Goal: Task Accomplishment & Management: Manage account settings

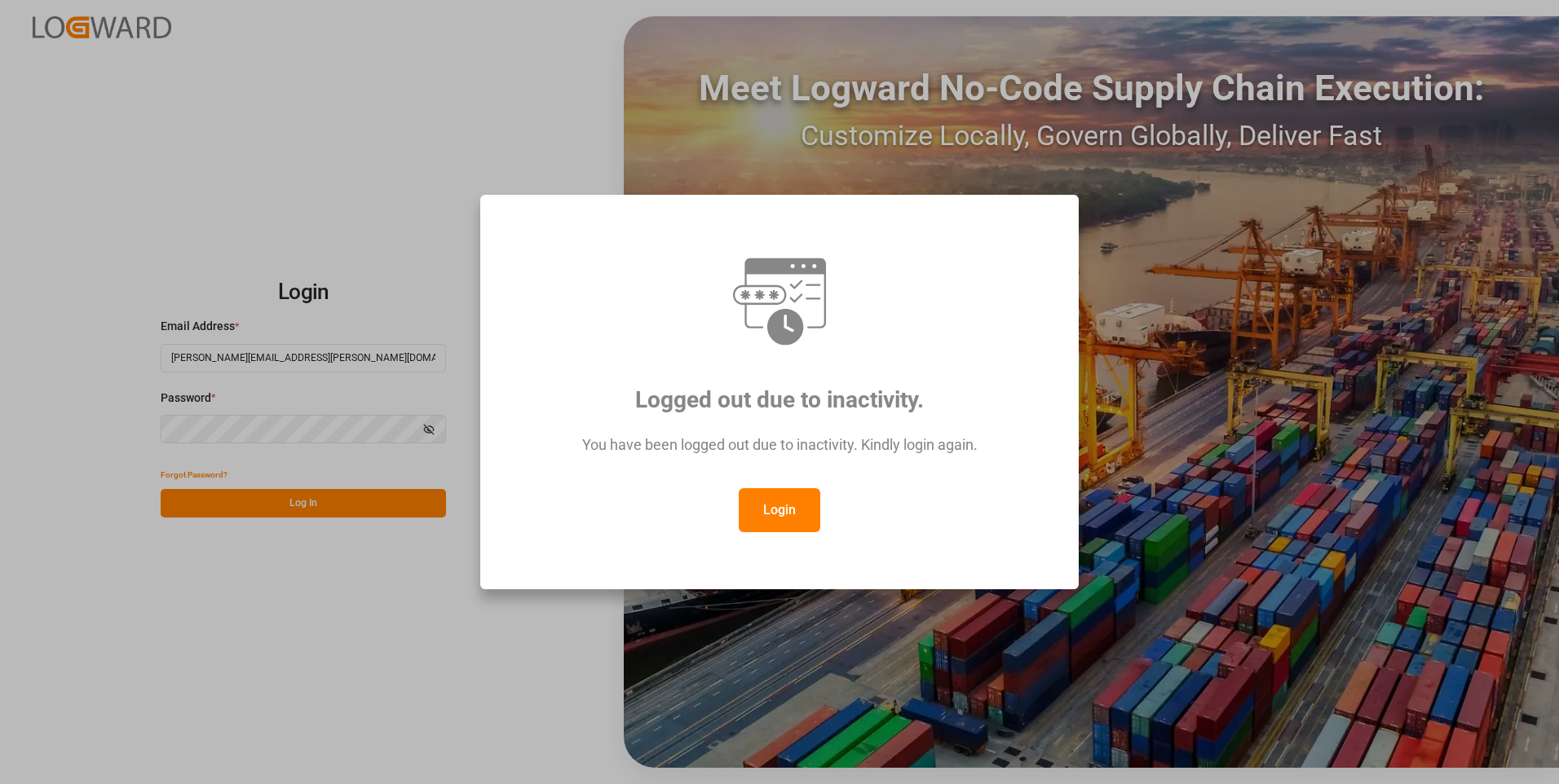
click at [778, 509] on button "Login" at bounding box center [779, 510] width 82 height 44
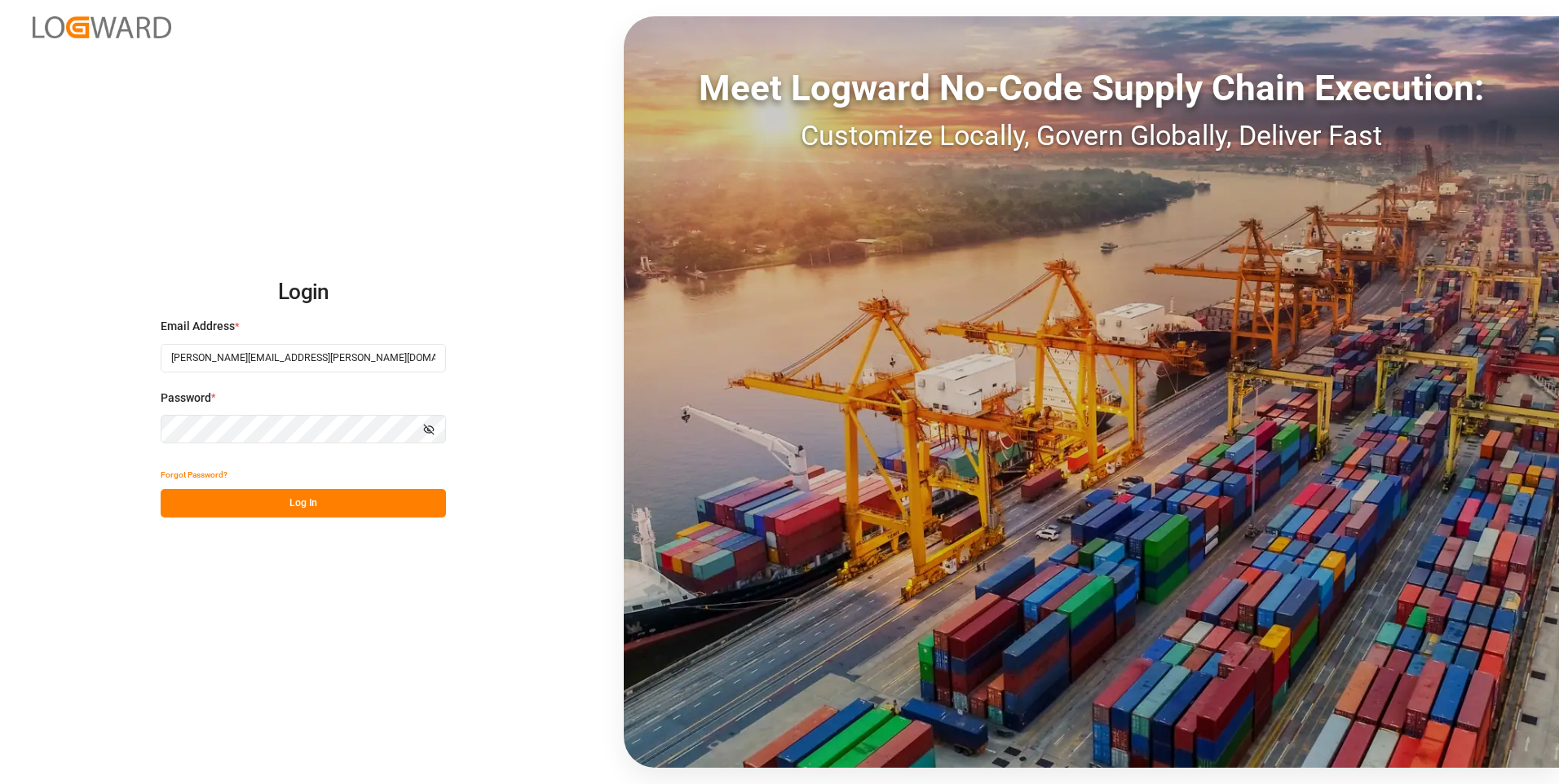
click at [433, 429] on icon "button" at bounding box center [428, 429] width 12 height 12
click at [360, 503] on button "Log In" at bounding box center [303, 503] width 285 height 29
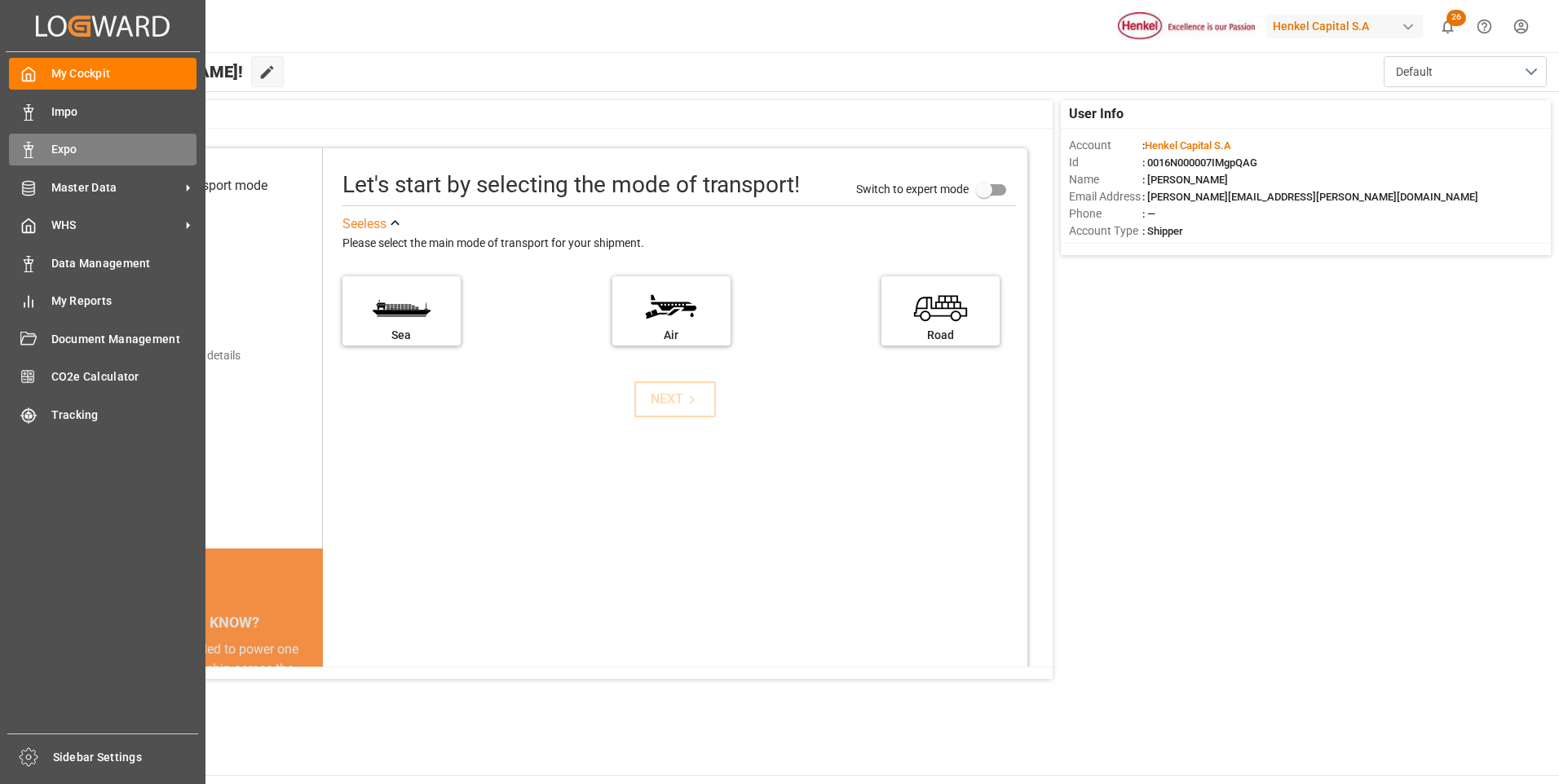
click at [21, 154] on icon at bounding box center [29, 150] width 16 height 16
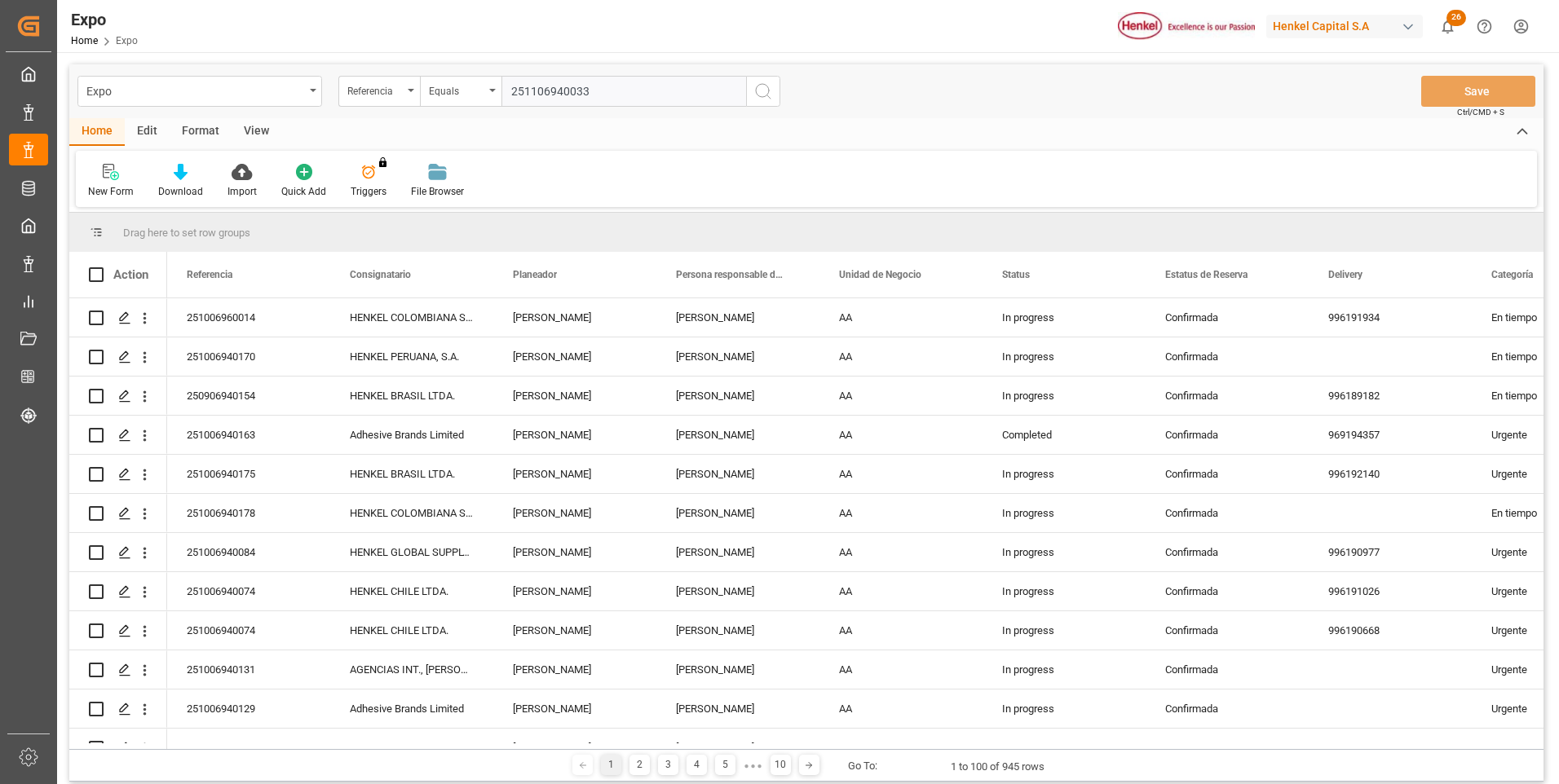
type input "251106940033"
click at [763, 90] on icon "search button" at bounding box center [764, 92] width 20 height 20
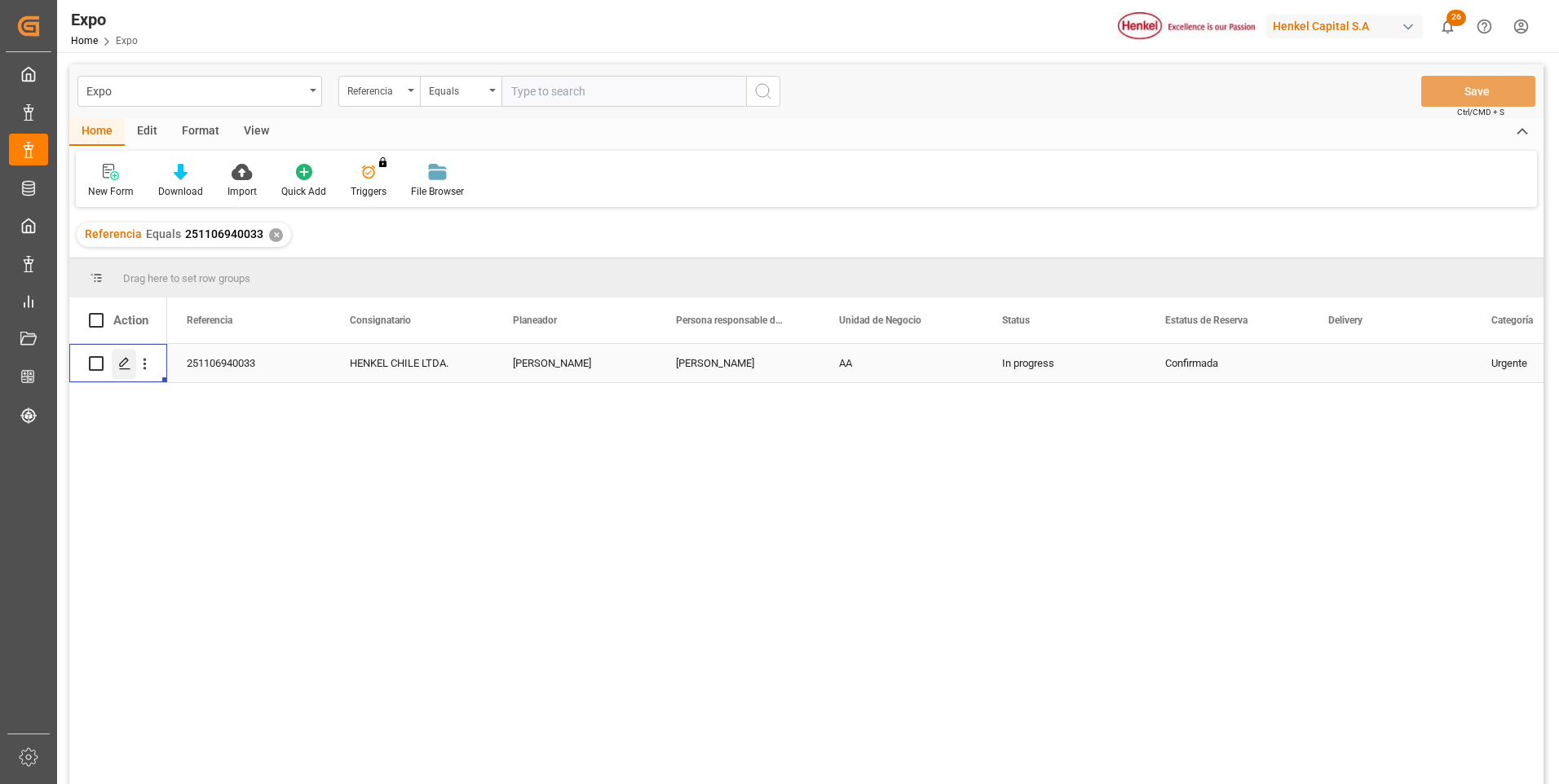
click at [132, 359] on div "Press SPACE to select this row." at bounding box center [123, 364] width 24 height 31
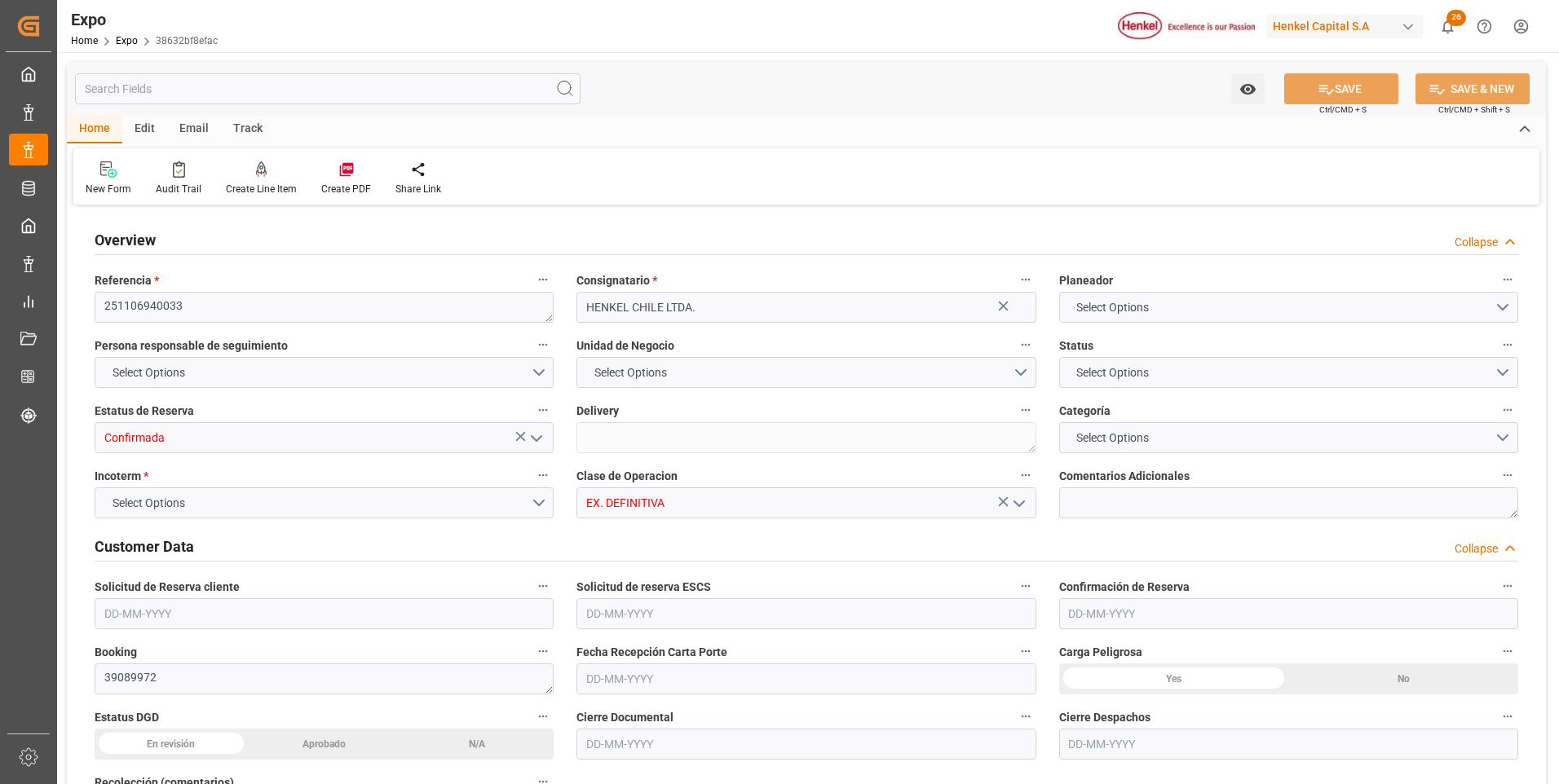
type input "9975648"
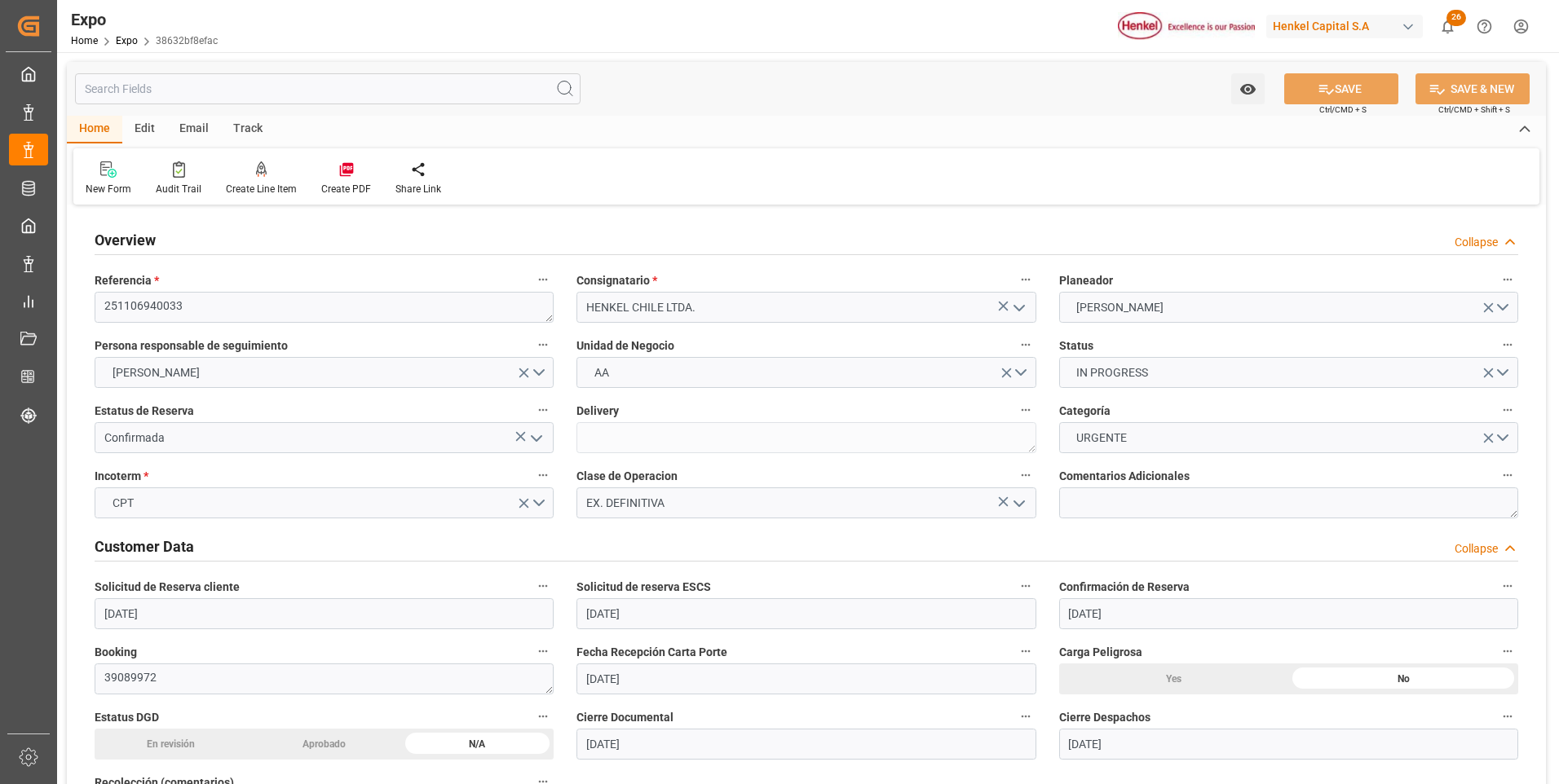
type input "[DATE]"
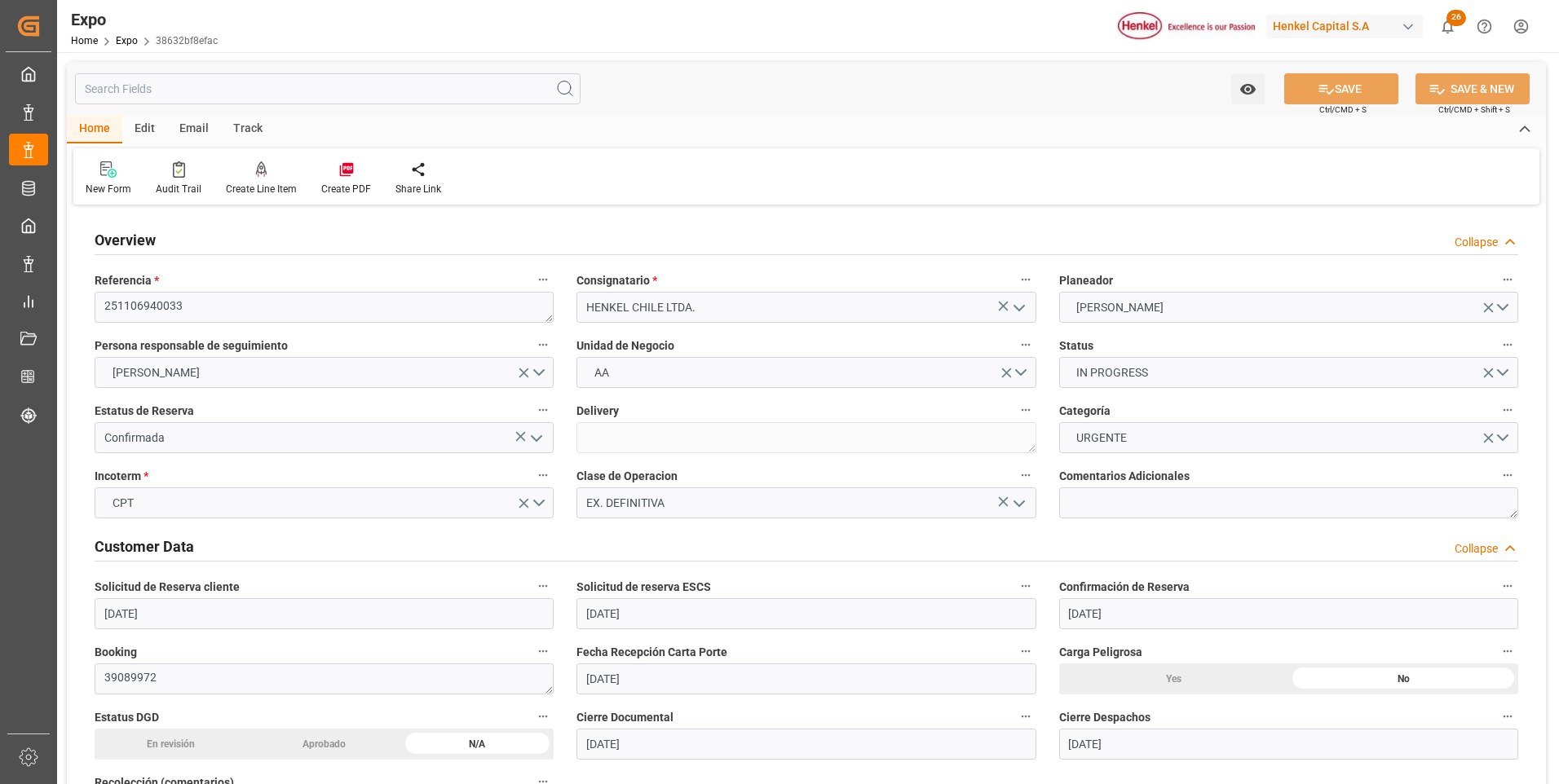
type input "[DATE]"
type input "[DATE] 00:00"
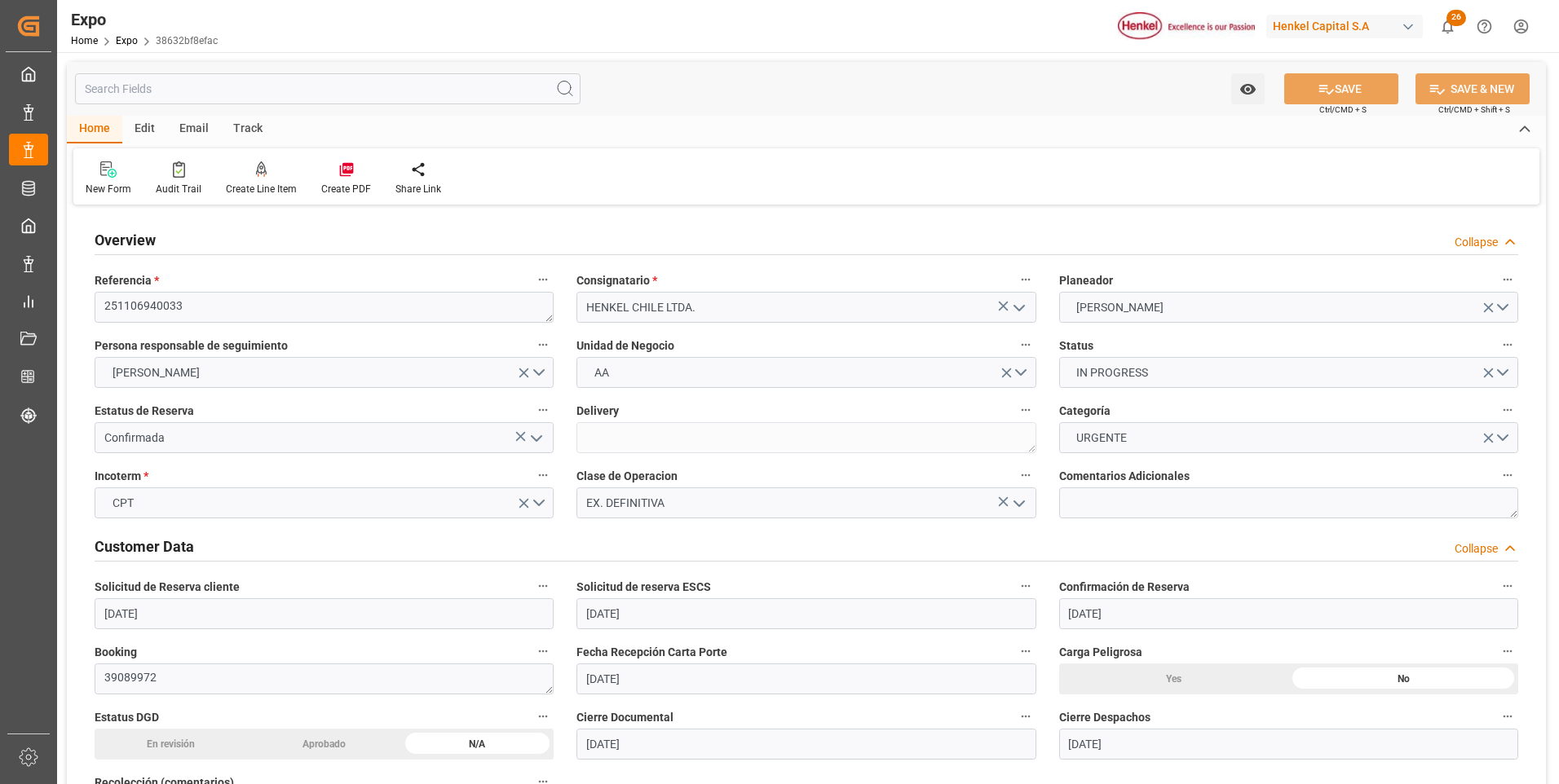
type input "[DATE] 00:00"
type input "[DATE] 06:03"
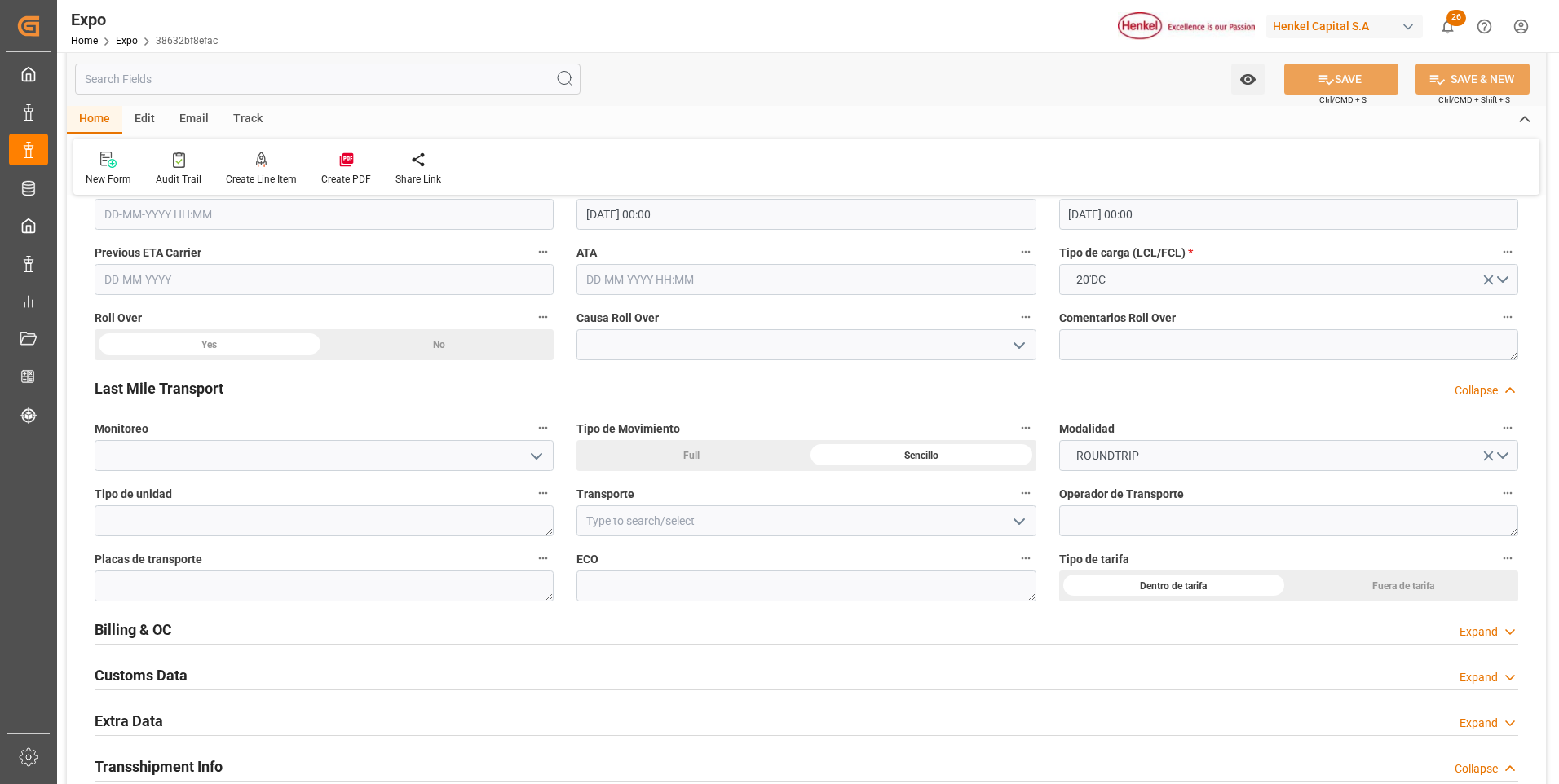
scroll to position [2526, 0]
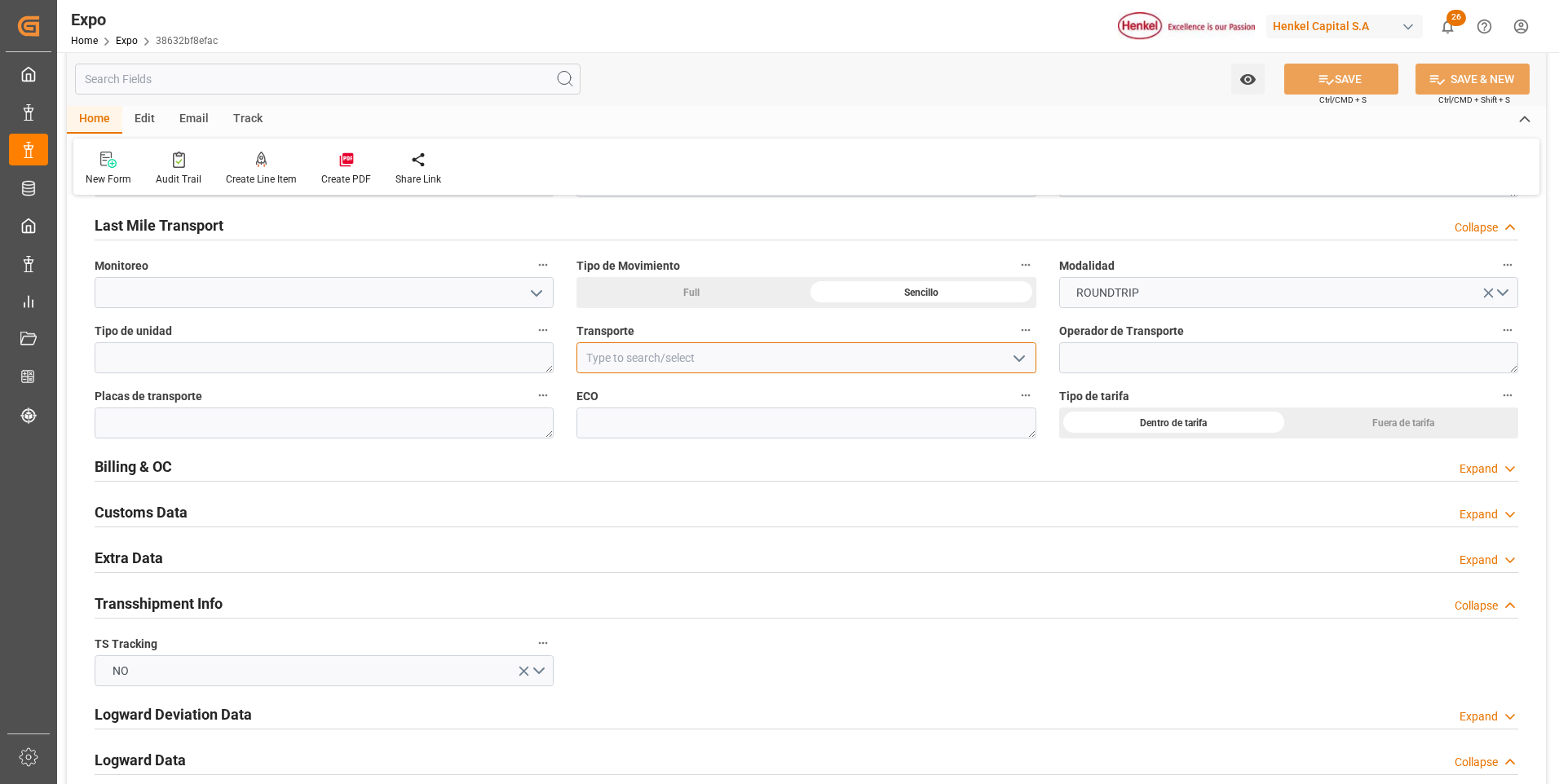
click at [797, 361] on input at bounding box center [806, 358] width 459 height 31
type input "K"
click at [1507, 553] on icon at bounding box center [1510, 560] width 16 height 17
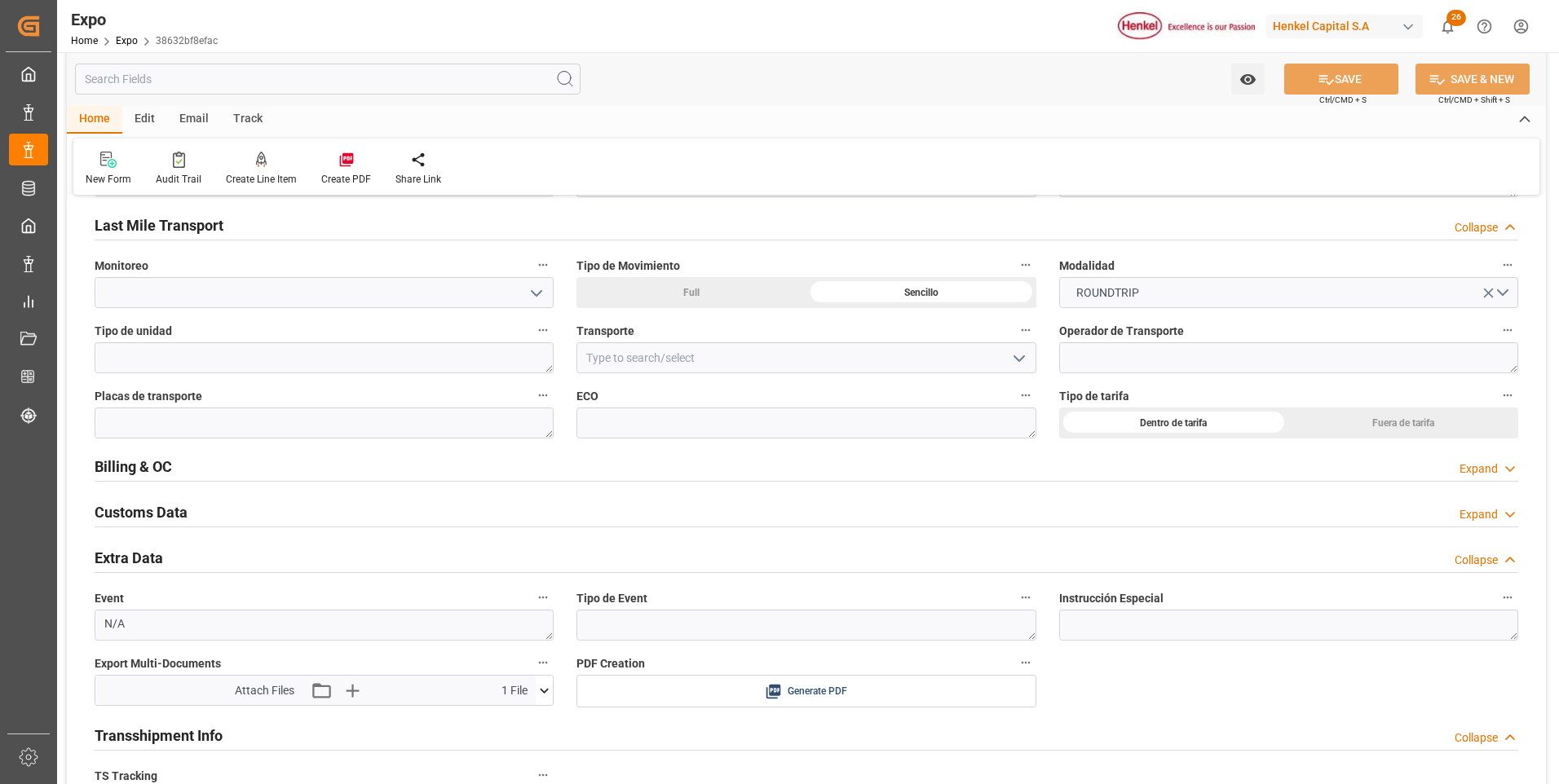
scroll to position [2689, 0]
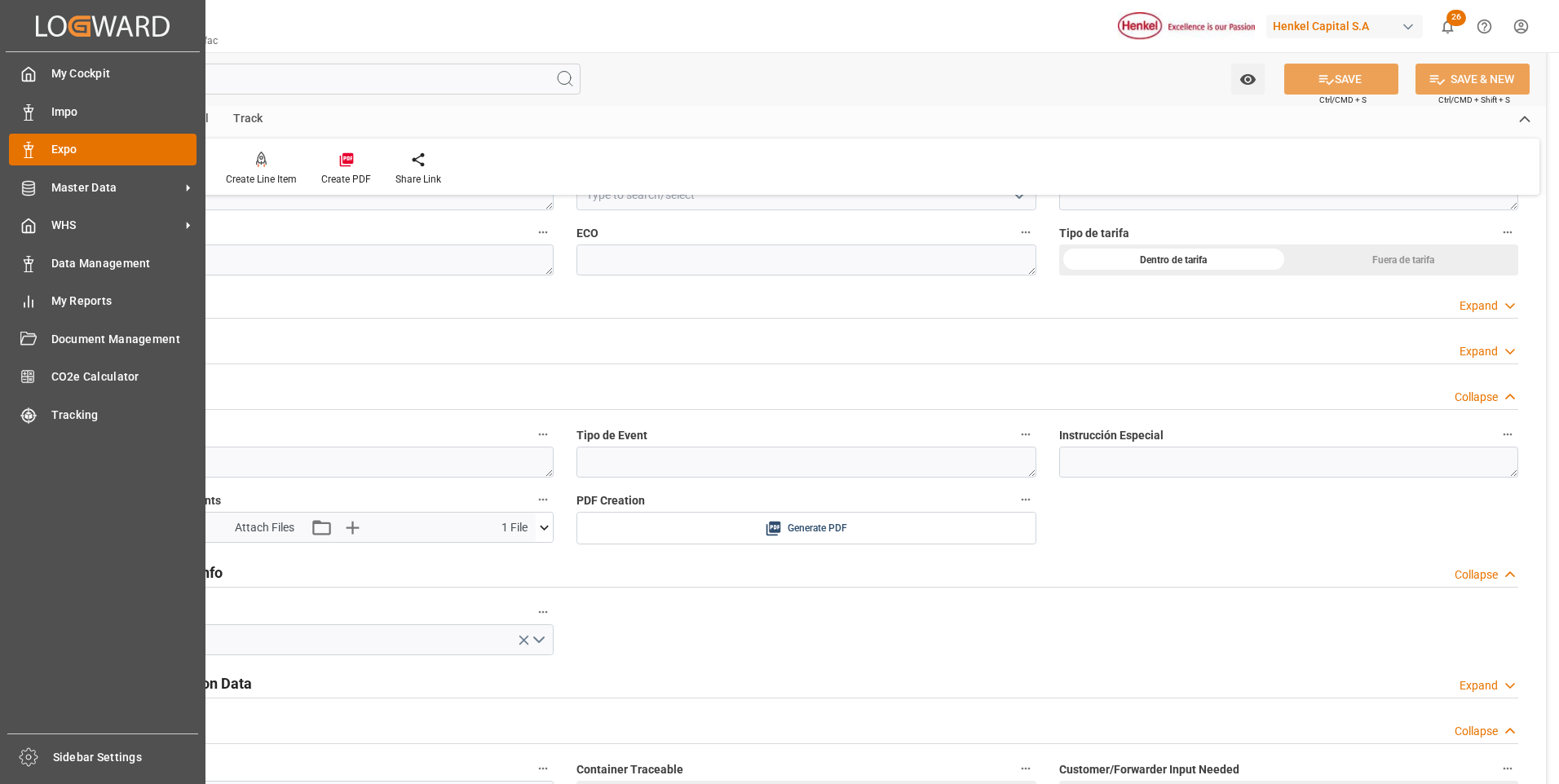
click at [15, 137] on div "Expo Expo" at bounding box center [103, 149] width 187 height 31
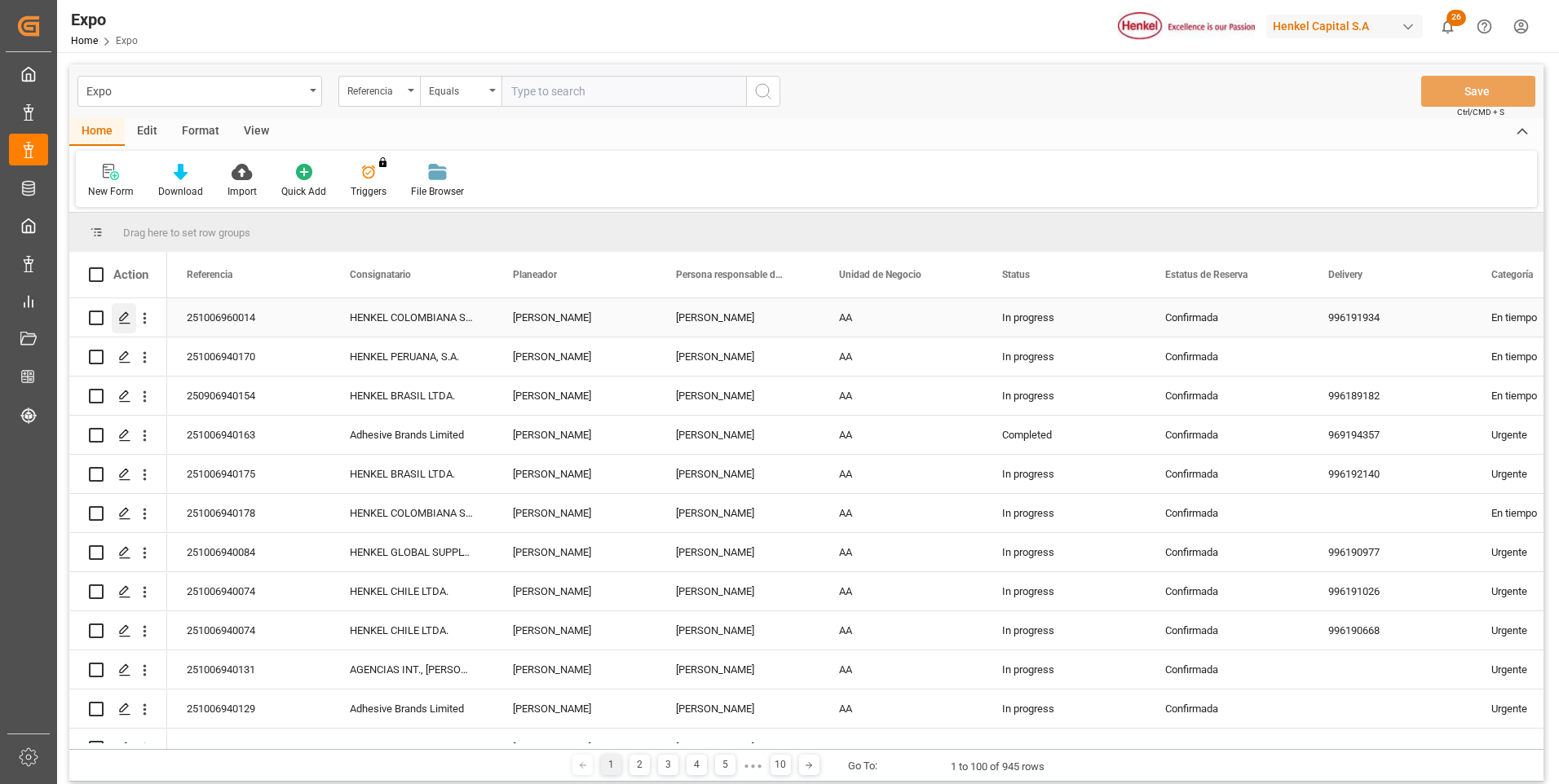
click at [129, 316] on icon "Press SPACE to select this row." at bounding box center [124, 317] width 13 height 13
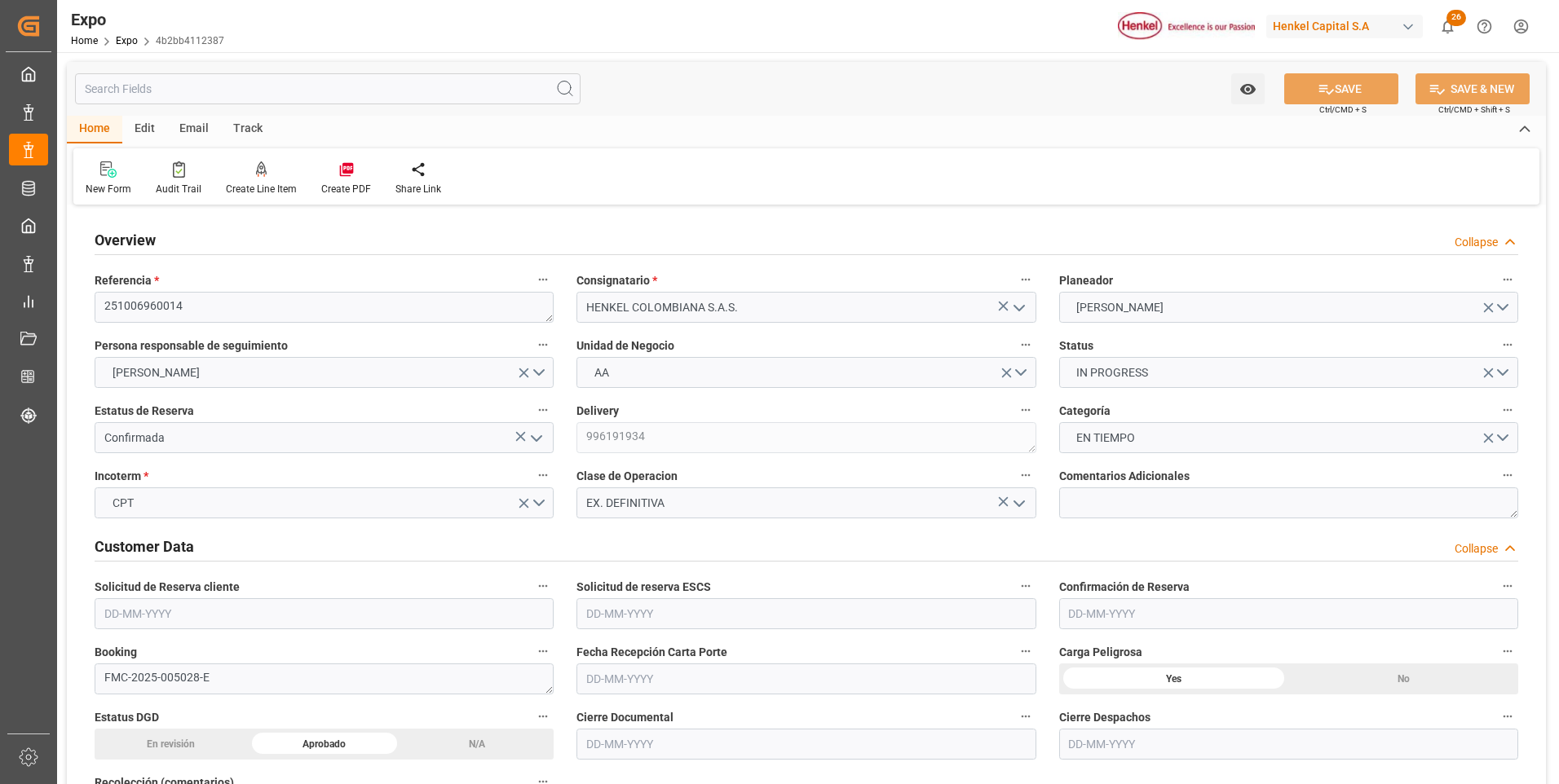
type input "1097.94"
type input "1629.03"
type input "5"
type input "9938456"
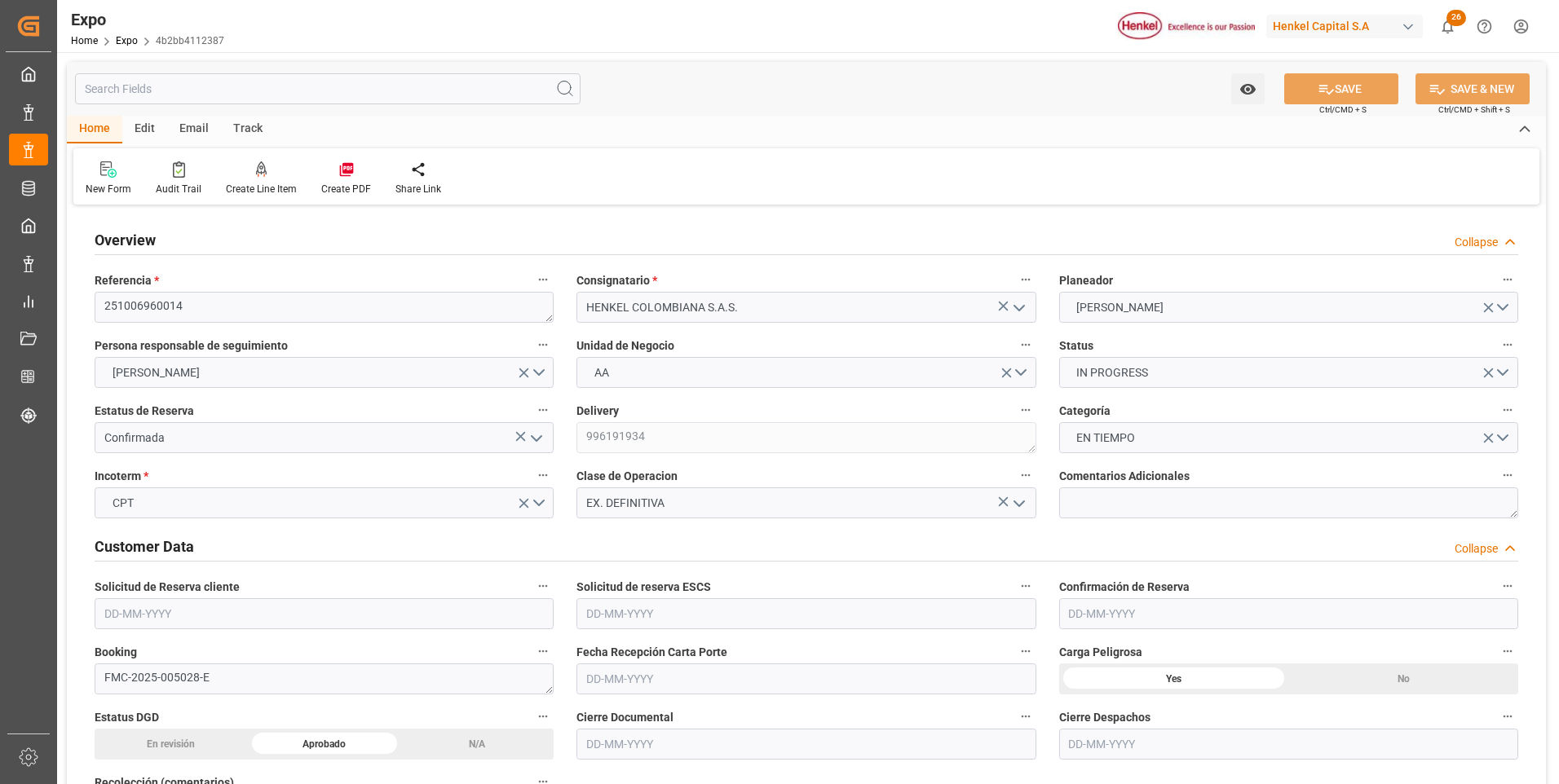
type input "MXZLO"
type input "COBUN"
type input "[DATE]"
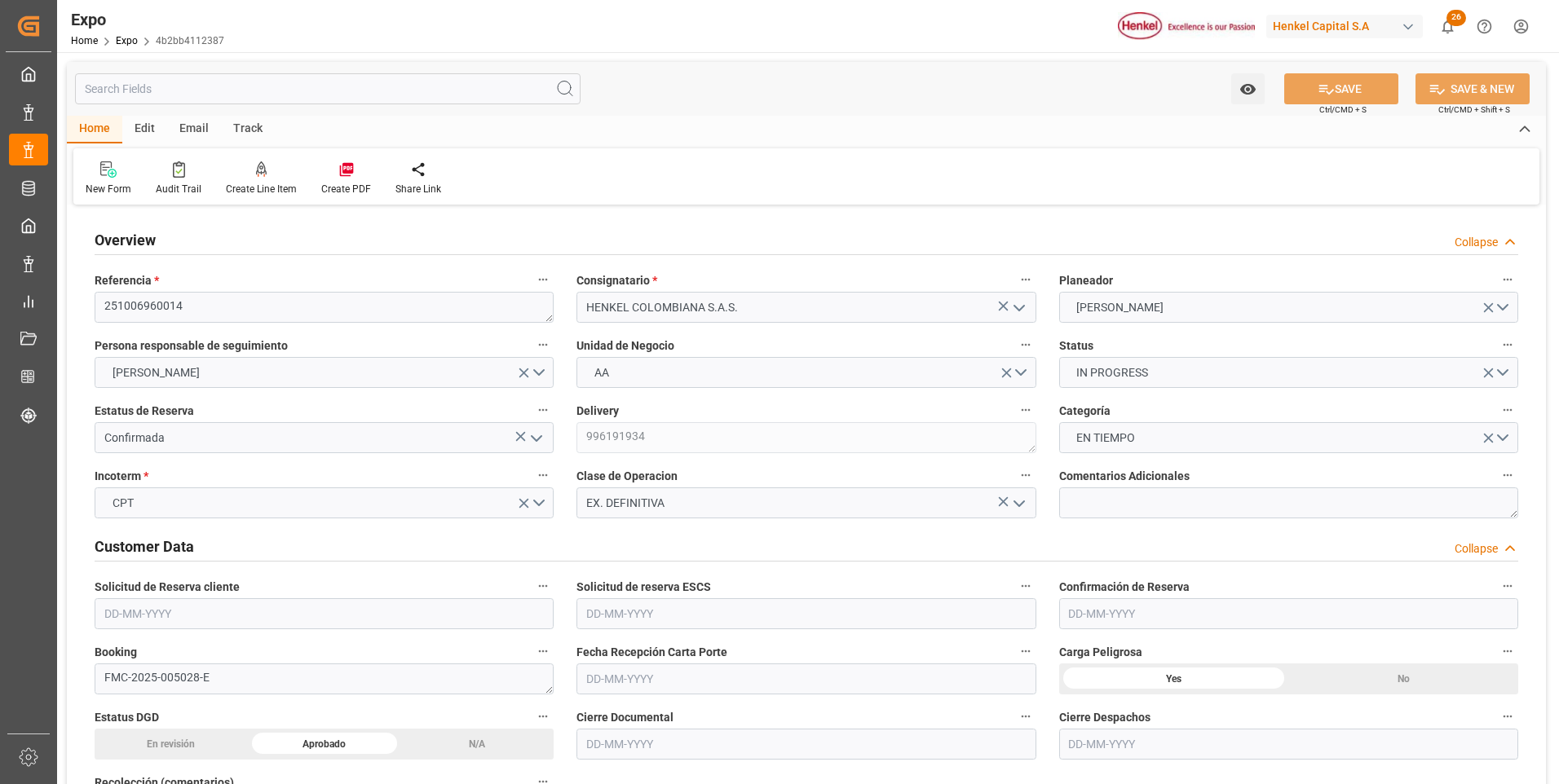
type input "[DATE]"
type input "[DATE] 00:00"
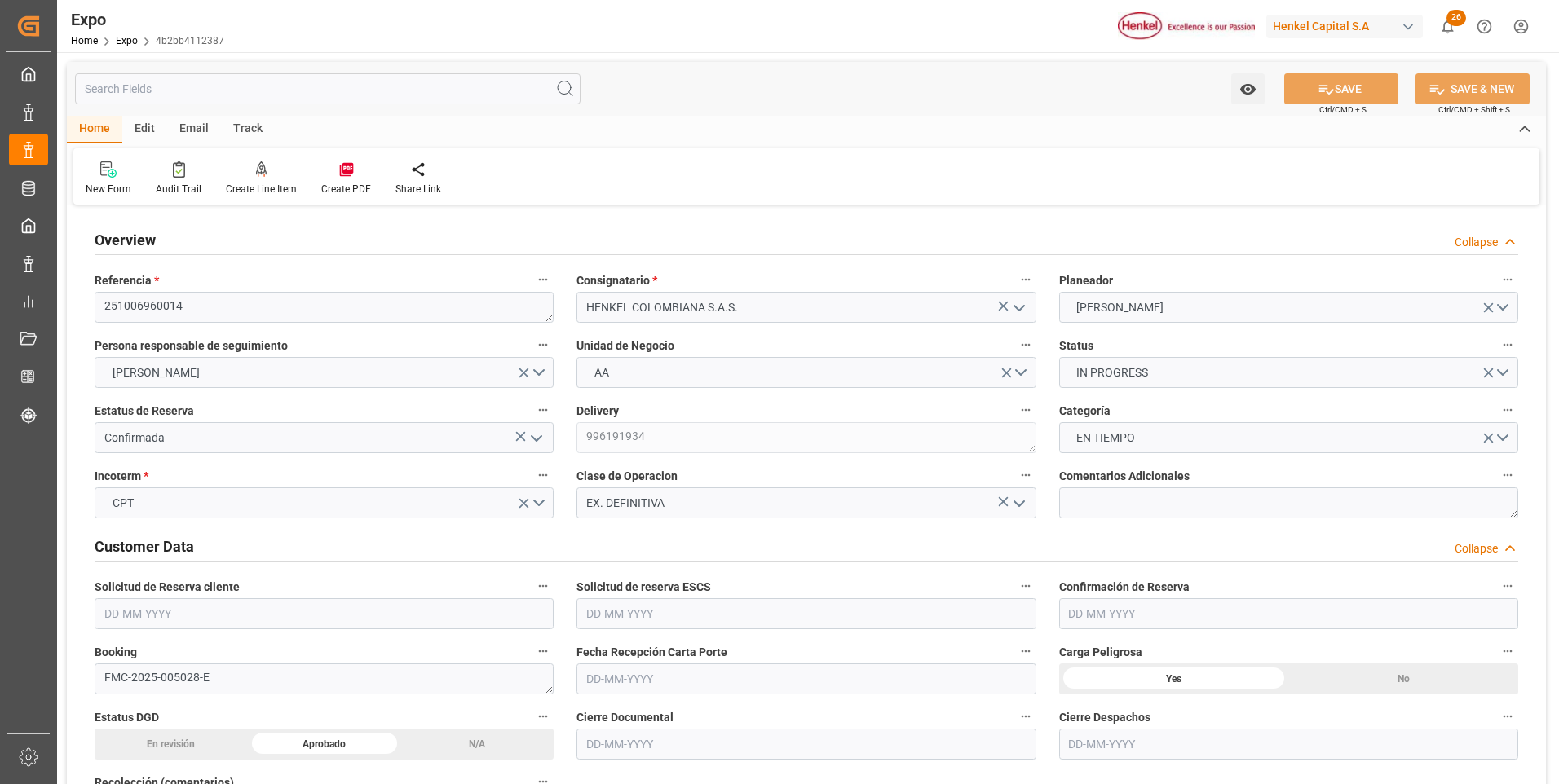
type input "[DATE]"
type input "[DATE] 00:00"
type input "[DATE]"
type input "[DATE] 00:00"
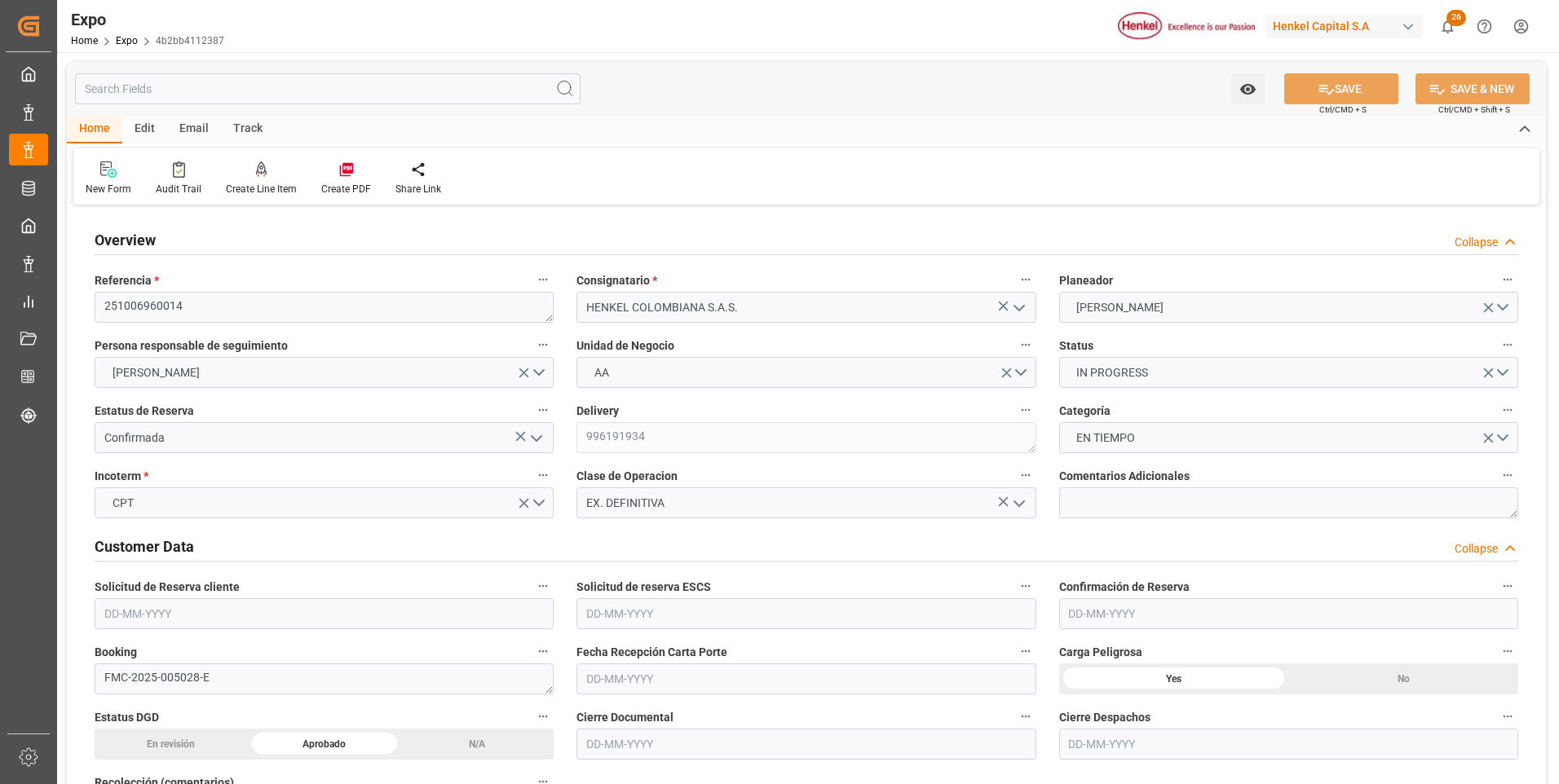
type input "[DATE] 00:00"
type input "[DATE] 17:43"
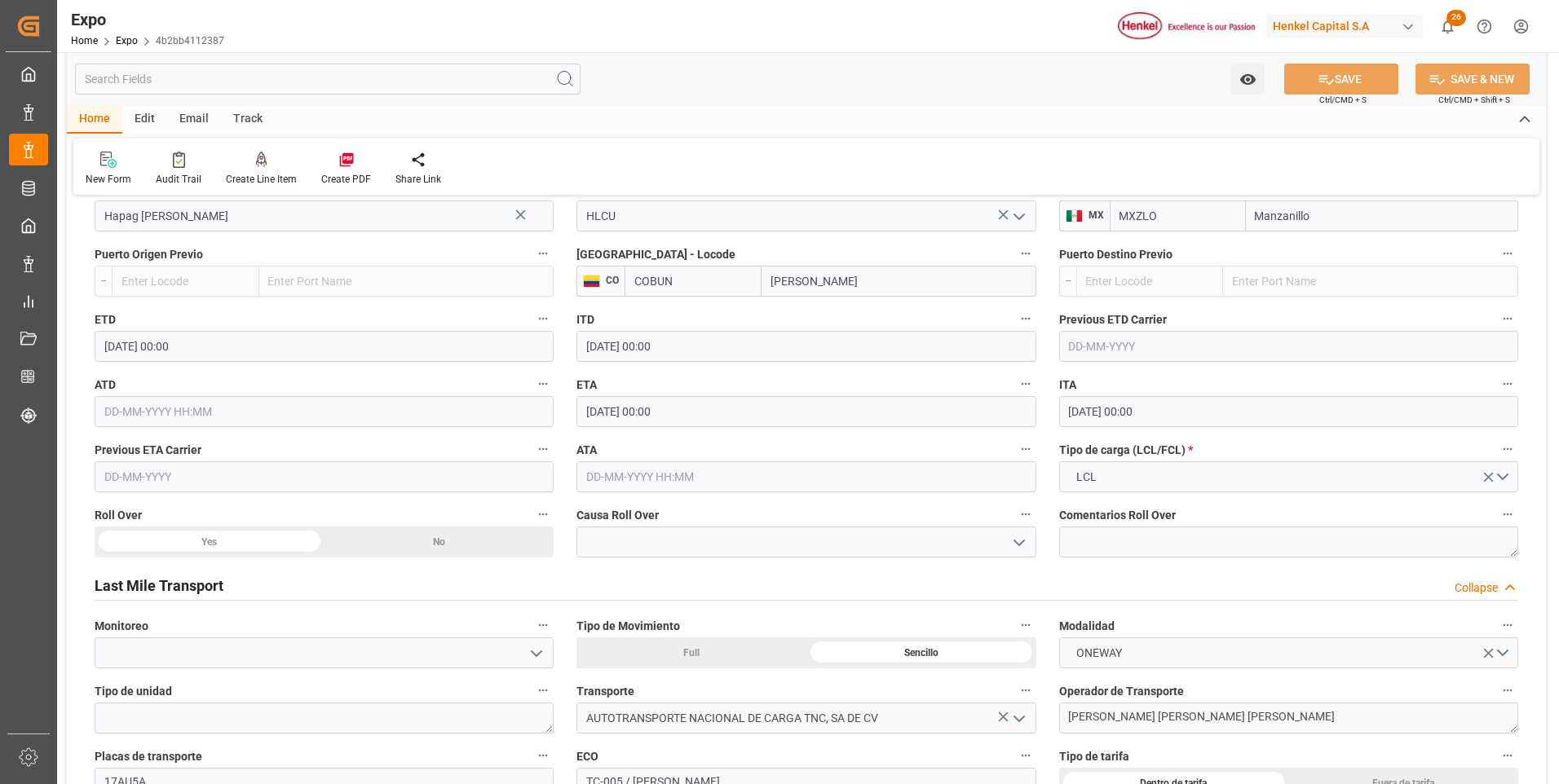
scroll to position [2364, 0]
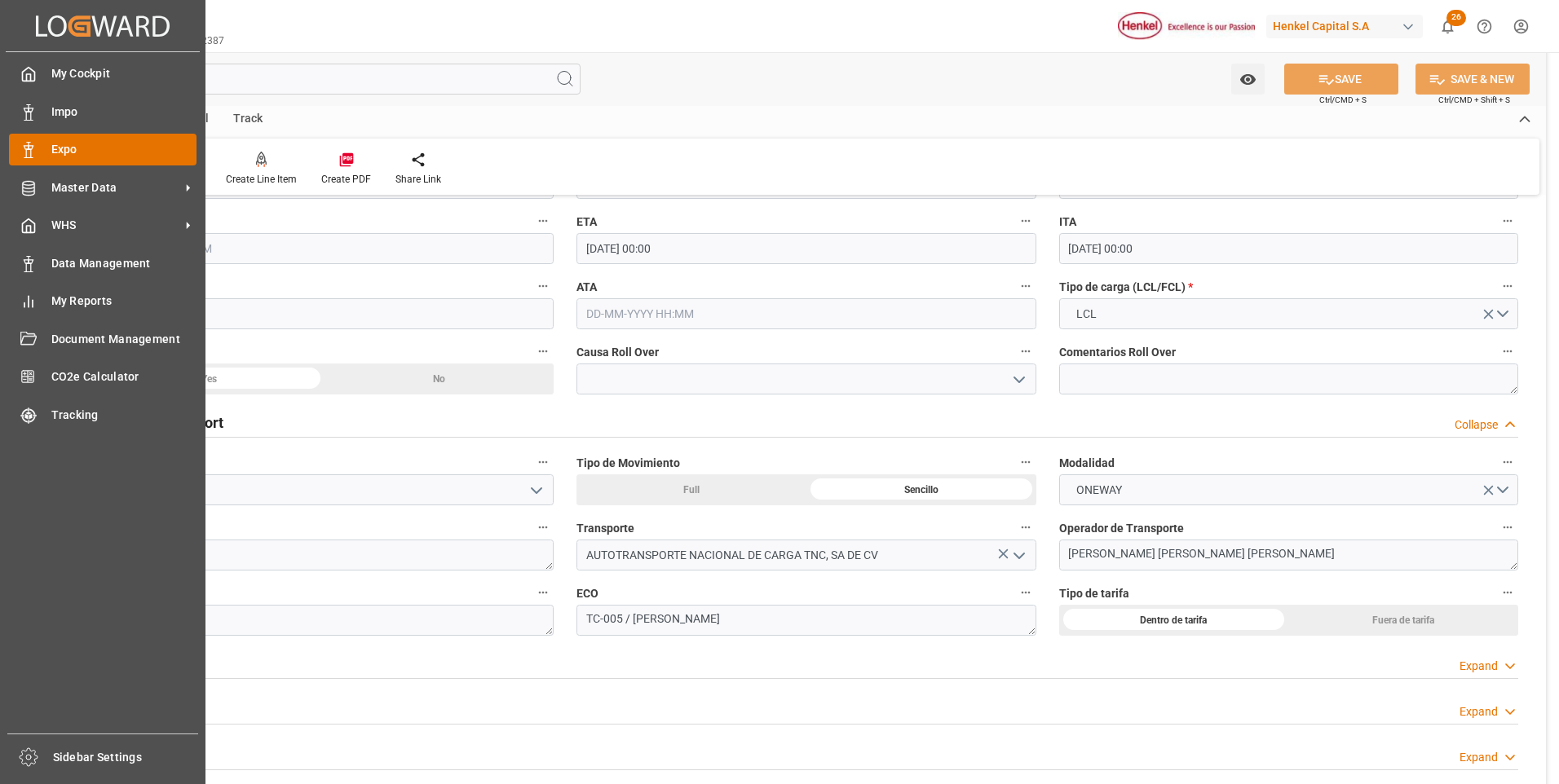
click at [36, 150] on icon at bounding box center [29, 150] width 16 height 16
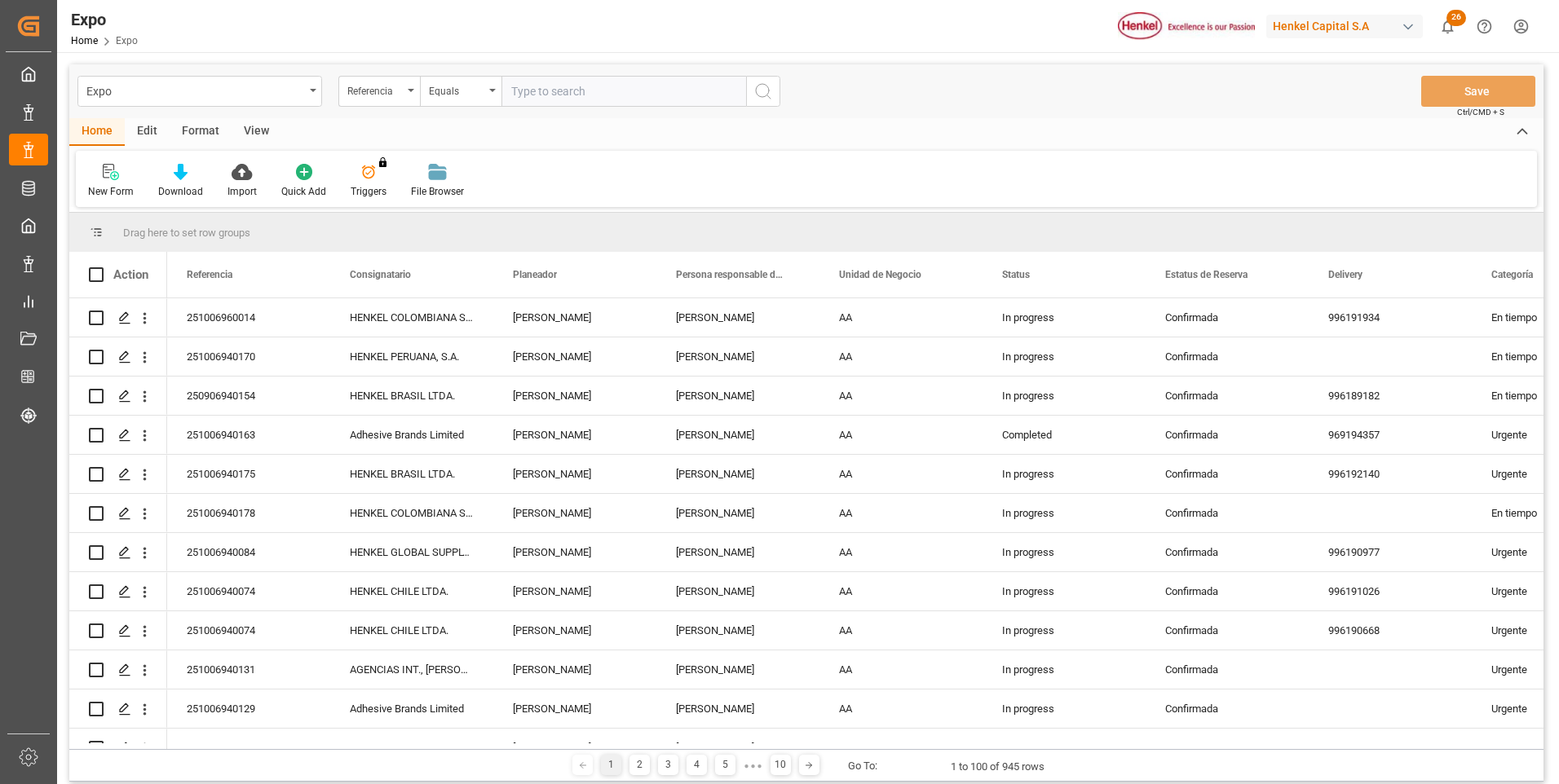
paste input "251006940131"
type input "251006940131"
click at [775, 99] on button "search button" at bounding box center [763, 91] width 34 height 31
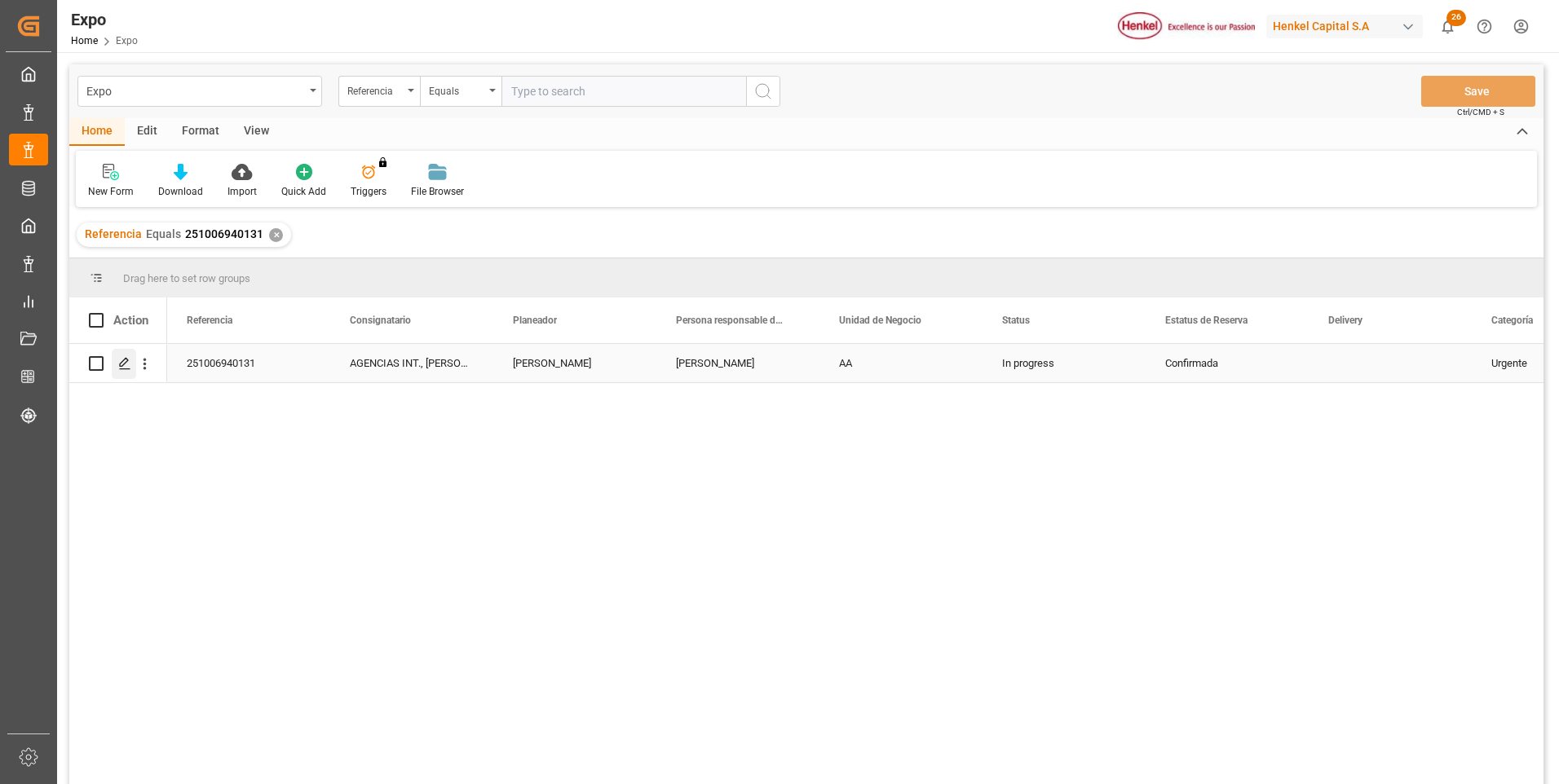
click at [125, 363] on polygon "Press SPACE to select this row." at bounding box center [123, 362] width 8 height 8
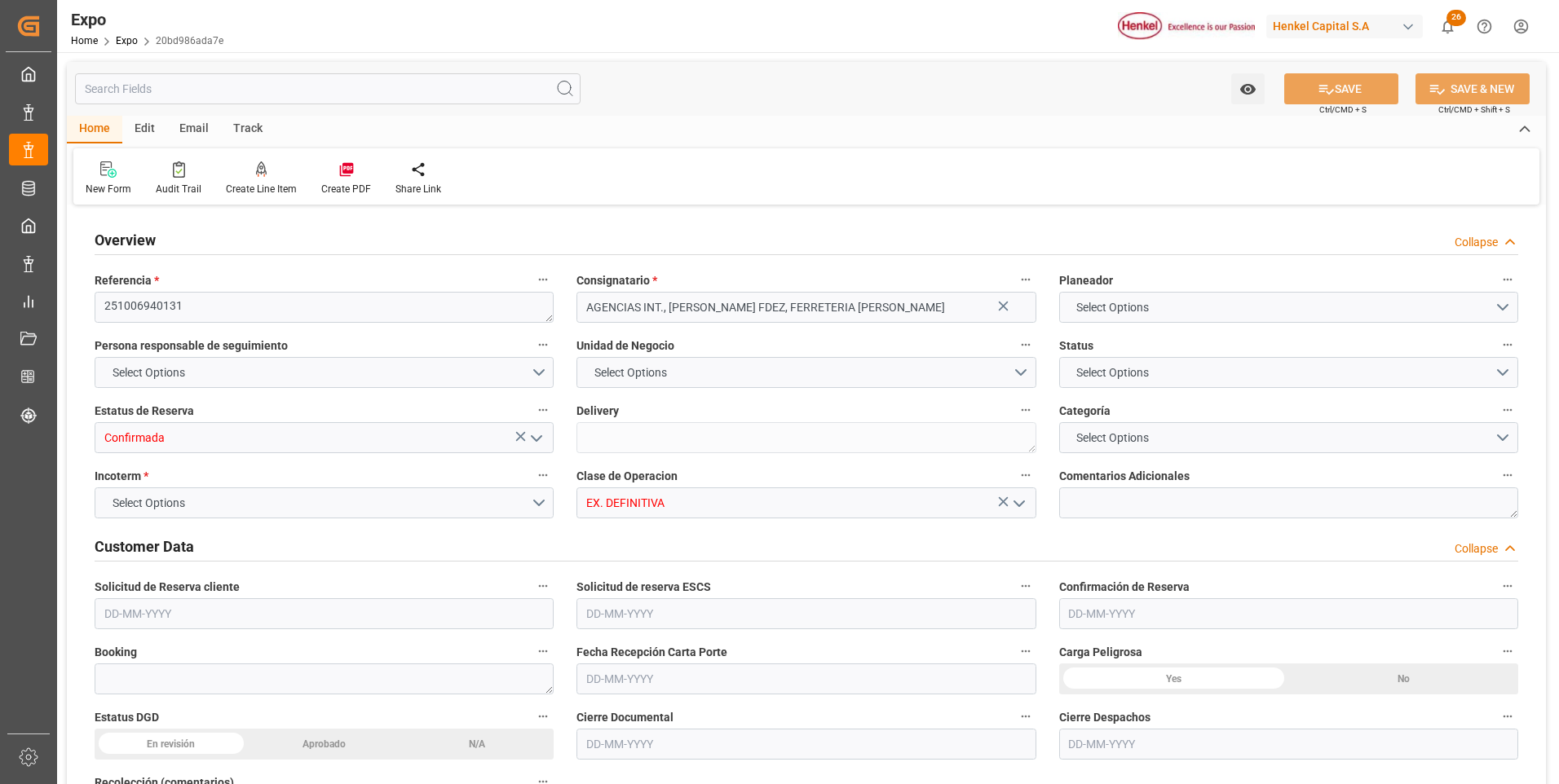
type input "9406922"
type input "MXVER"
type input "DOHAI"
type input "[DATE]"
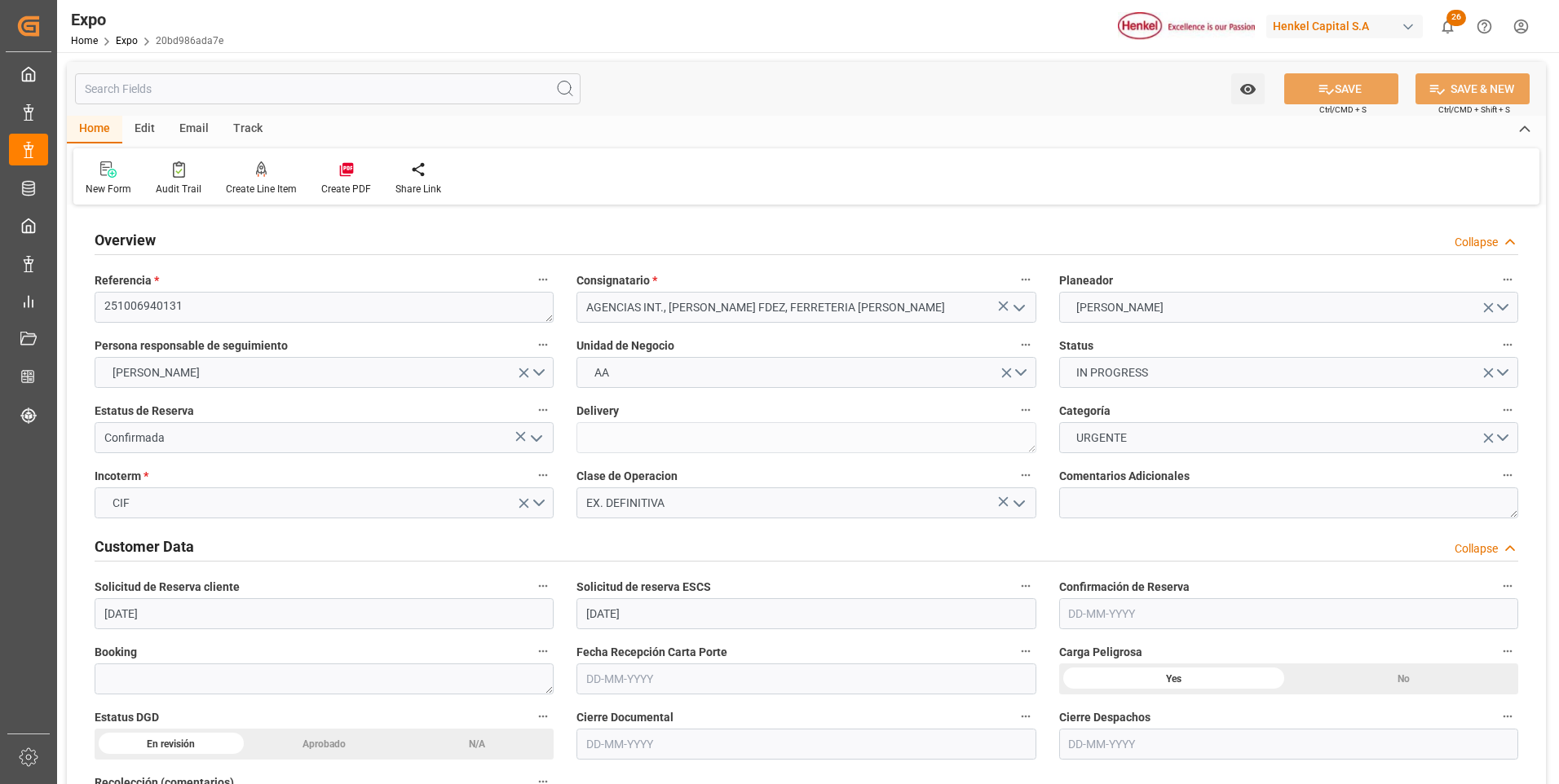
type input "[DATE]"
type input "[DATE] 00:00"
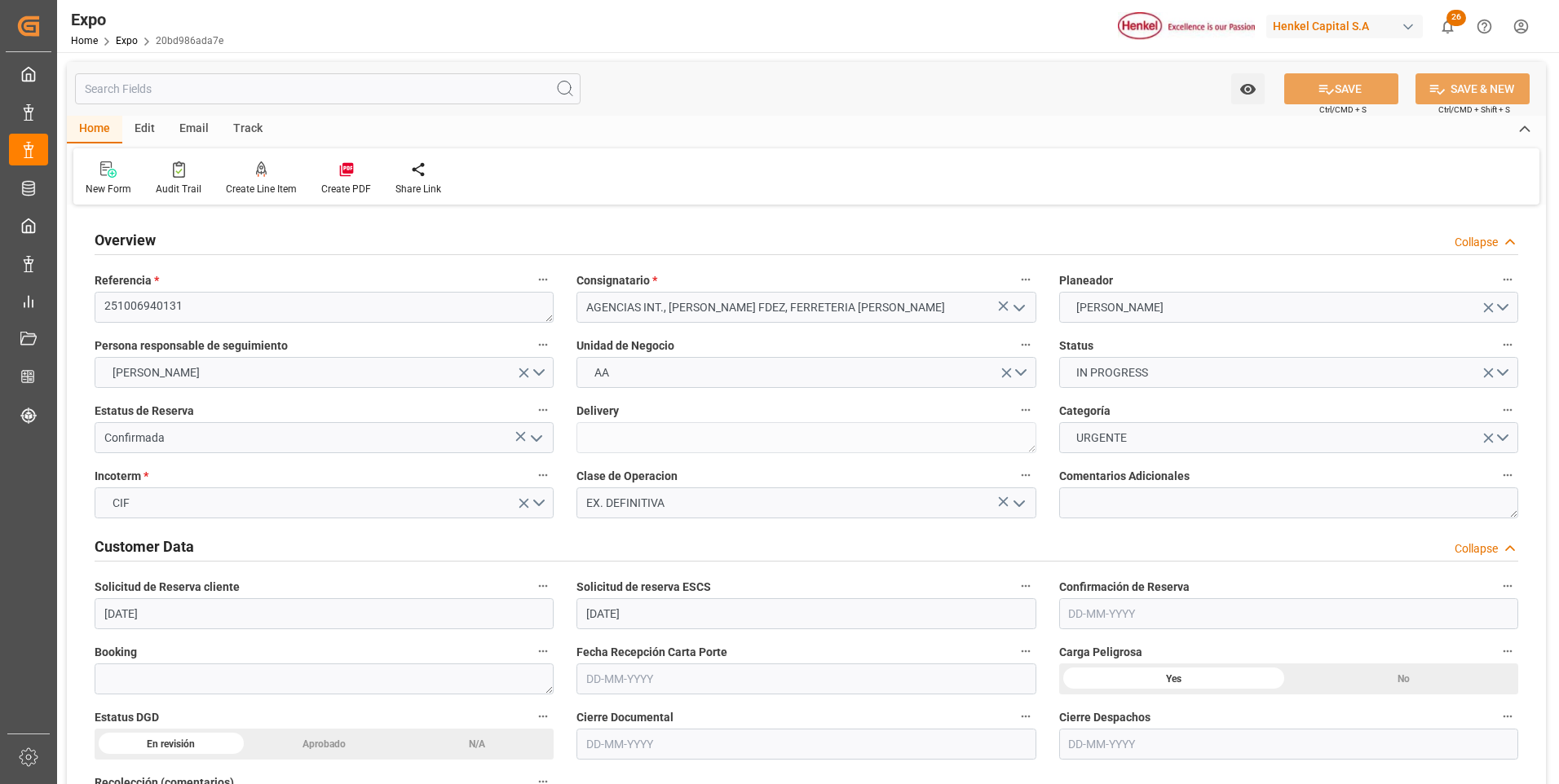
type input "[DATE] 00:00"
type input "[DATE] 06:06"
click at [1137, 510] on textarea at bounding box center [1288, 503] width 459 height 31
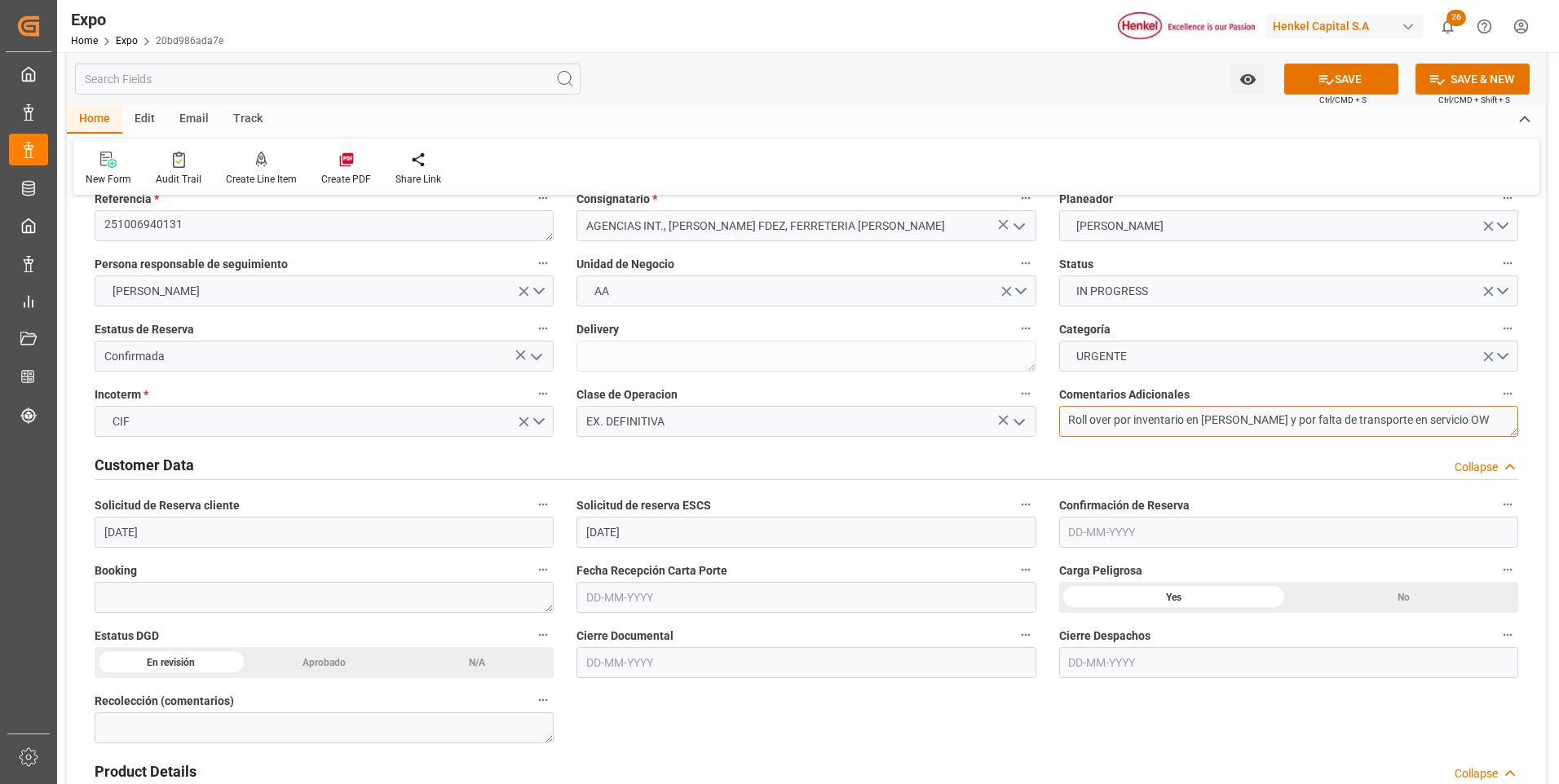
scroll to position [163, 0]
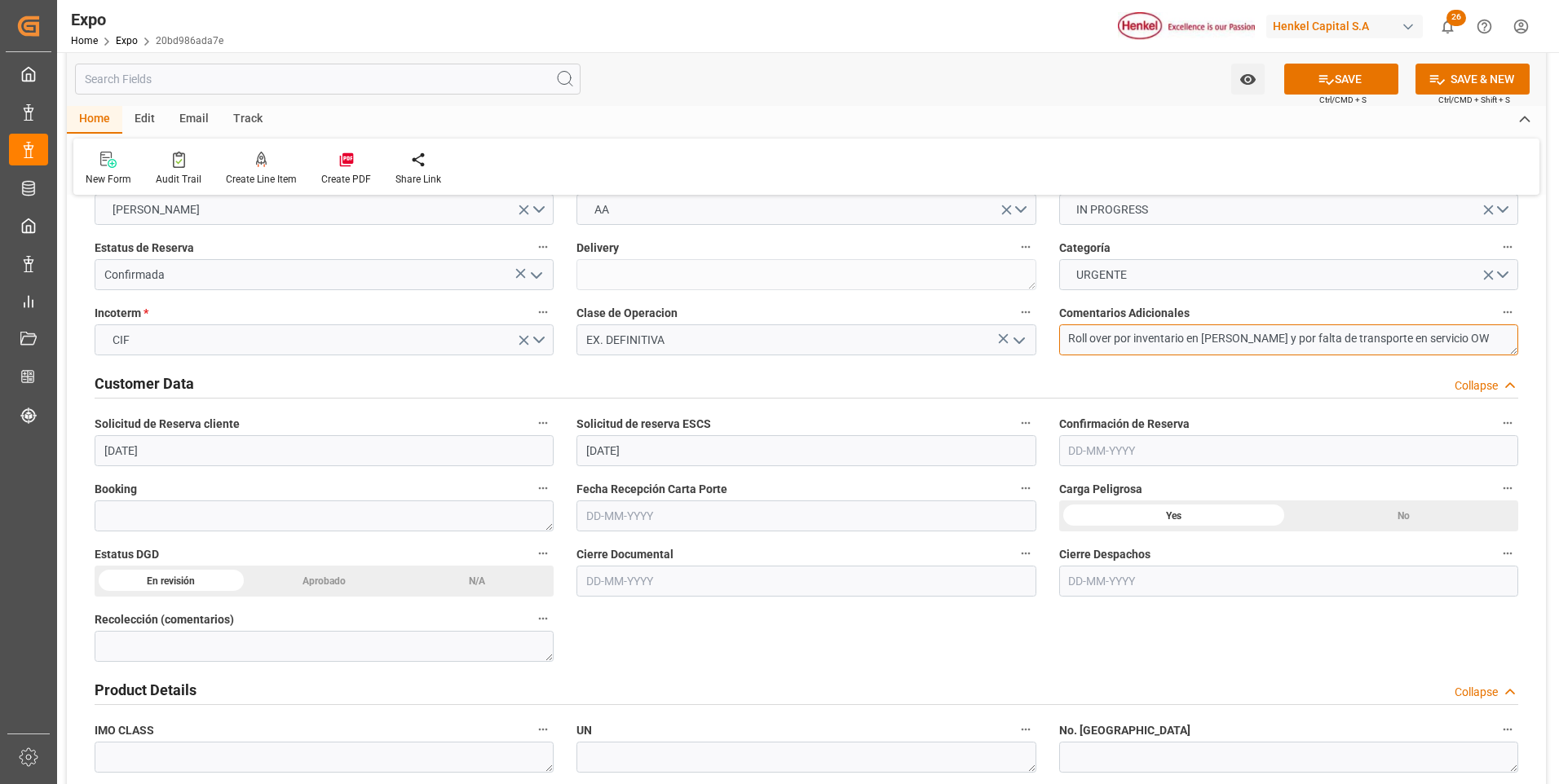
type textarea "Roll over por inventario en [PERSON_NAME] y por falta de transporte en servicio…"
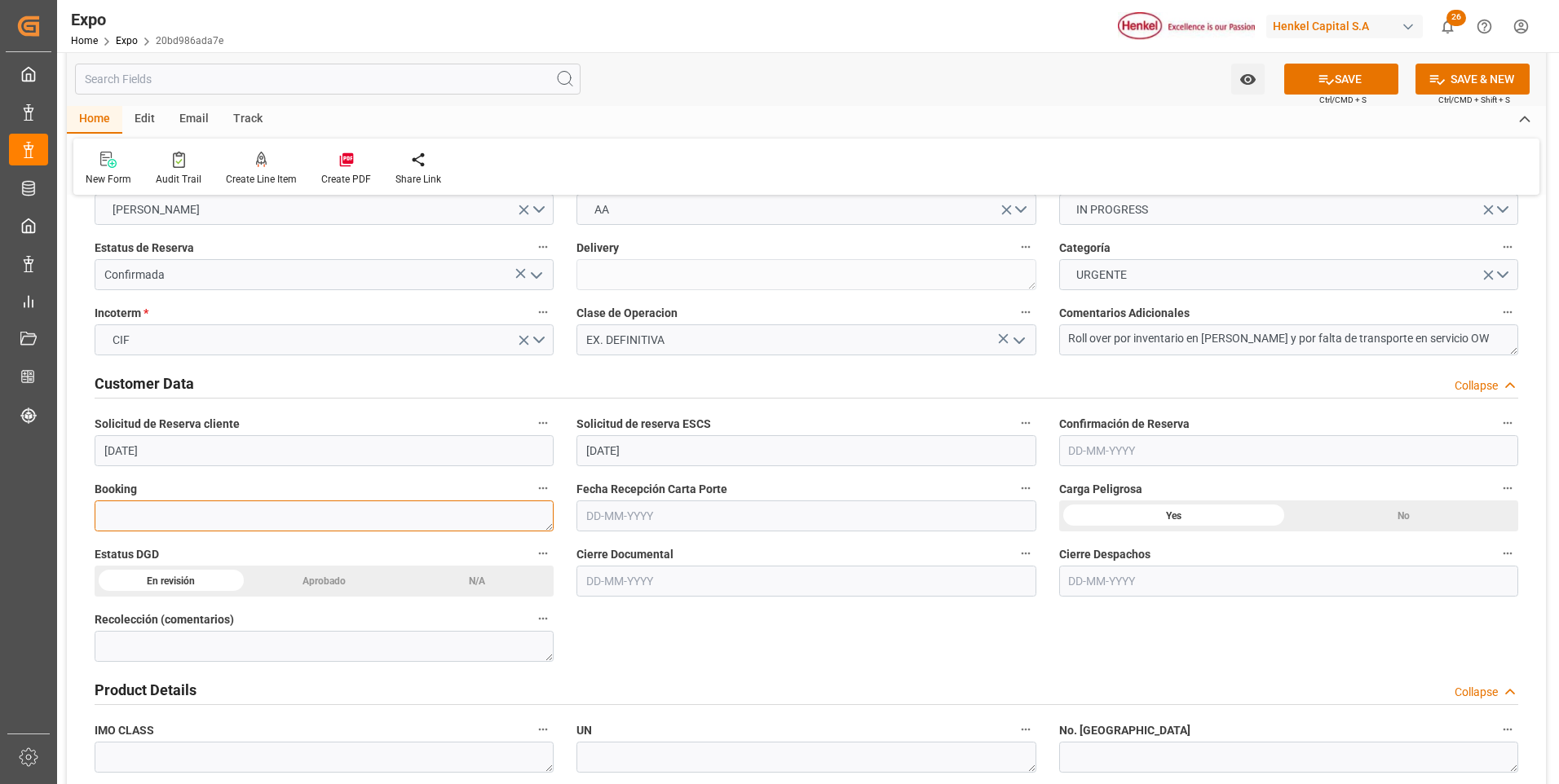
click at [229, 518] on textarea at bounding box center [324, 516] width 459 height 31
paste textarea "ZIMUMEX959922"
type textarea "ZIMUMEX959922"
click at [1093, 453] on input "text" at bounding box center [1288, 450] width 459 height 31
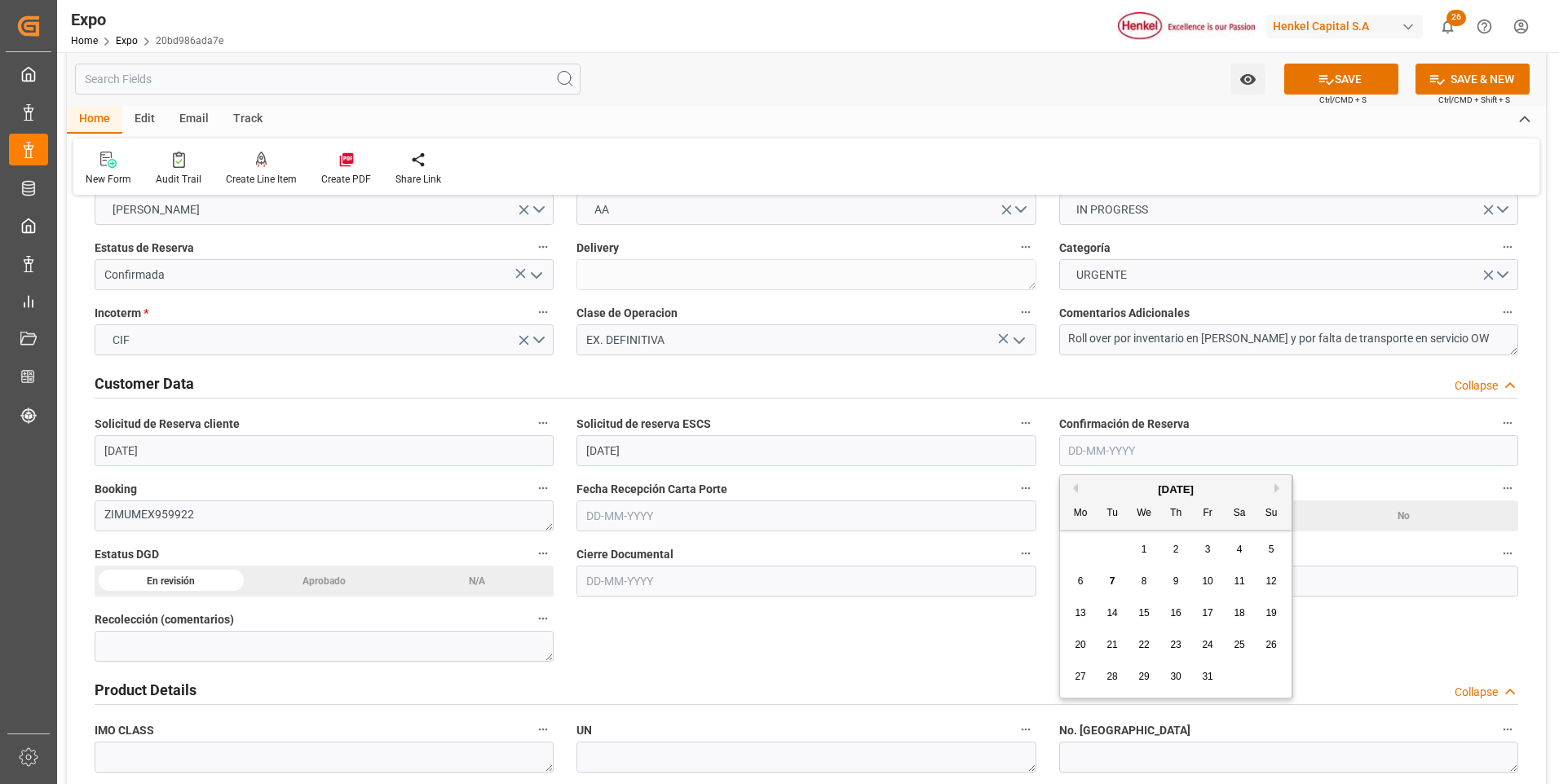
click at [1205, 546] on span "3" at bounding box center [1208, 549] width 5 height 12
type input "[DATE]"
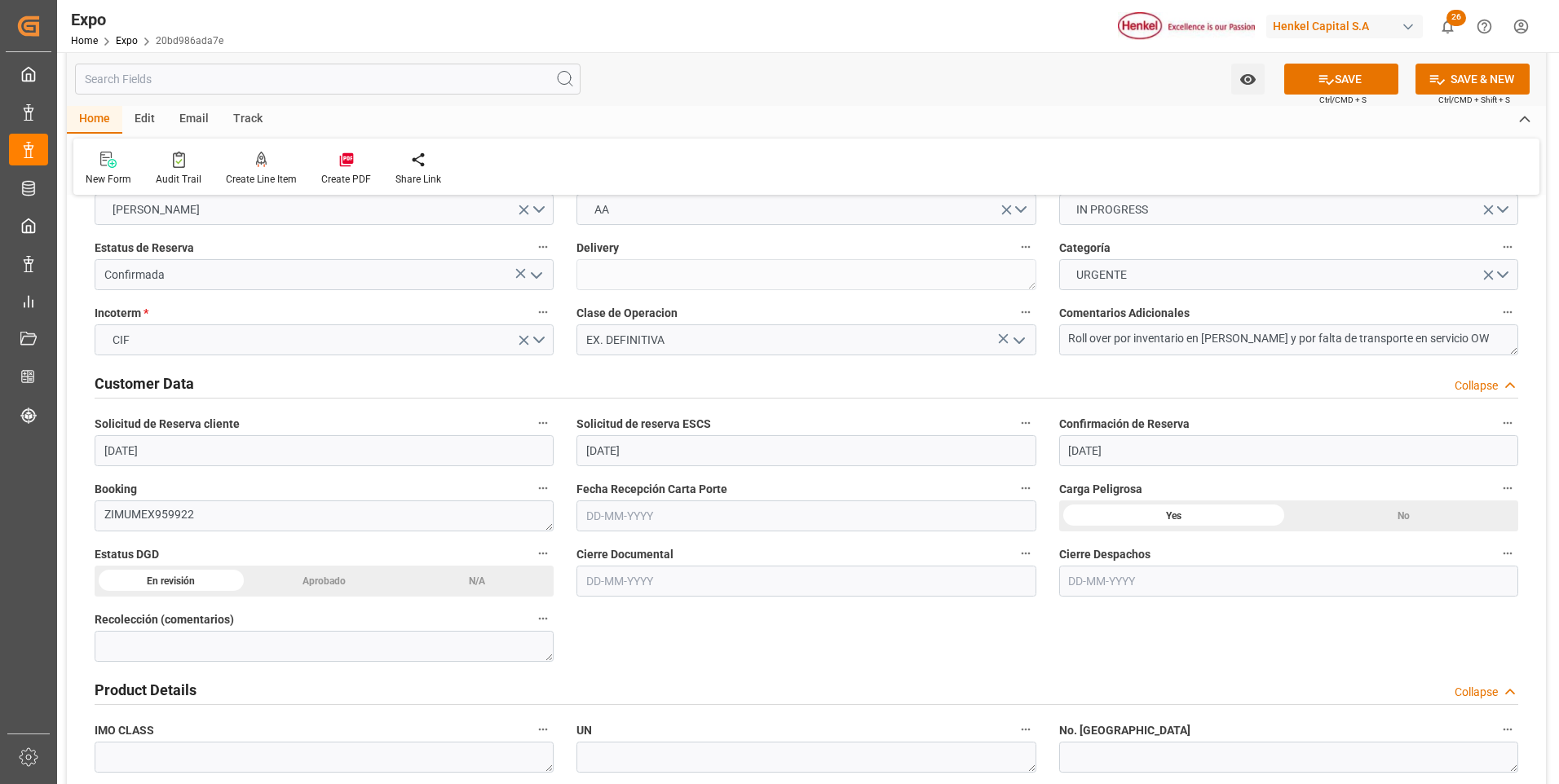
click at [645, 582] on input "text" at bounding box center [806, 581] width 459 height 31
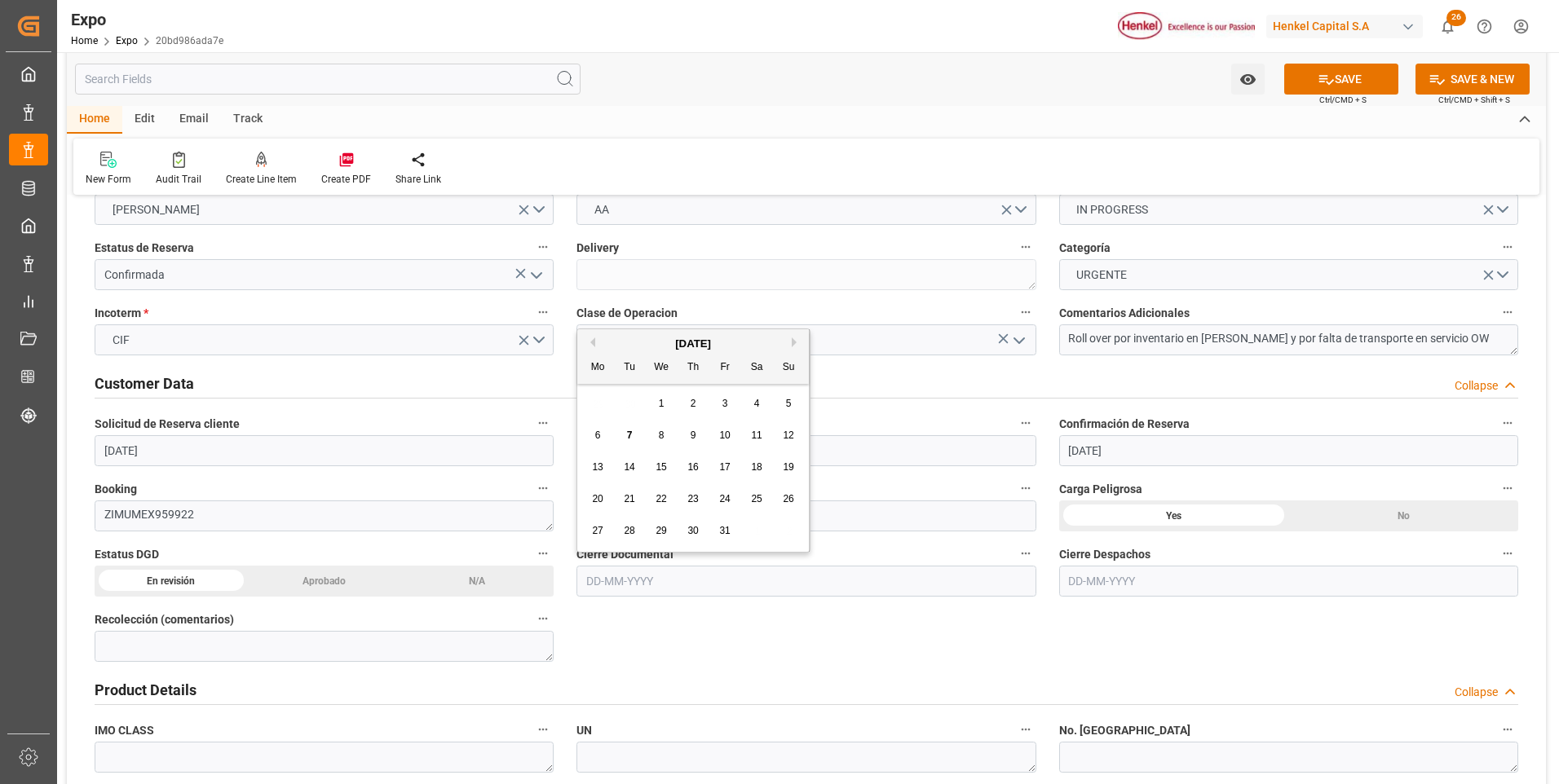
click at [686, 498] on div "23" at bounding box center [694, 500] width 21 height 20
type input "[DATE]"
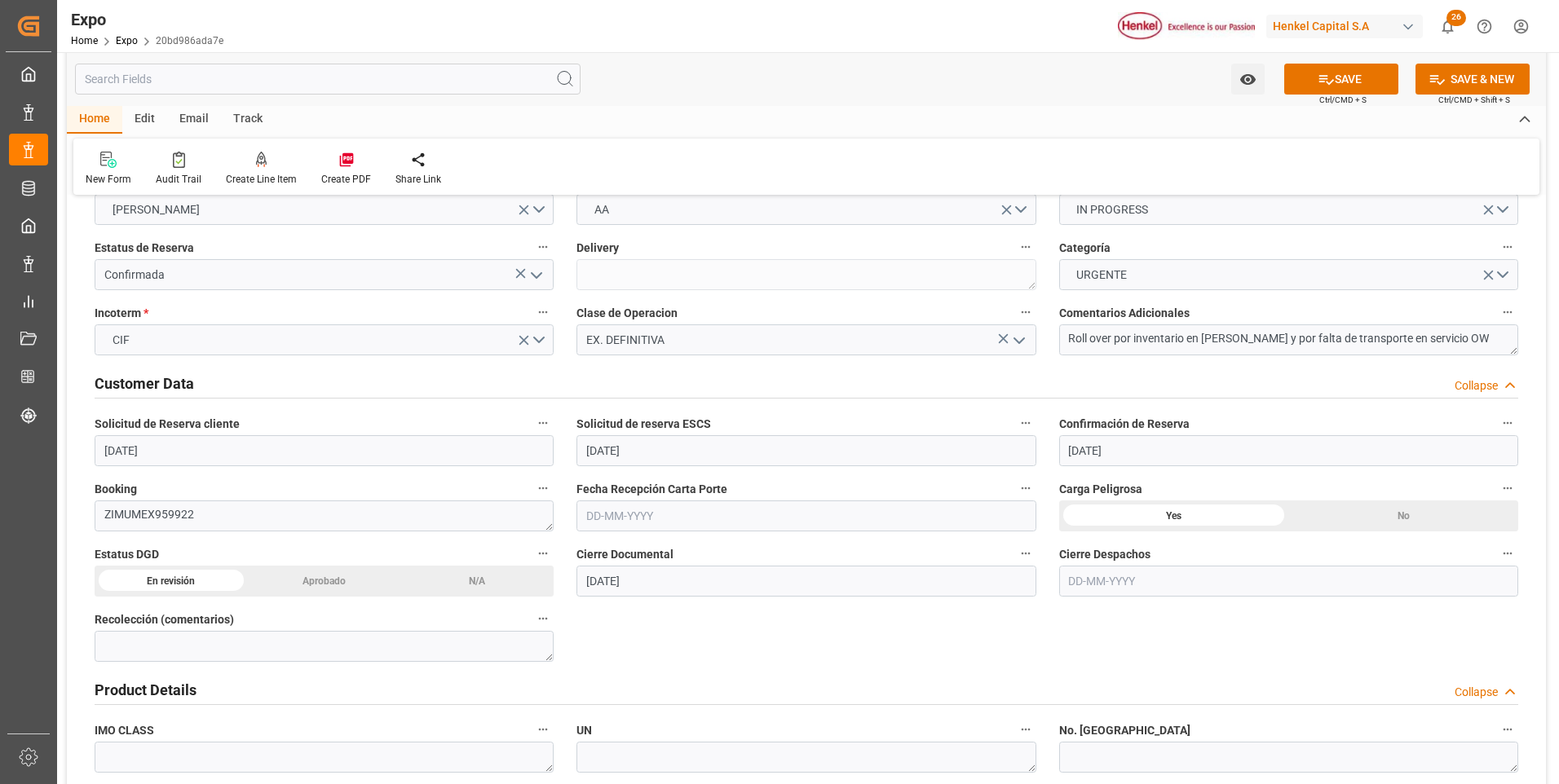
click at [1086, 577] on input "text" at bounding box center [1288, 581] width 459 height 31
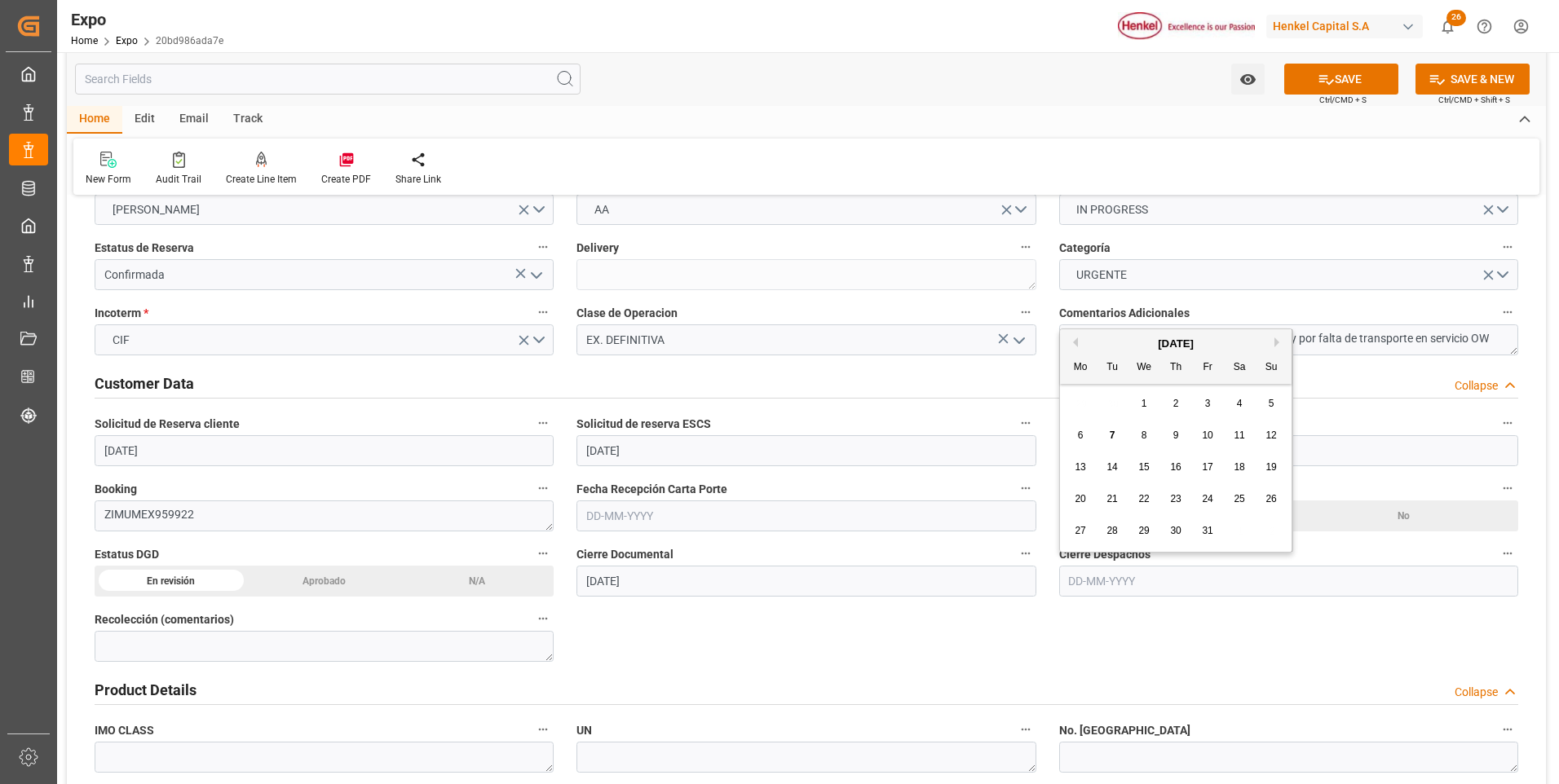
click at [1241, 492] on div "25" at bounding box center [1240, 500] width 21 height 20
type input "[DATE]"
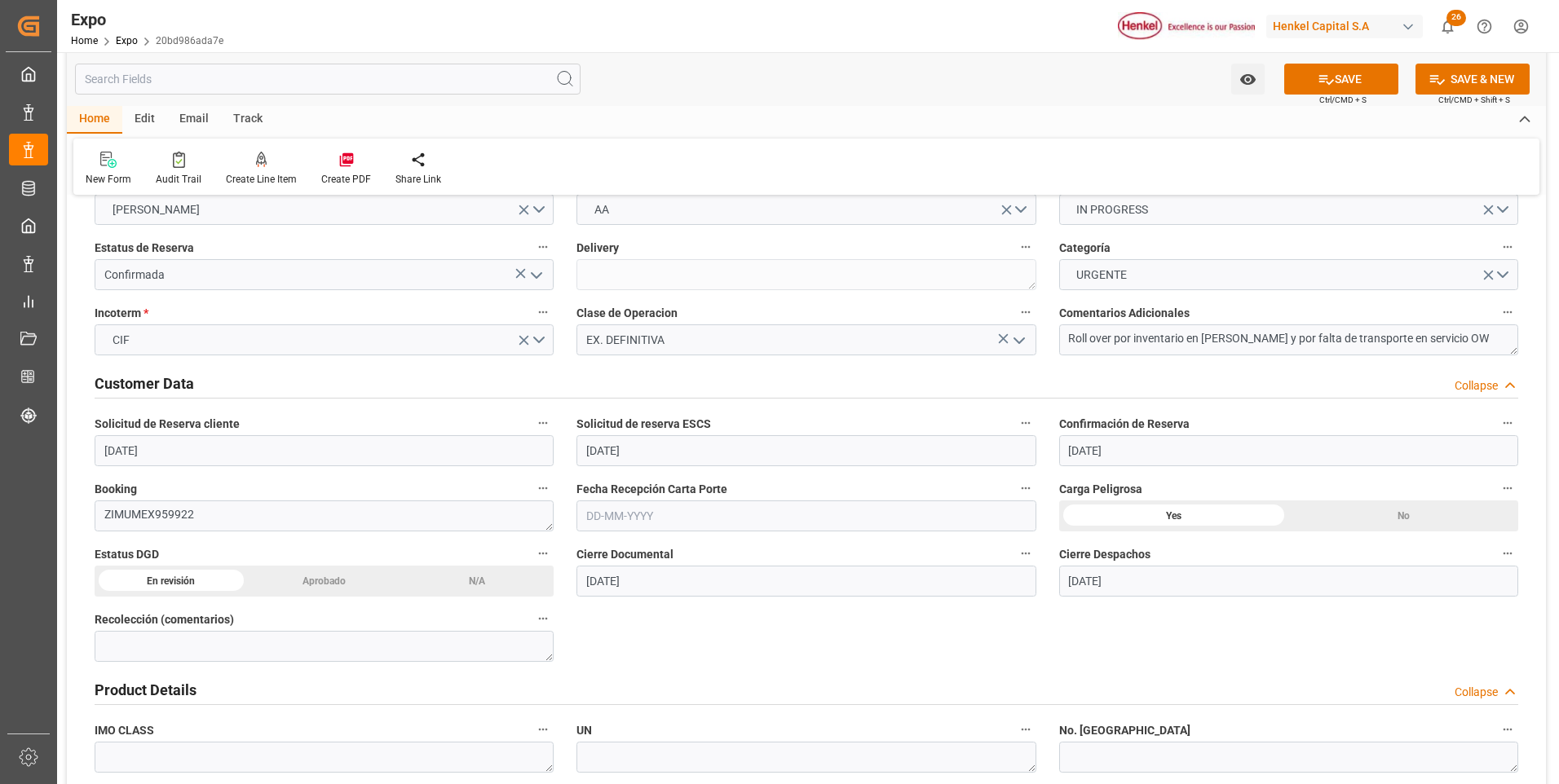
click at [331, 586] on div "Aprobado" at bounding box center [325, 581] width 153 height 31
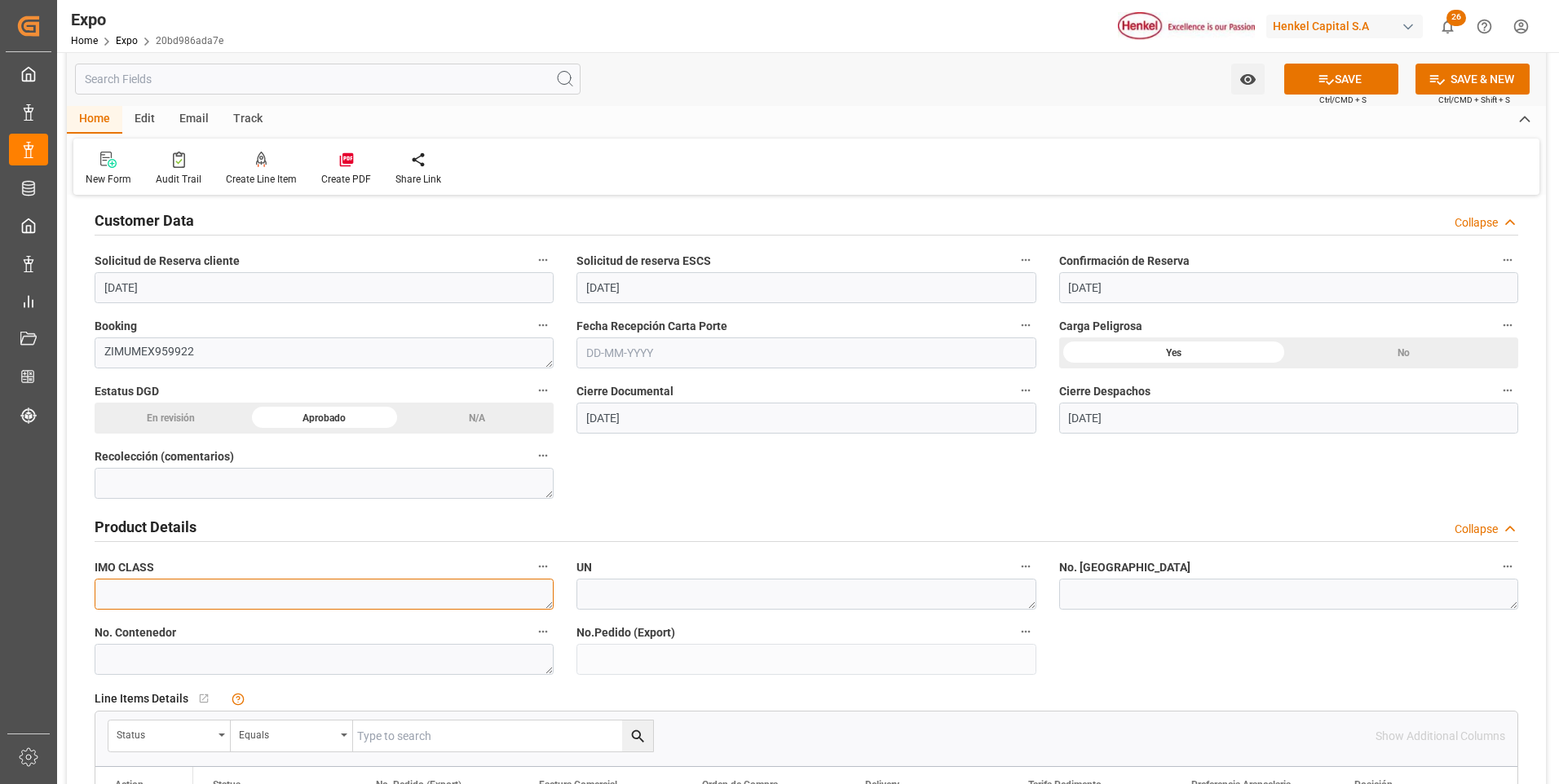
click at [323, 590] on textarea at bounding box center [324, 594] width 459 height 31
type textarea "3"
click at [672, 597] on textarea at bounding box center [806, 594] width 459 height 31
type textarea "1133"
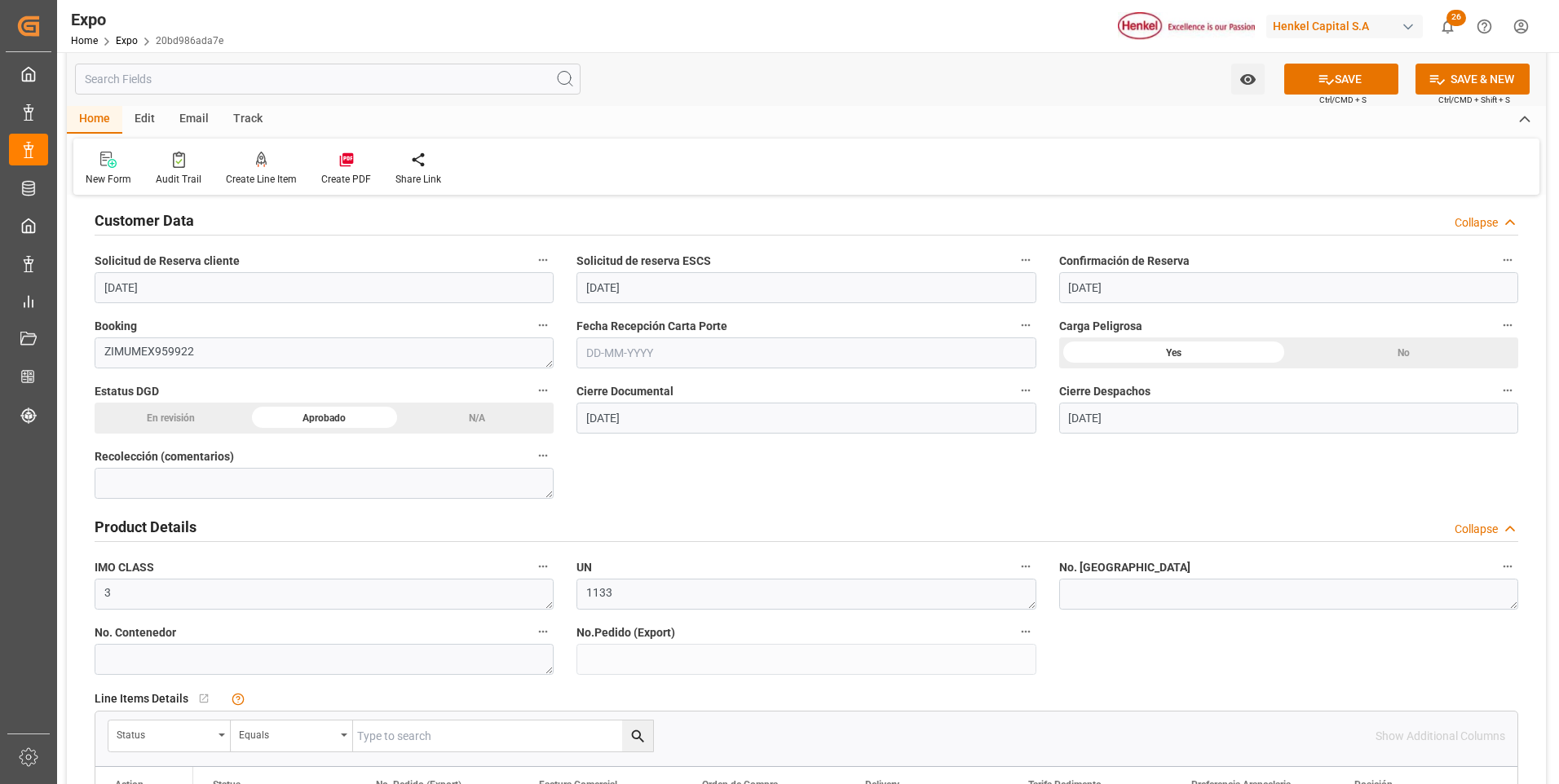
scroll to position [407, 0]
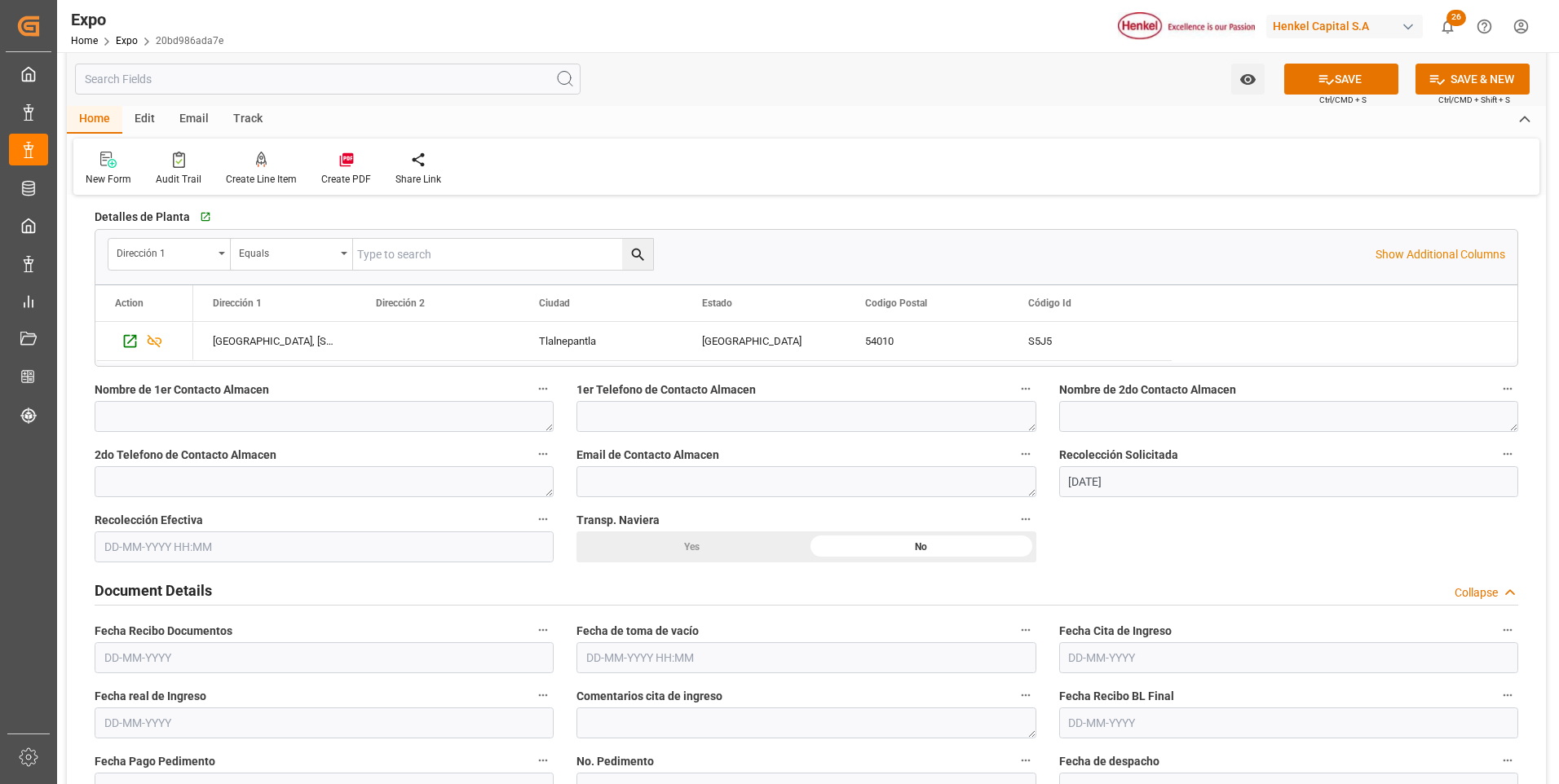
scroll to position [1304, 0]
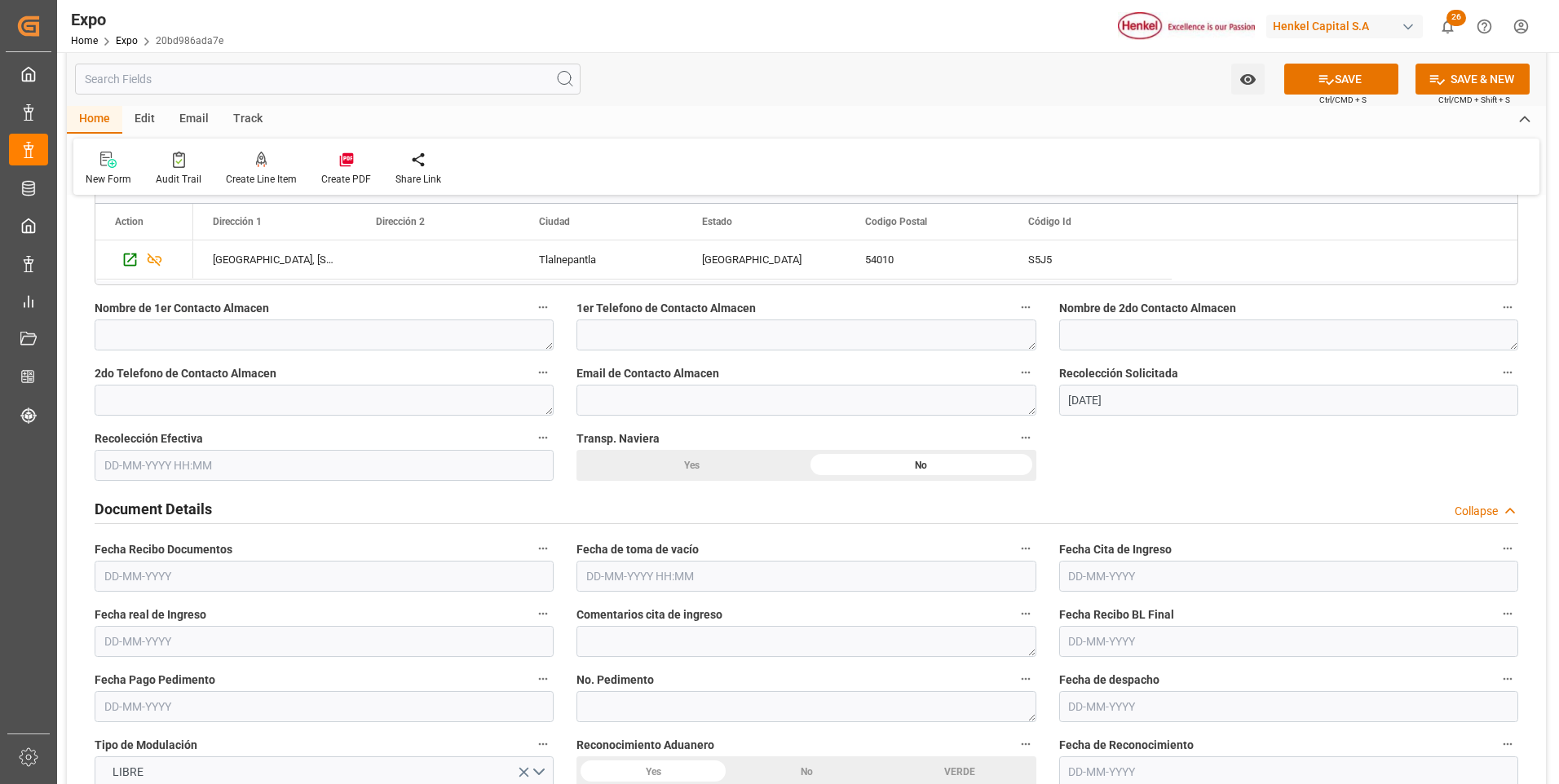
click at [1101, 399] on input "[DATE]" at bounding box center [1288, 400] width 459 height 31
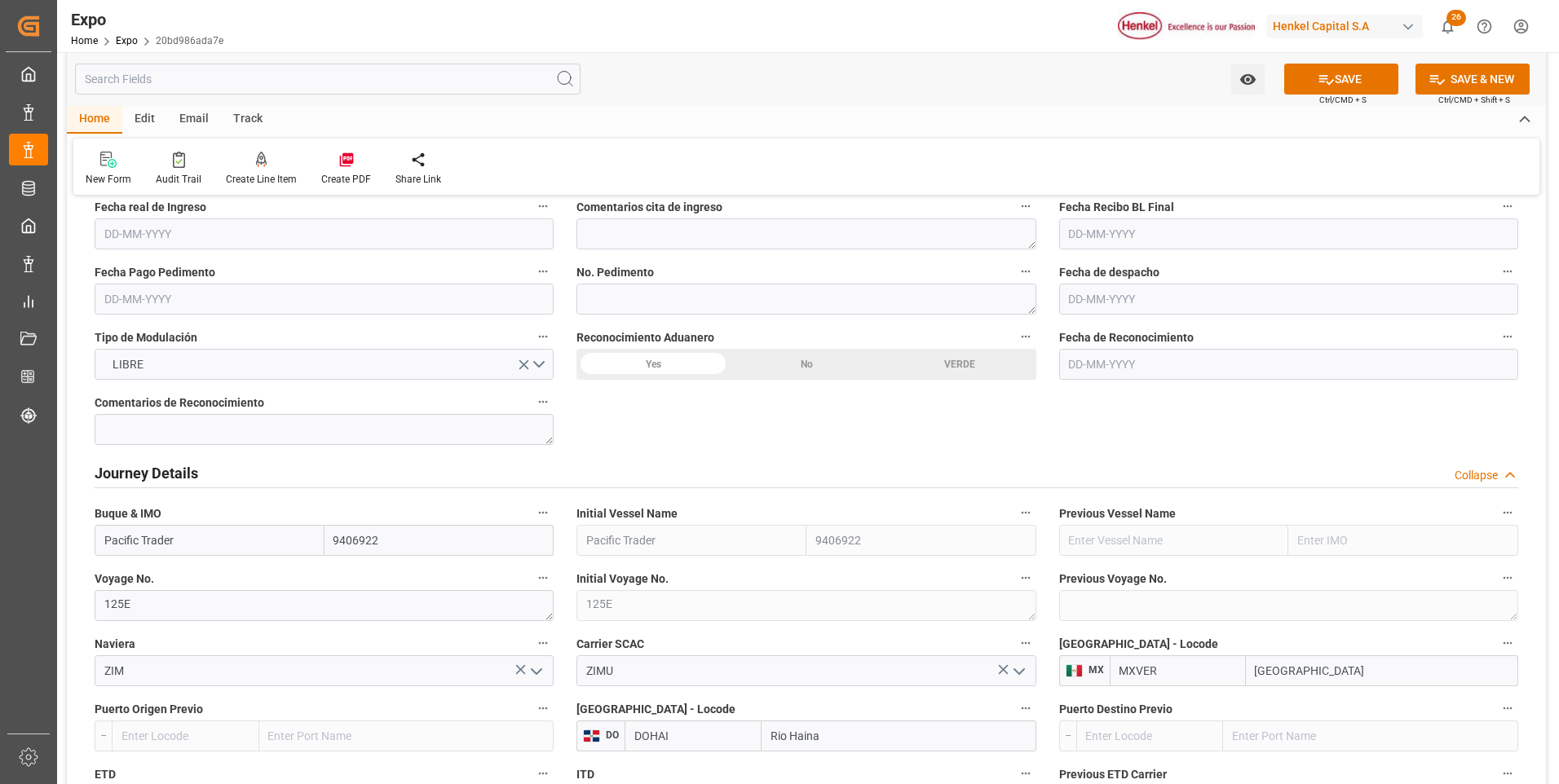
scroll to position [1956, 0]
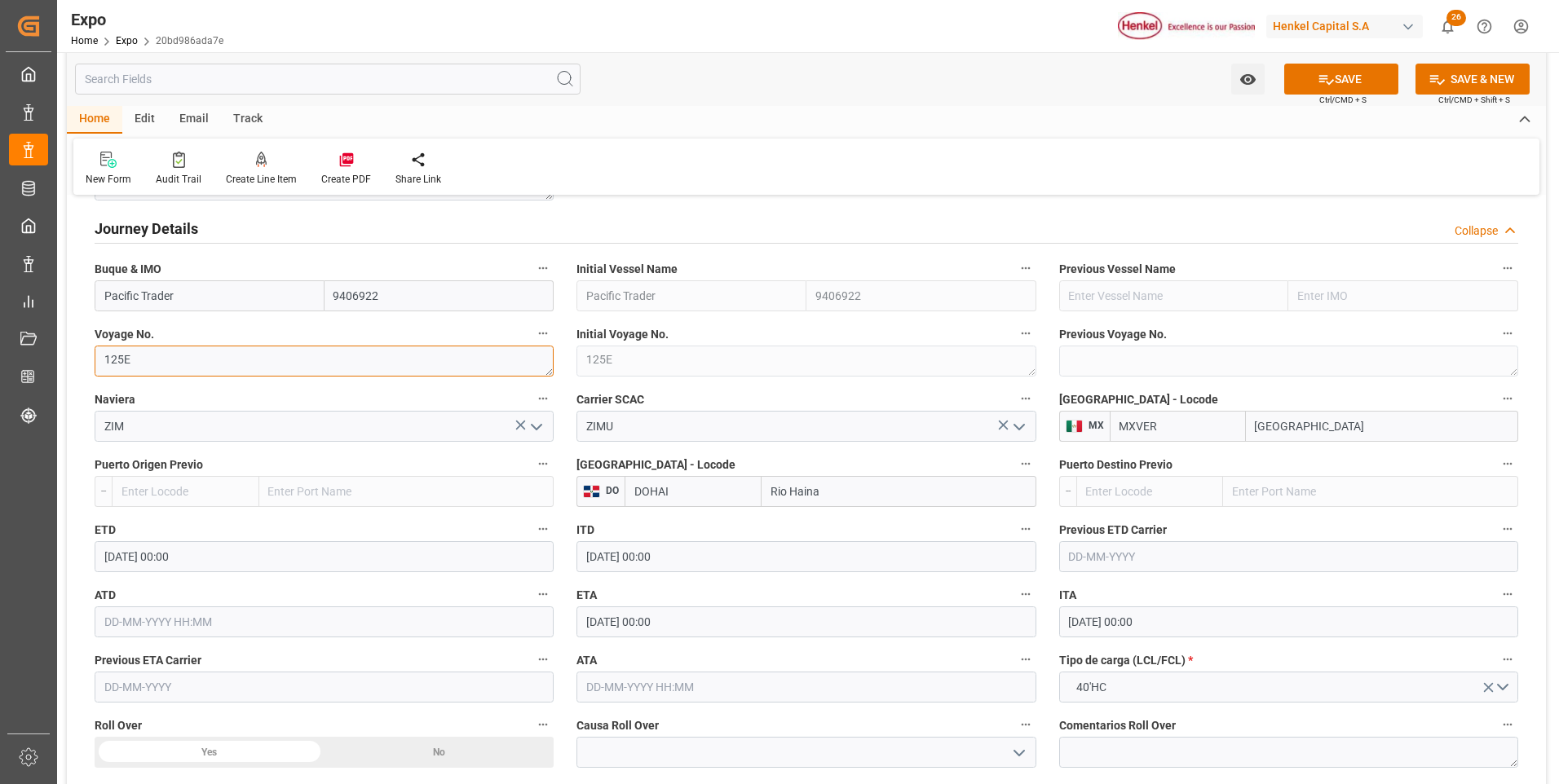
click at [198, 361] on textarea "125E" at bounding box center [324, 361] width 459 height 31
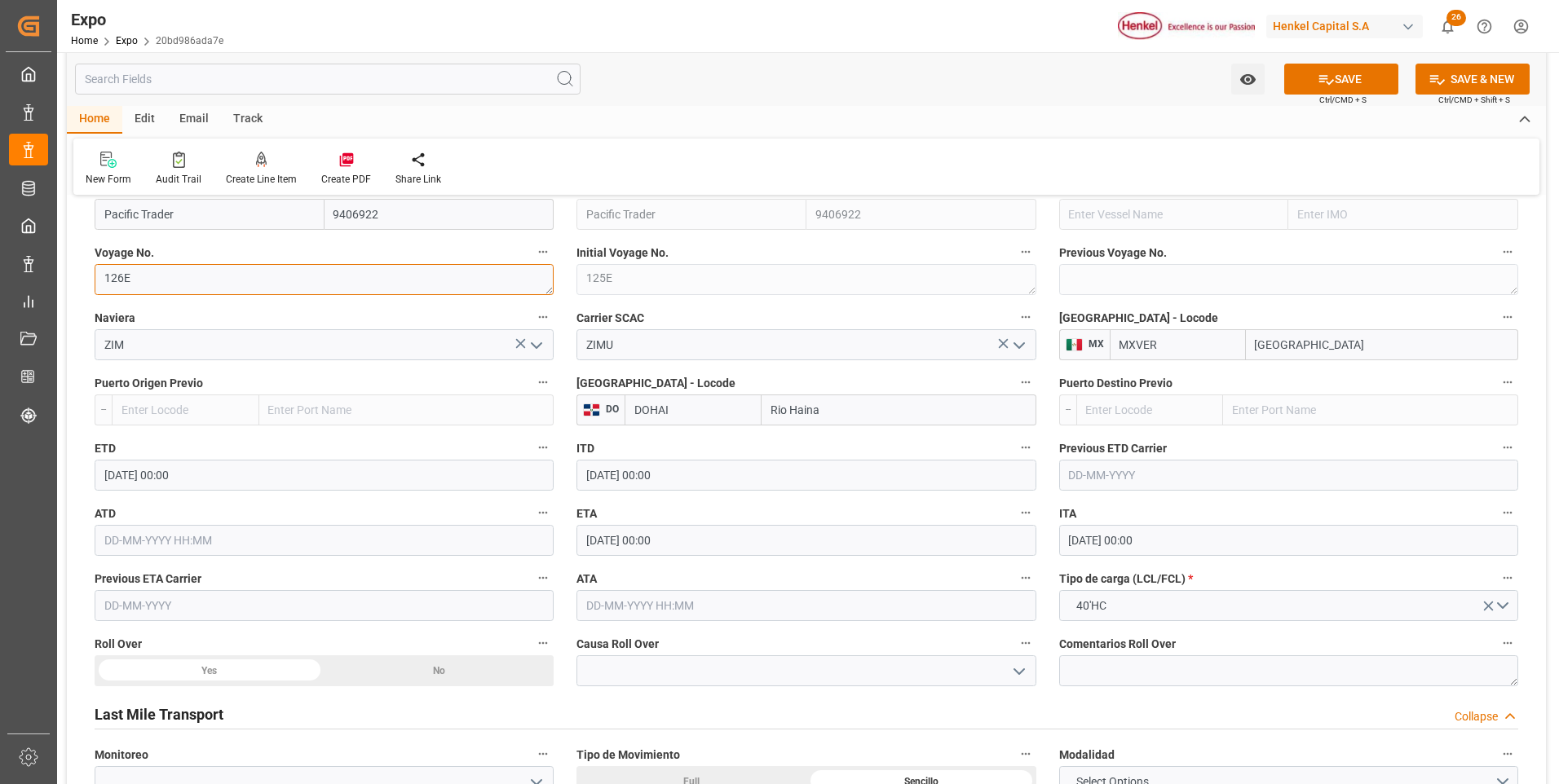
type textarea "126E"
click at [135, 477] on input "[DATE] 00:00" at bounding box center [324, 475] width 459 height 31
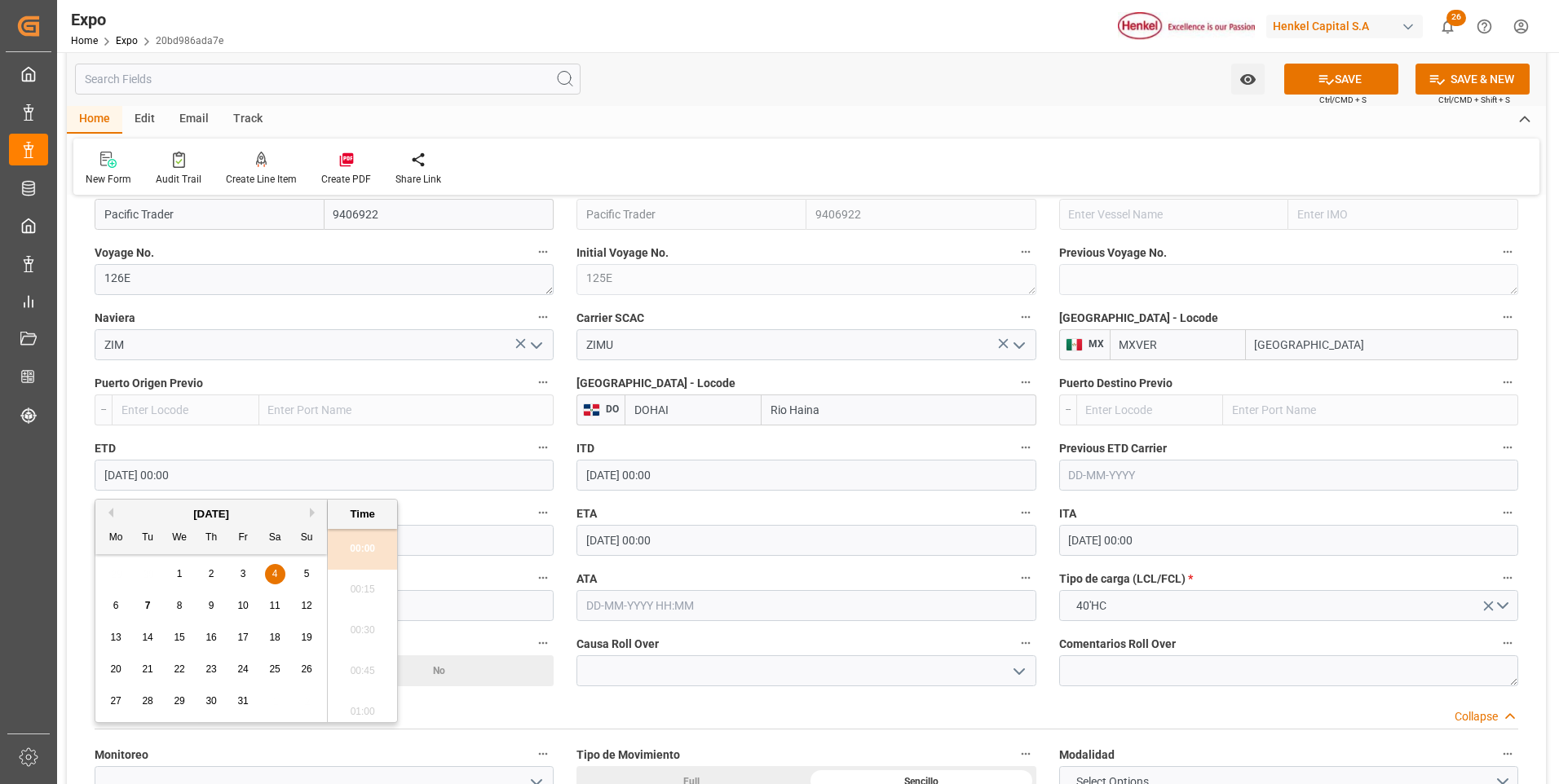
click at [180, 701] on span "29" at bounding box center [179, 700] width 11 height 12
type input "[DATE] 00:00"
click at [603, 545] on input "[DATE] 00:00" at bounding box center [806, 540] width 459 height 31
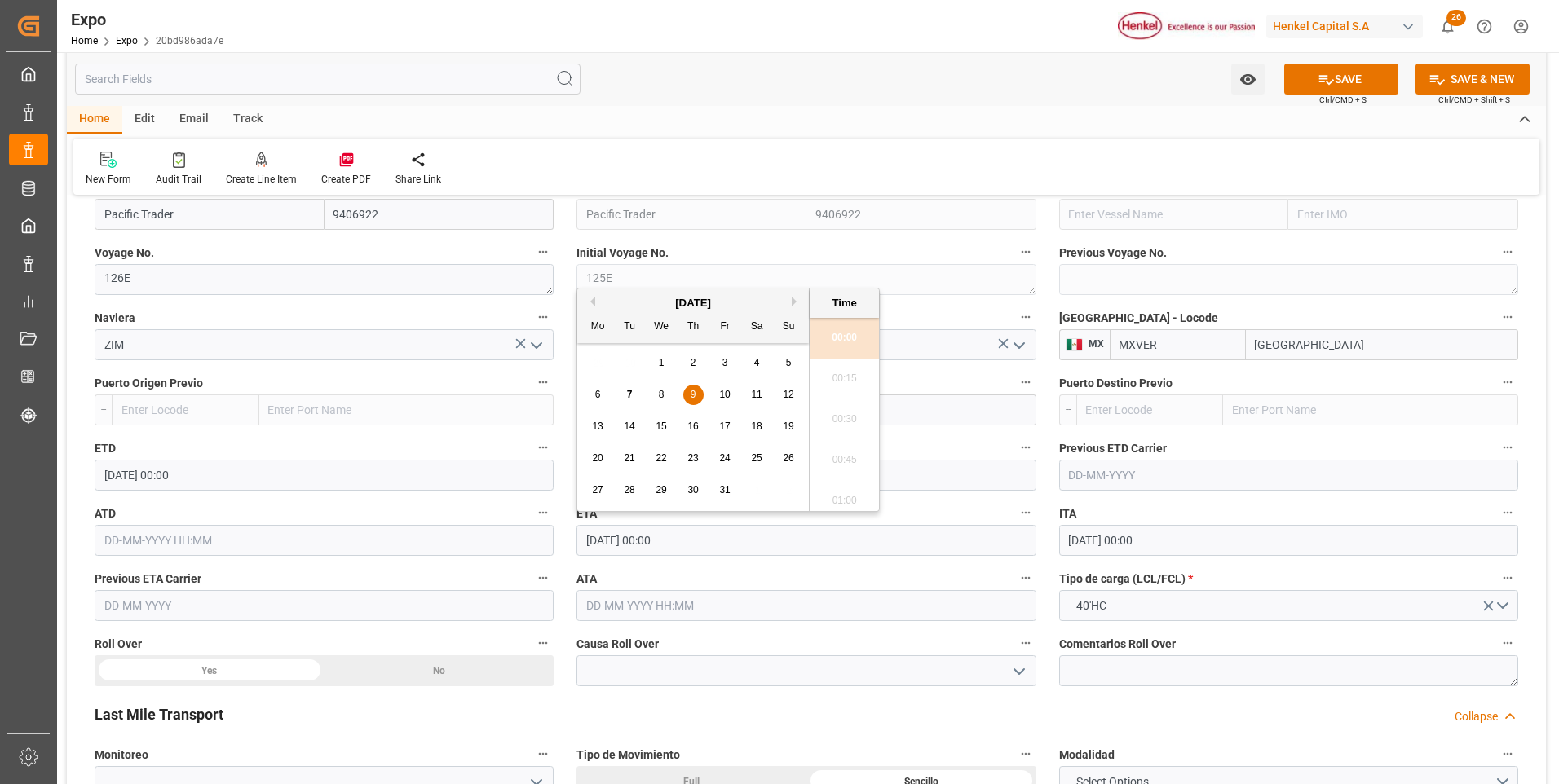
click at [793, 298] on button "Next Month" at bounding box center [796, 301] width 10 height 10
click at [665, 397] on div "5" at bounding box center [661, 396] width 21 height 20
type input "[DATE] 00:00"
click at [1370, 171] on div "New Form Audit Trail Create Line Item Create PDF Share Link" at bounding box center [807, 166] width 1466 height 57
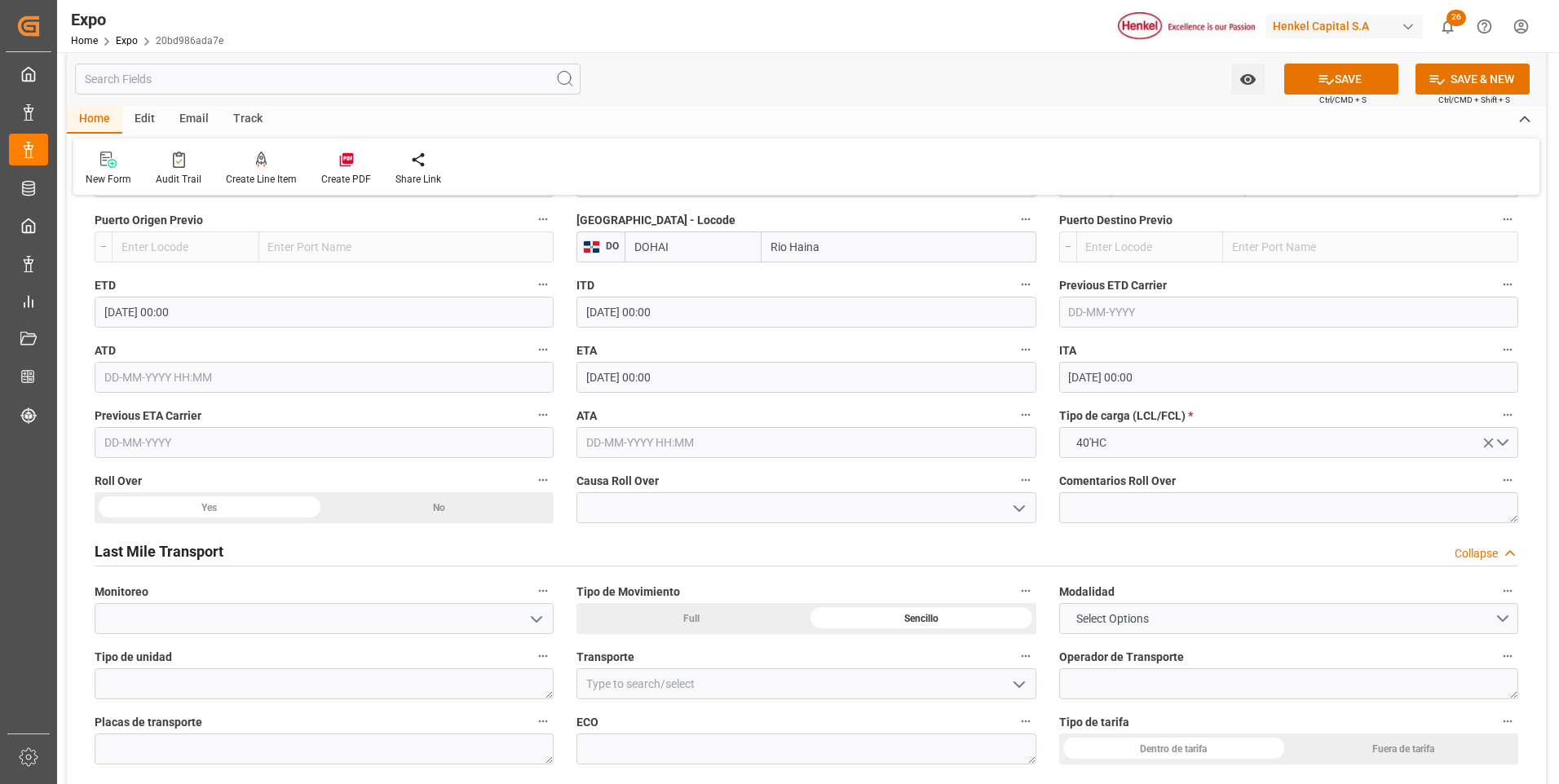
scroll to position [2364, 0]
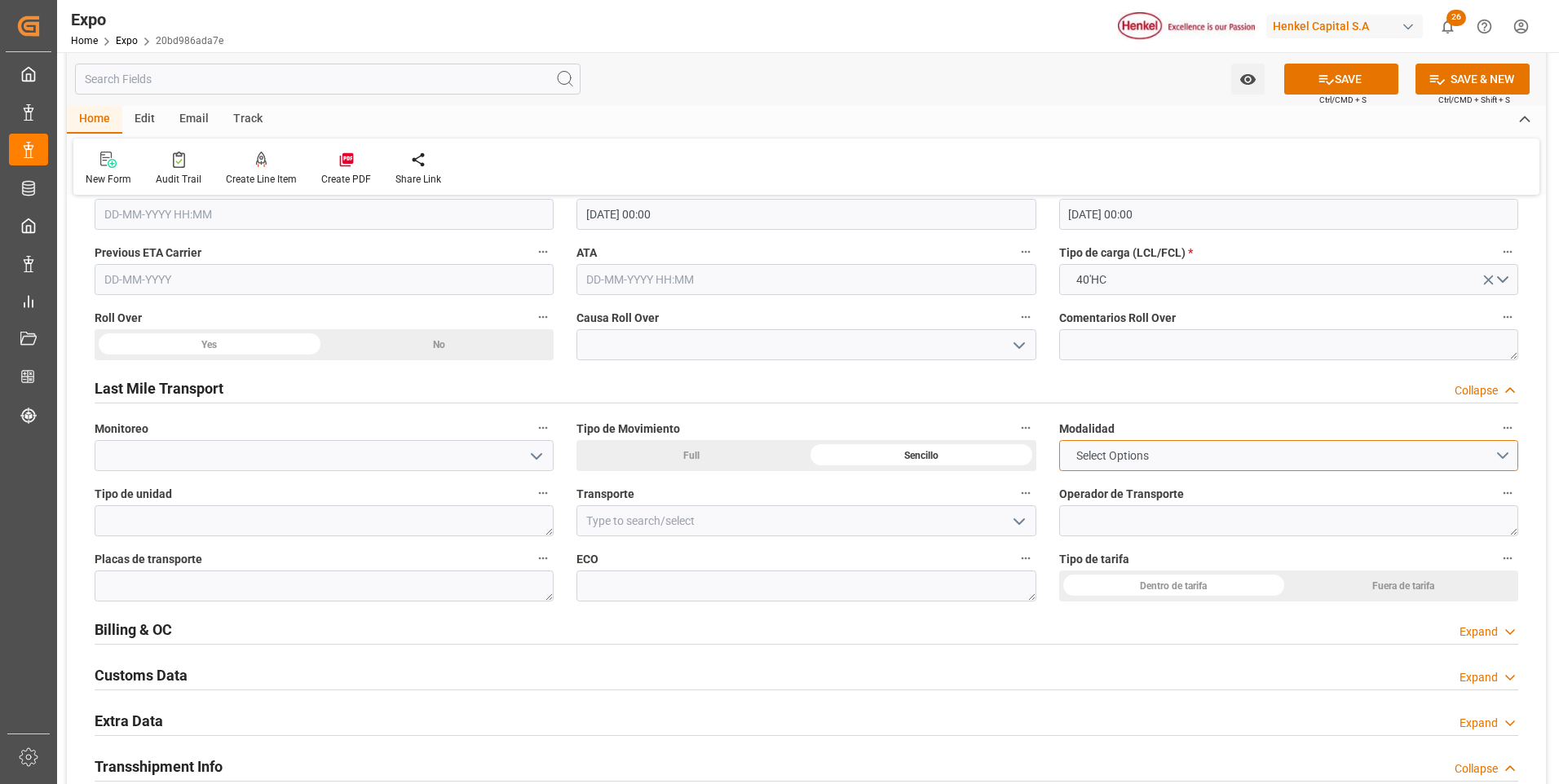
click at [1123, 457] on span "Select Options" at bounding box center [1112, 456] width 89 height 17
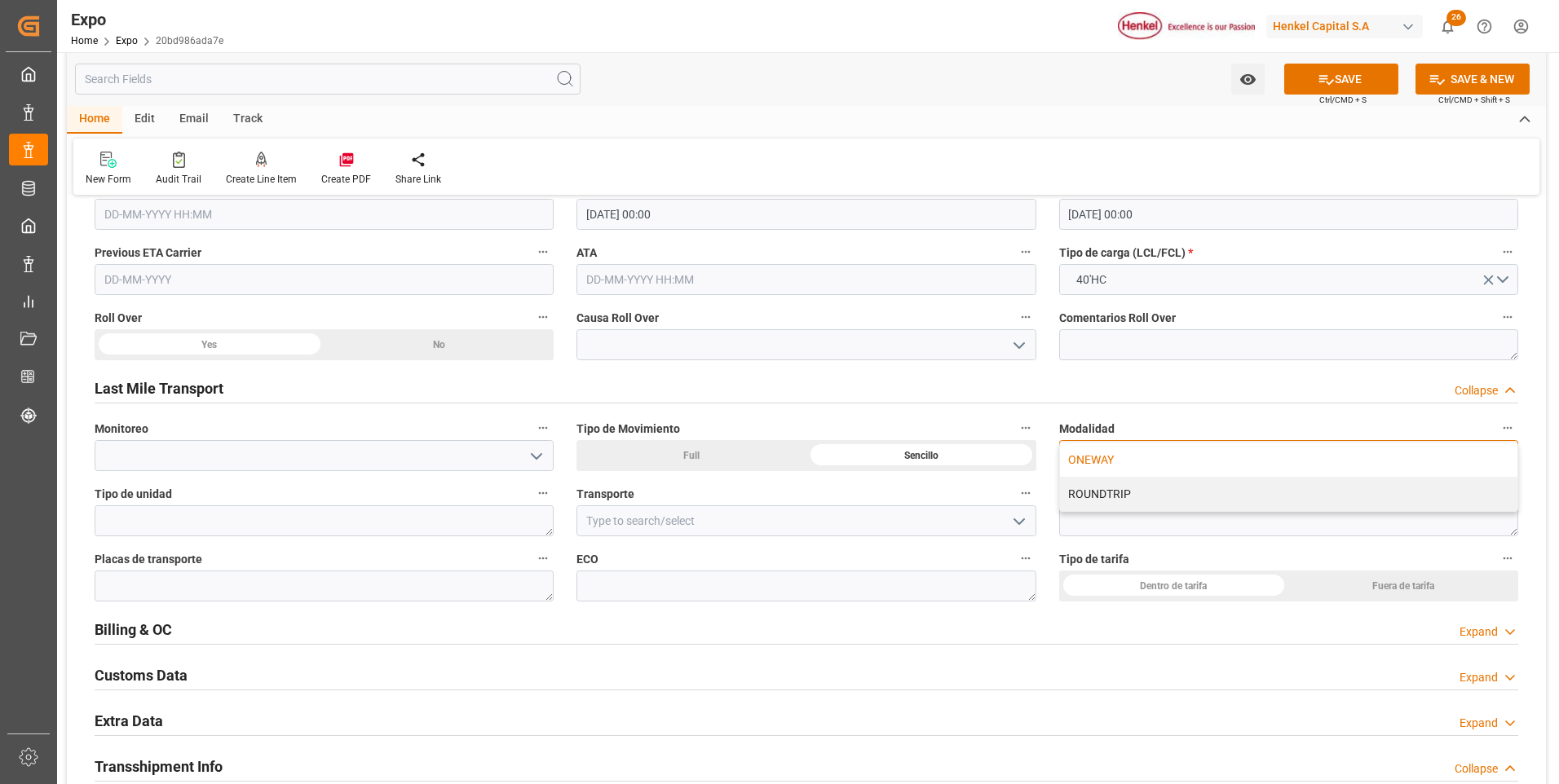
click at [1121, 456] on div "ONEWAY" at bounding box center [1288, 459] width 458 height 34
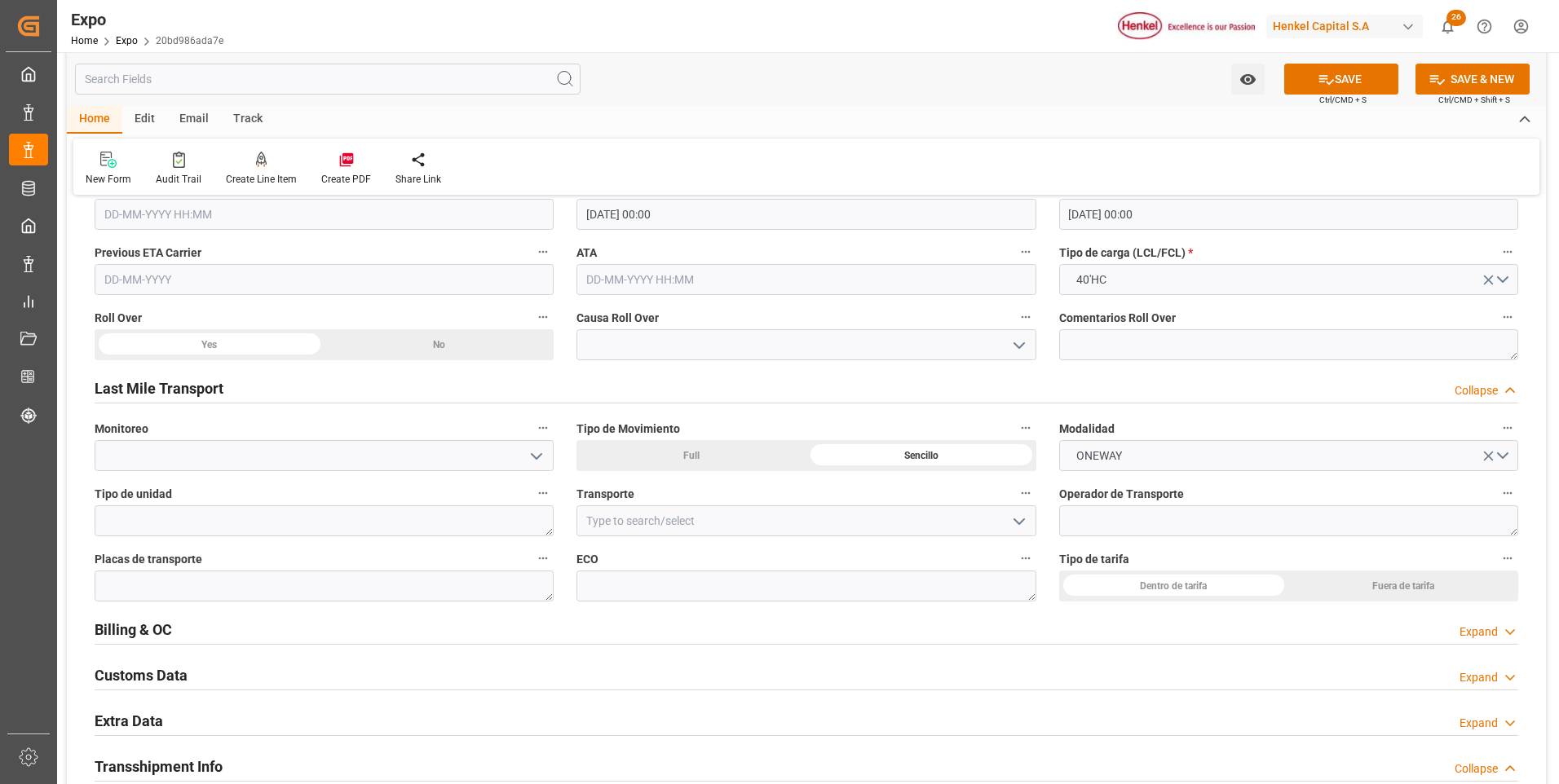
click at [1140, 588] on div "Dentro de tarifa" at bounding box center [1174, 586] width 230 height 31
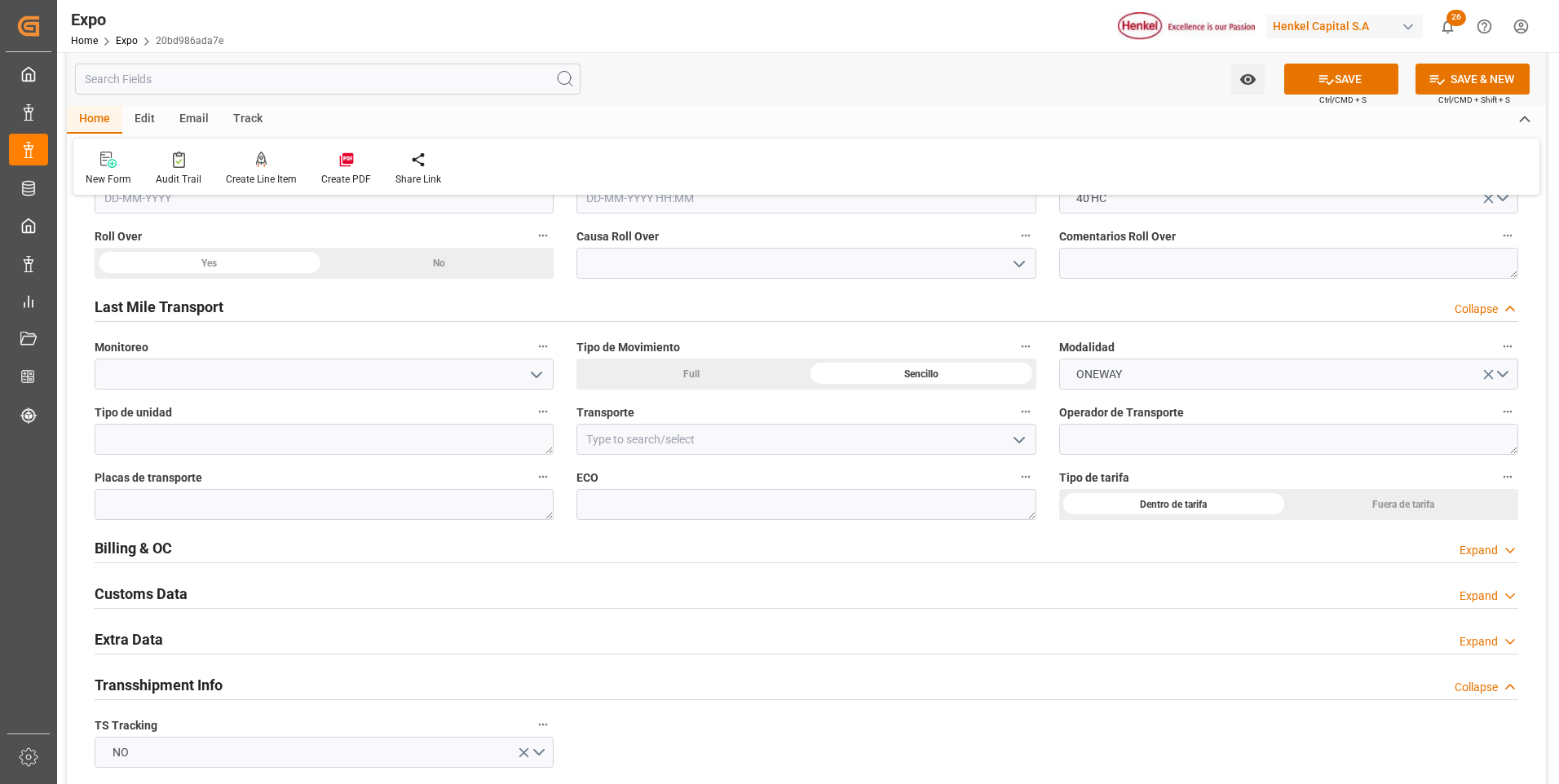
scroll to position [2526, 0]
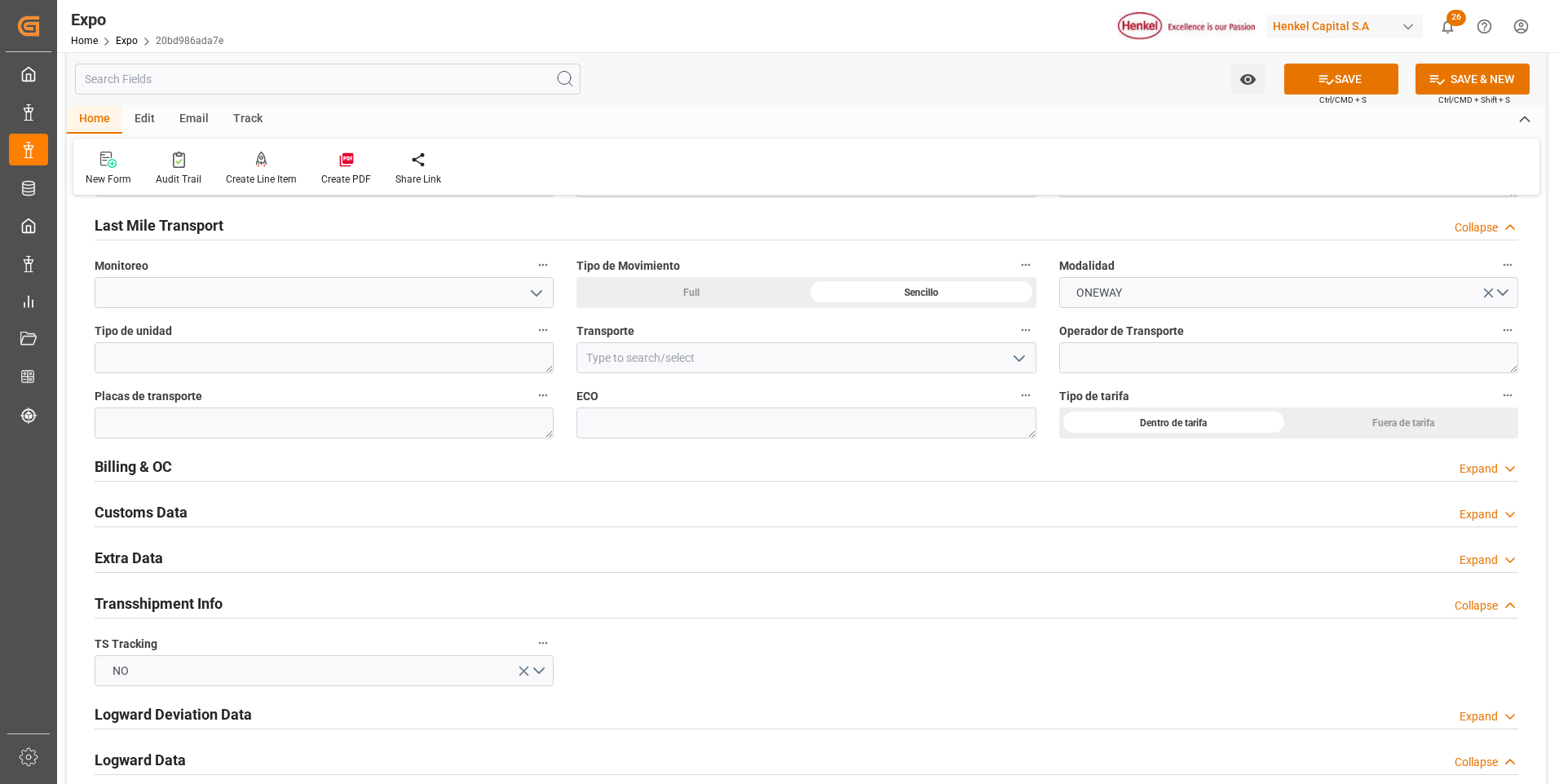
click at [1476, 558] on div "Expand" at bounding box center [1479, 560] width 39 height 17
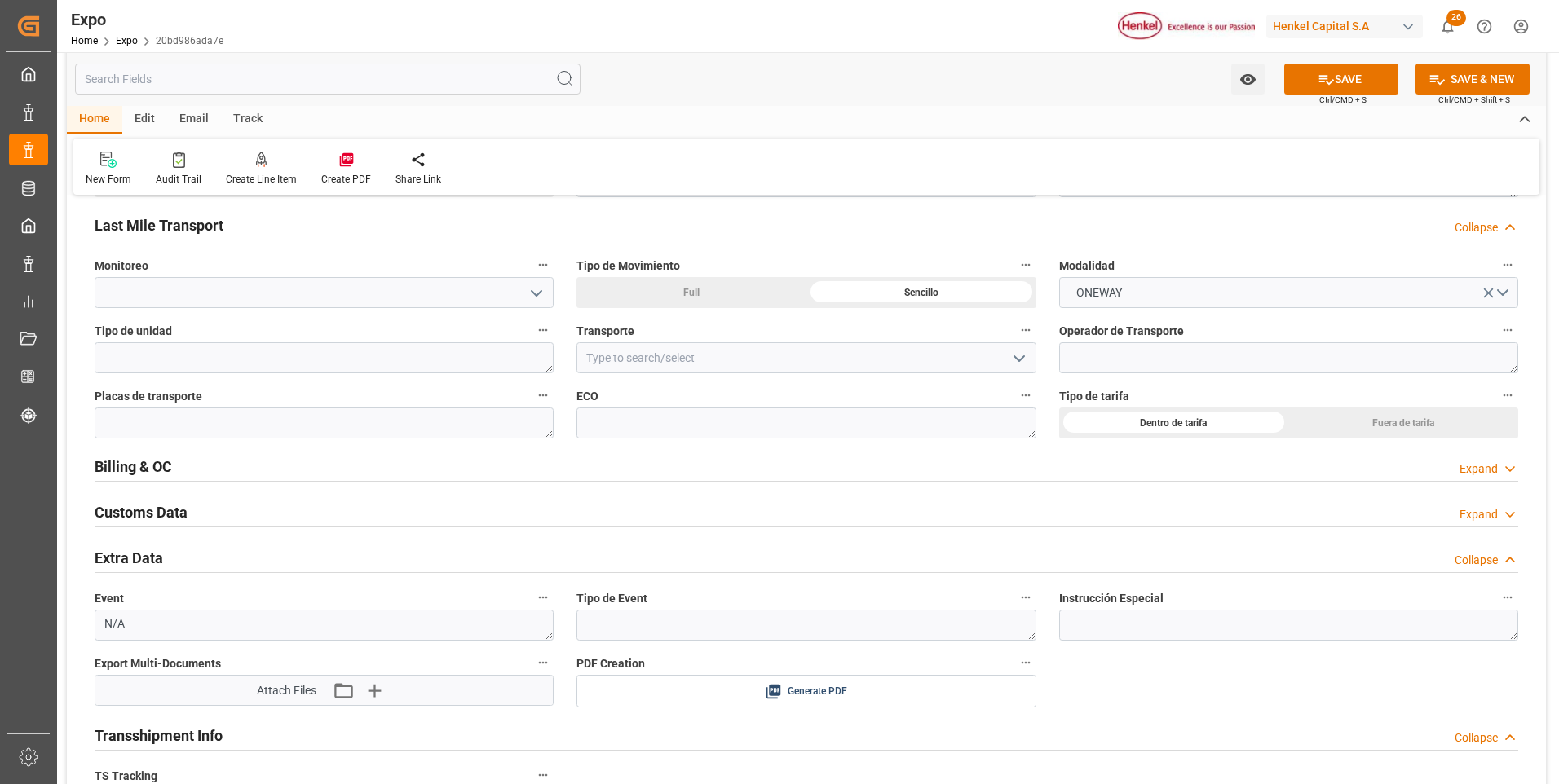
scroll to position [2689, 0]
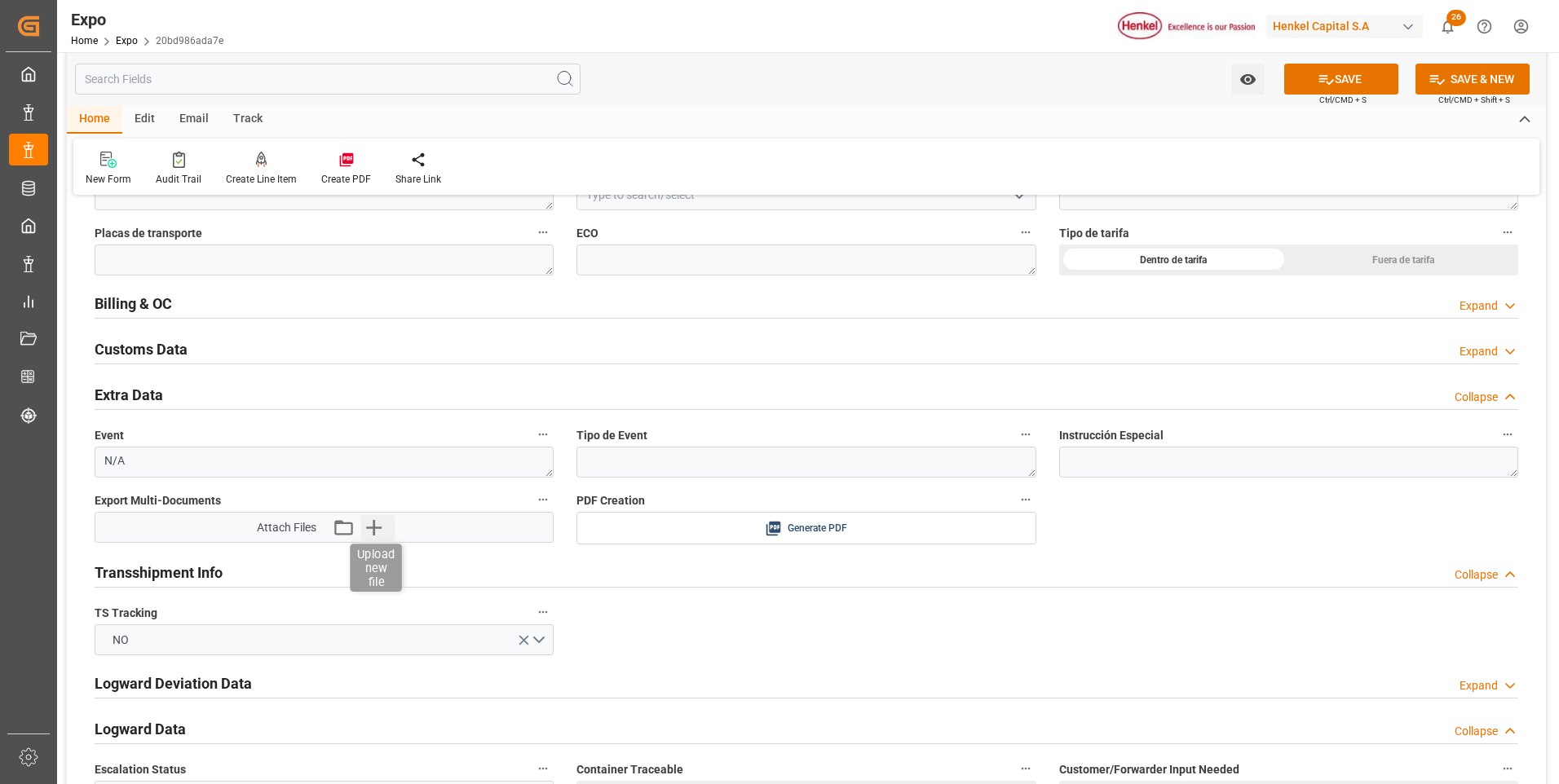
click at [375, 521] on icon "button" at bounding box center [373, 527] width 15 height 15
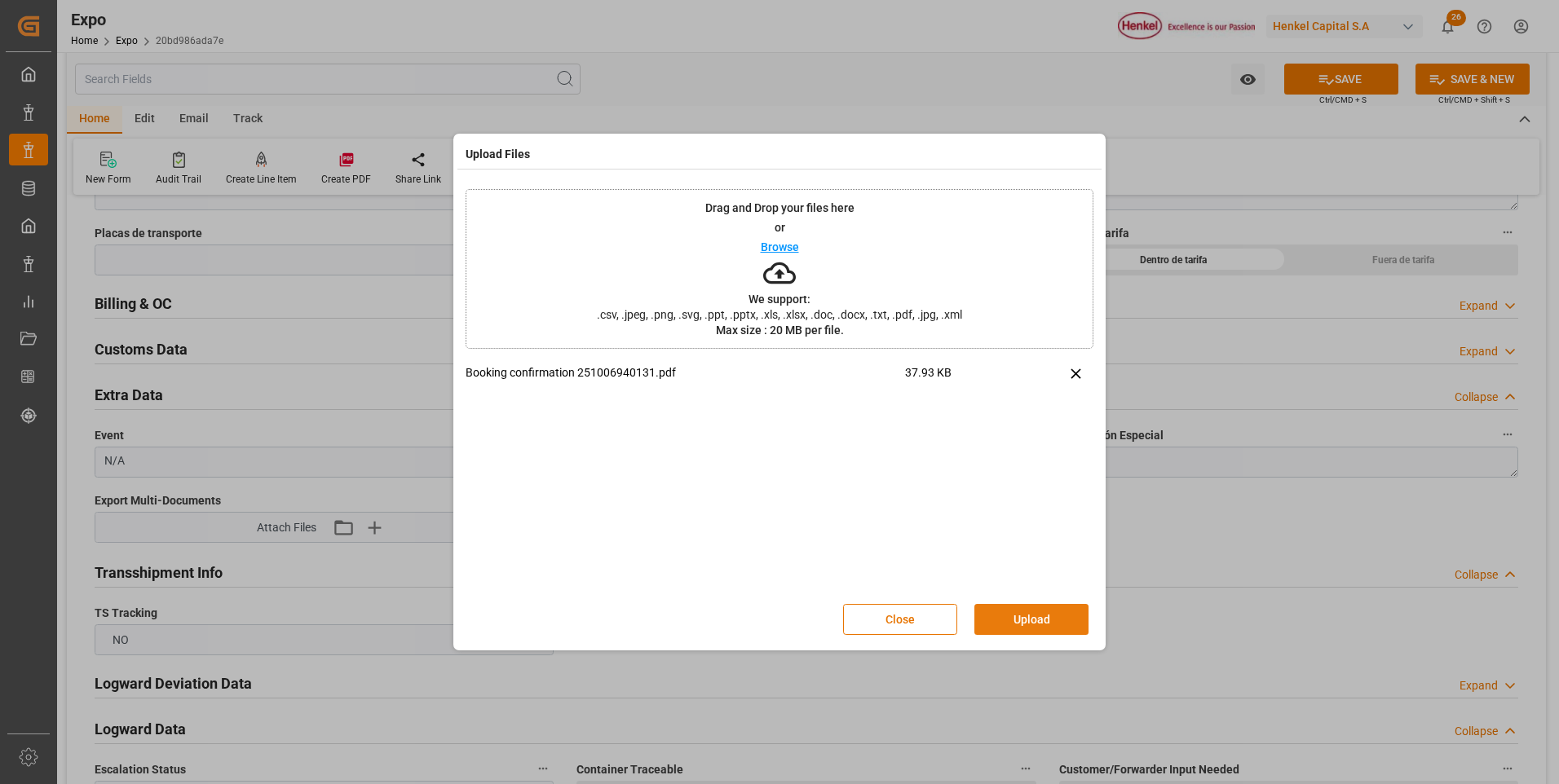
click at [1017, 620] on button "Upload" at bounding box center [1031, 619] width 114 height 31
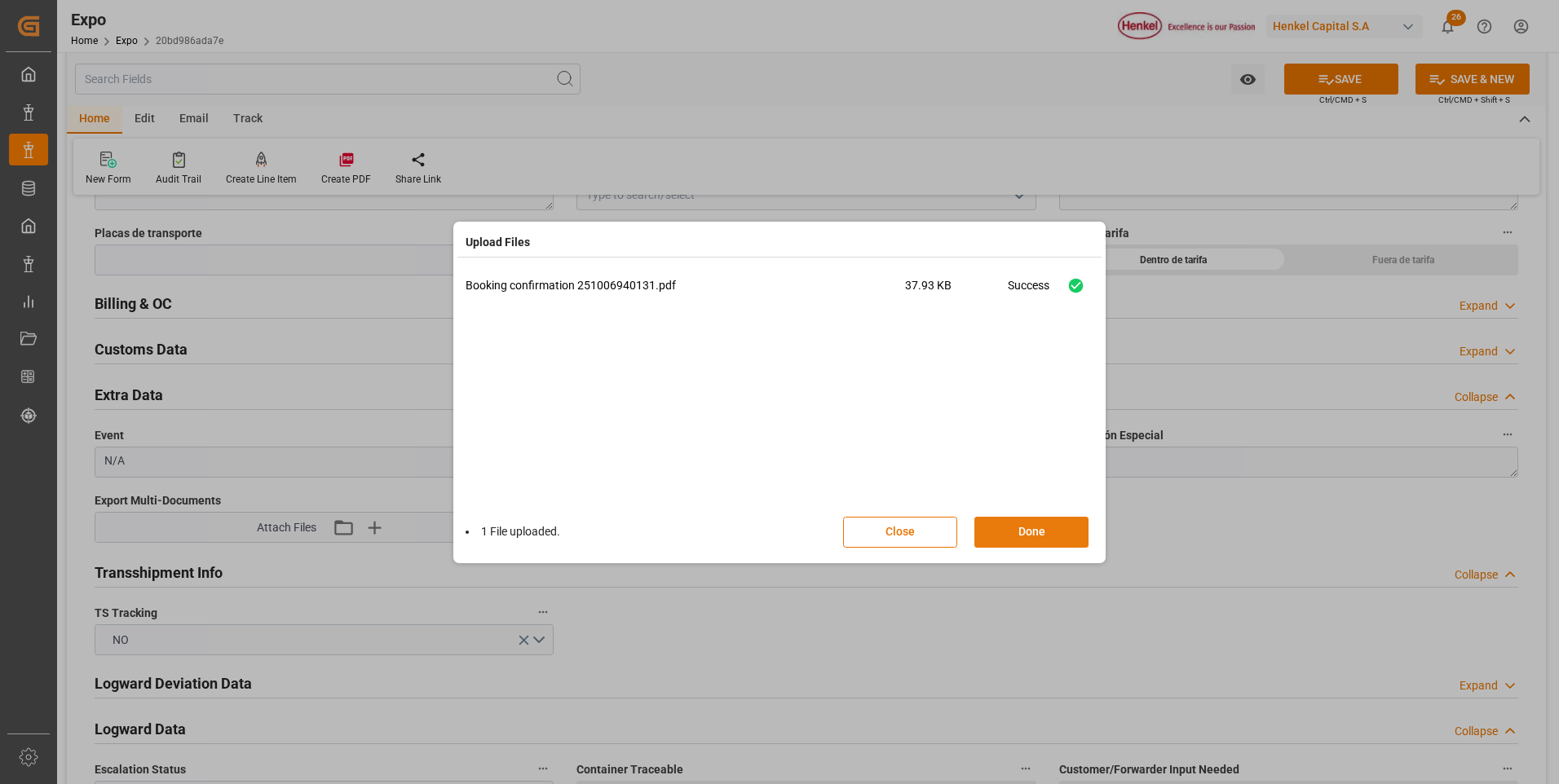
click at [1026, 529] on button "Done" at bounding box center [1031, 532] width 114 height 31
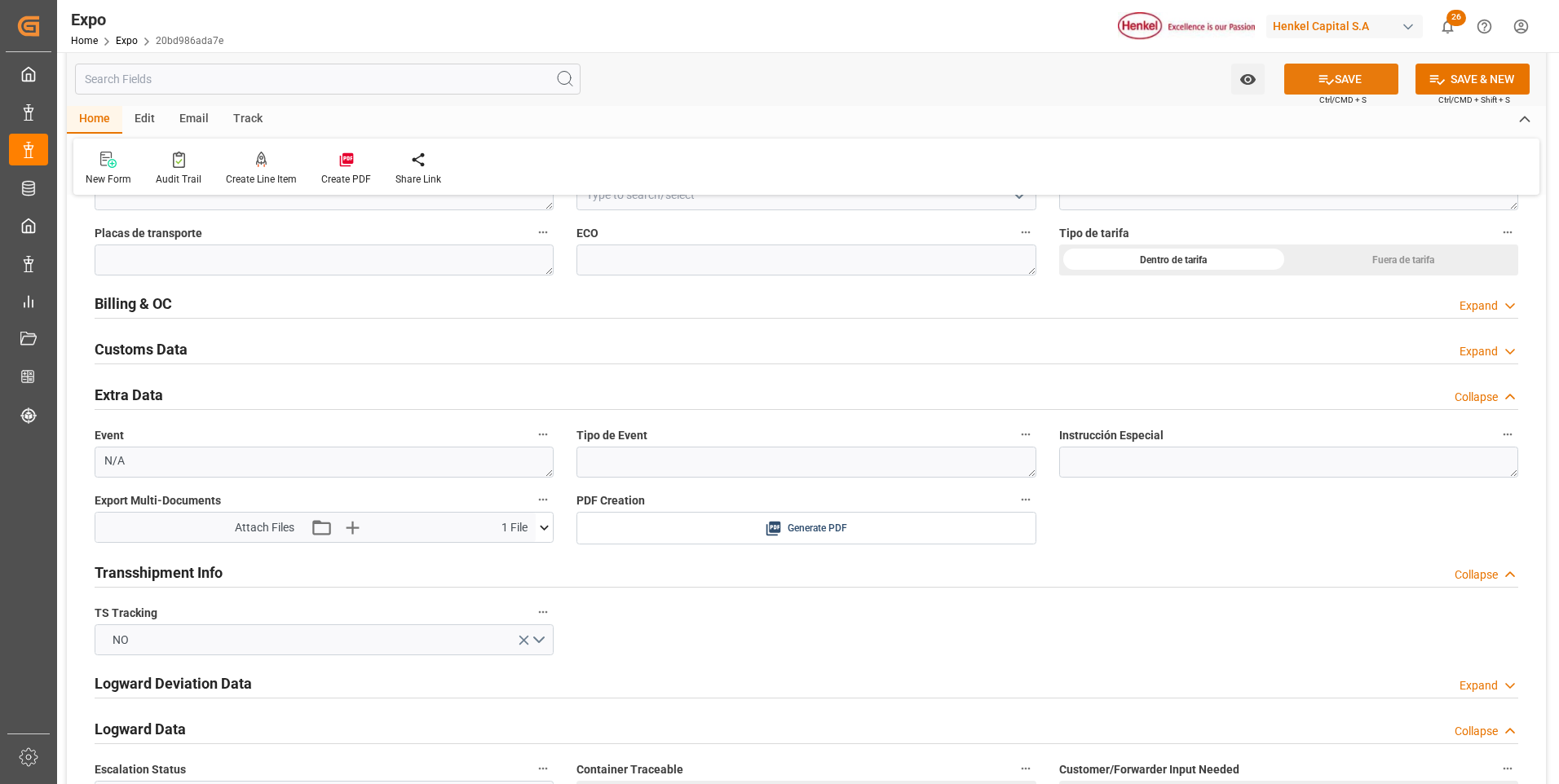
click at [1370, 74] on button "SAVE" at bounding box center [1341, 79] width 114 height 31
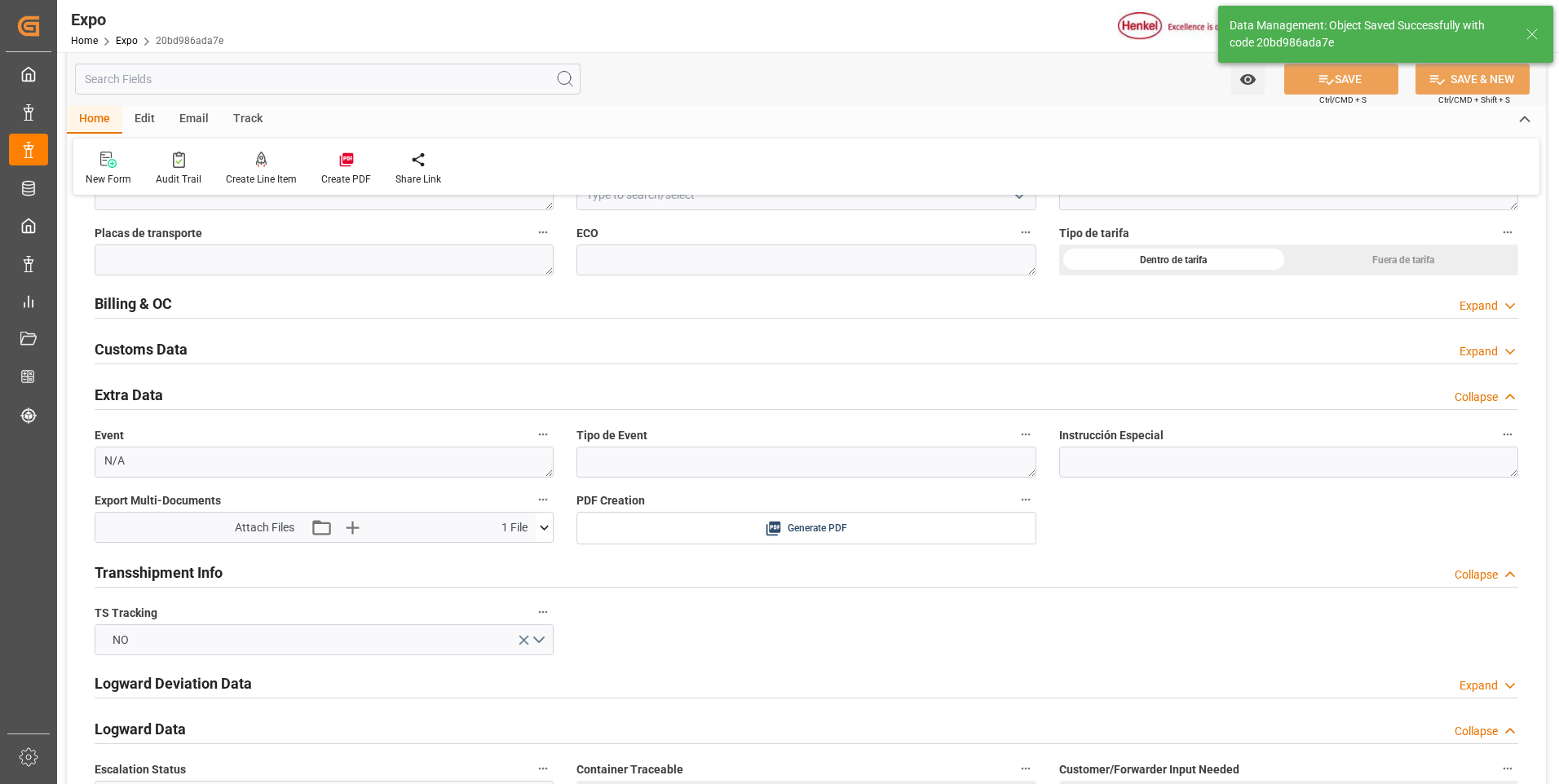
type textarea "125E"
type textarea "[PERSON_NAME]"
type input "[DATE] 19:28"
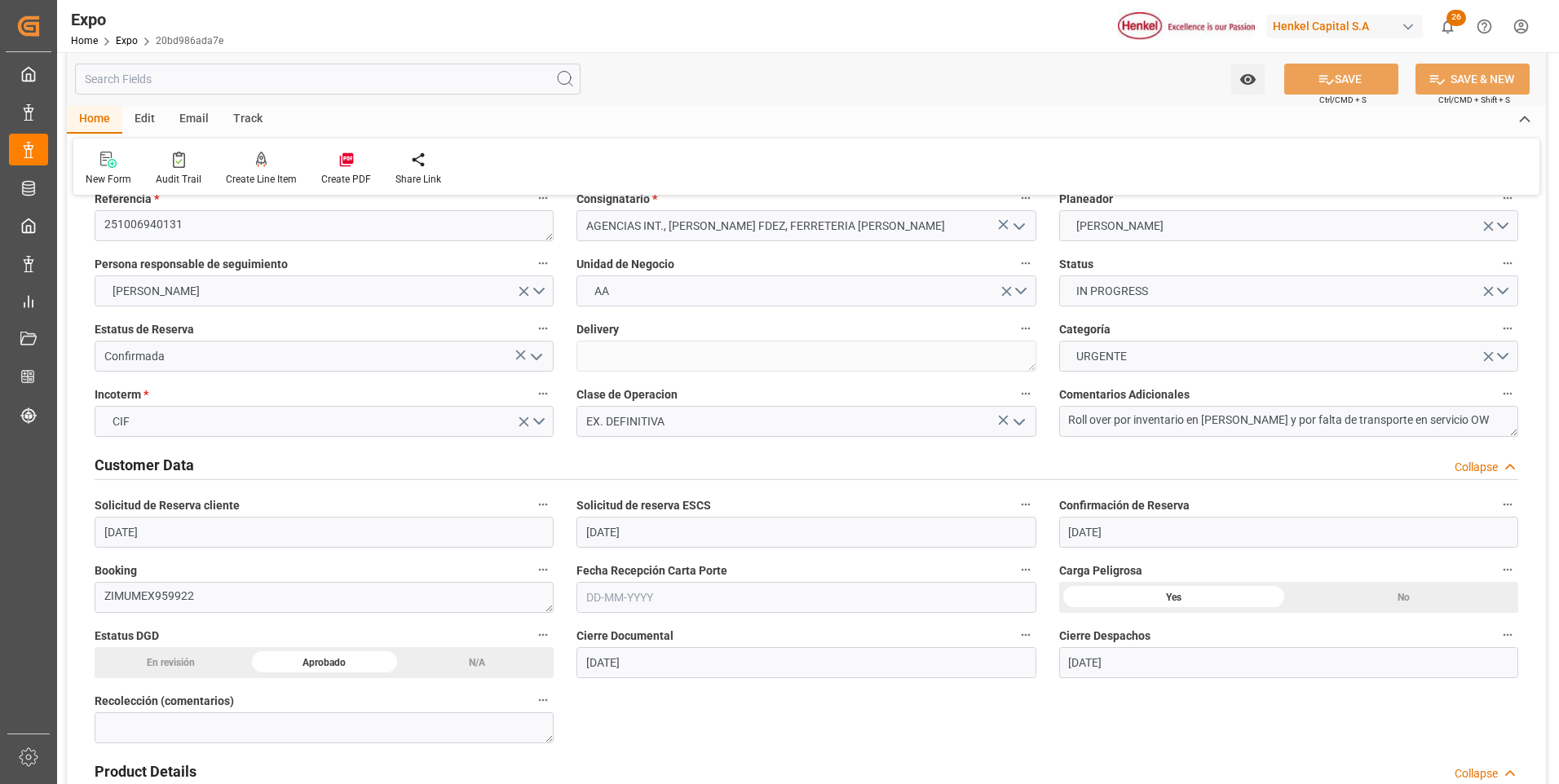
scroll to position [0, 0]
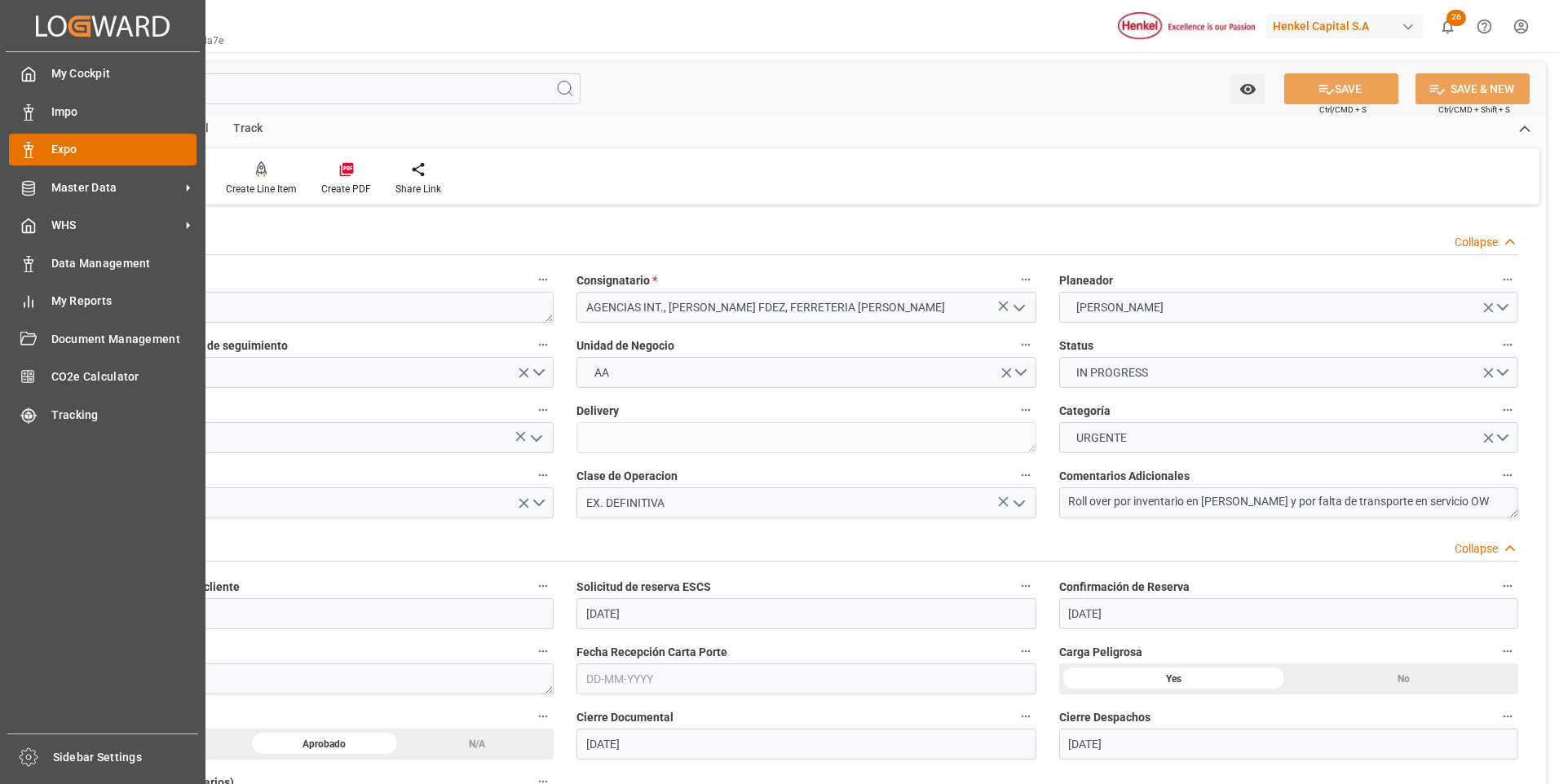
click at [16, 151] on div at bounding box center [22, 149] width 28 height 17
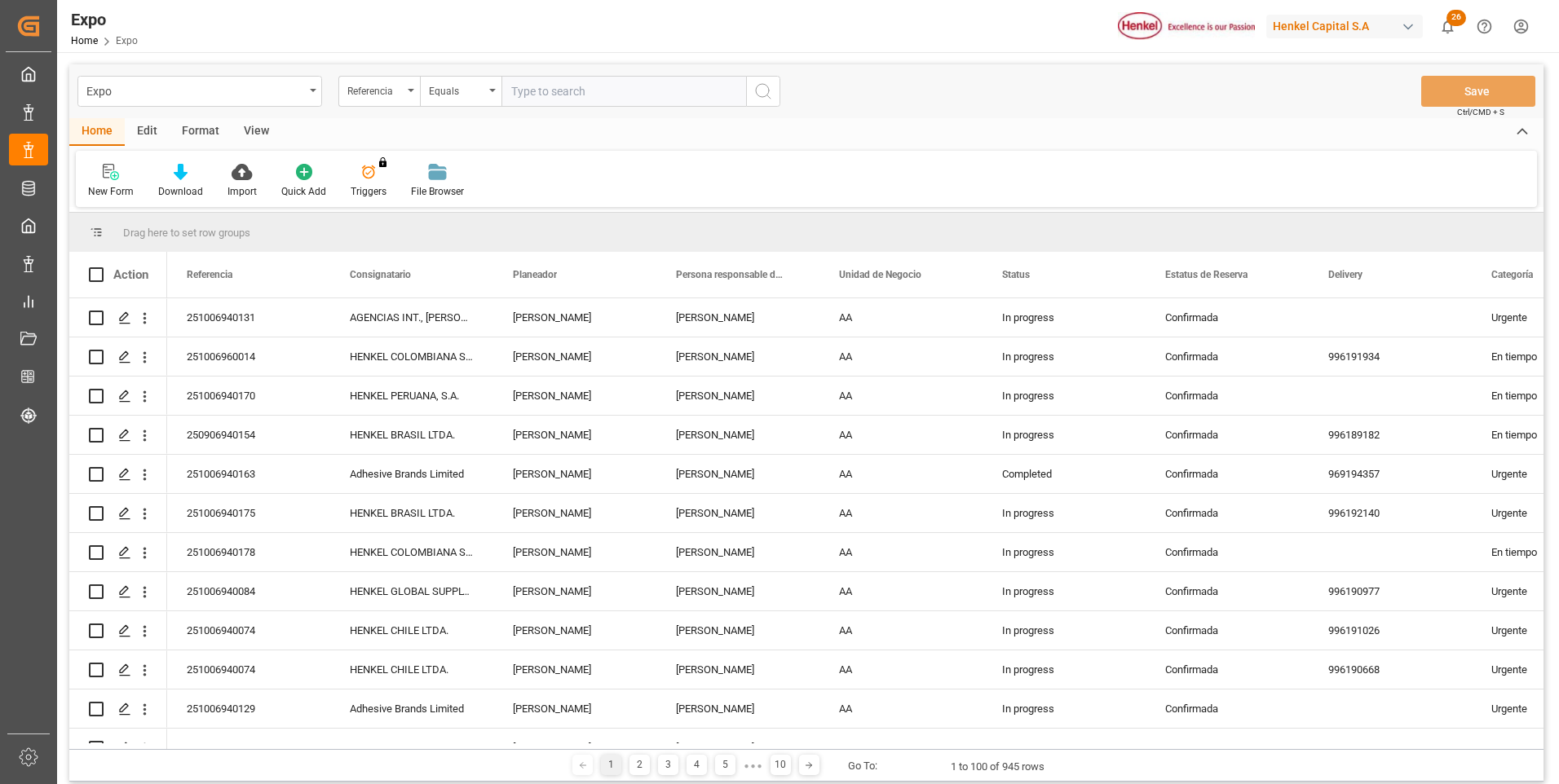
paste input "251006940129"
type input "251006940129"
click at [763, 89] on icon "search button" at bounding box center [764, 92] width 20 height 20
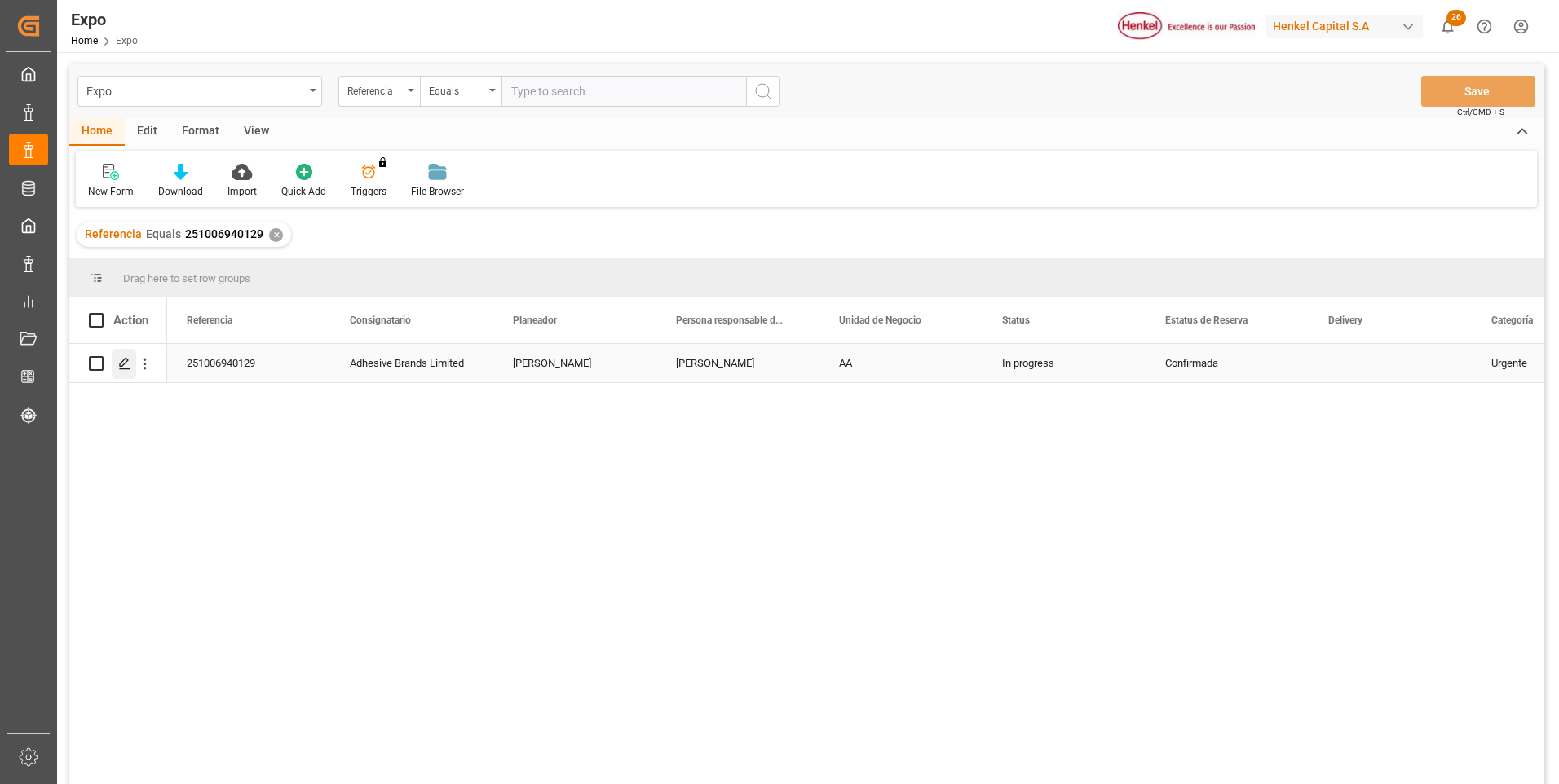
click at [121, 361] on icon "Press SPACE to select this row." at bounding box center [124, 363] width 13 height 13
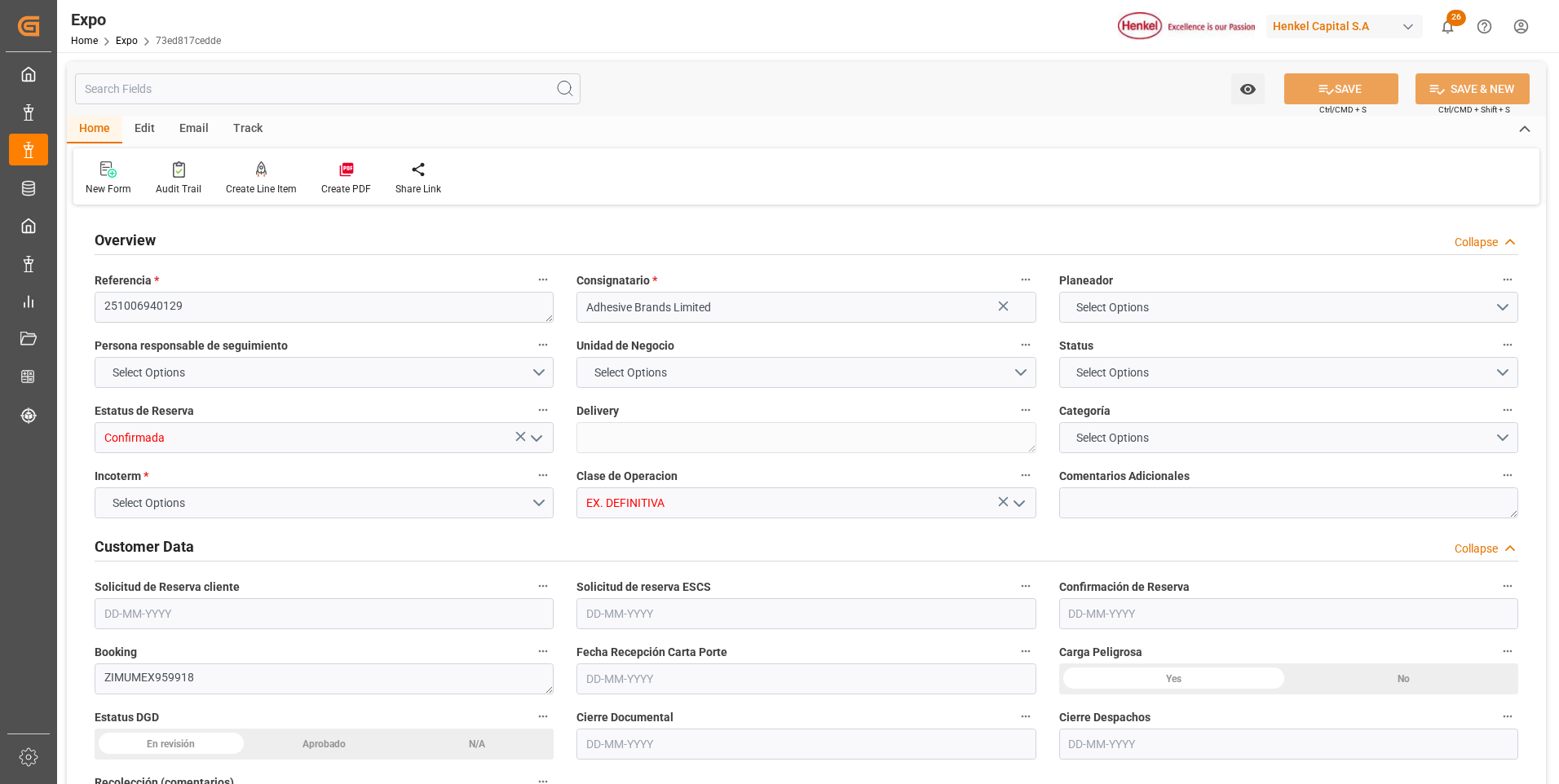
type input "9664275"
type input "9406922"
type input "MXVER"
type input "JMKIN"
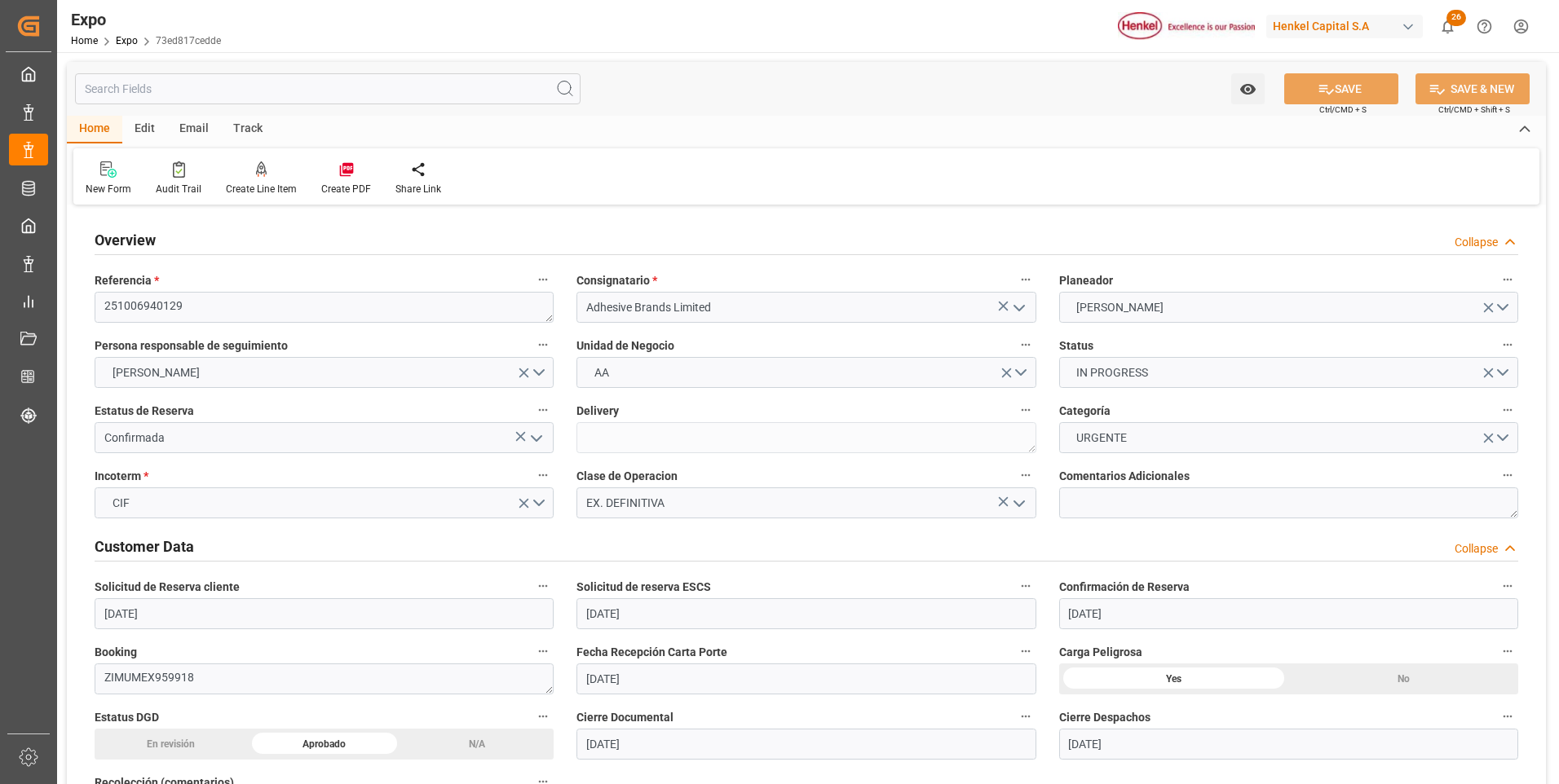
type input "[DATE]"
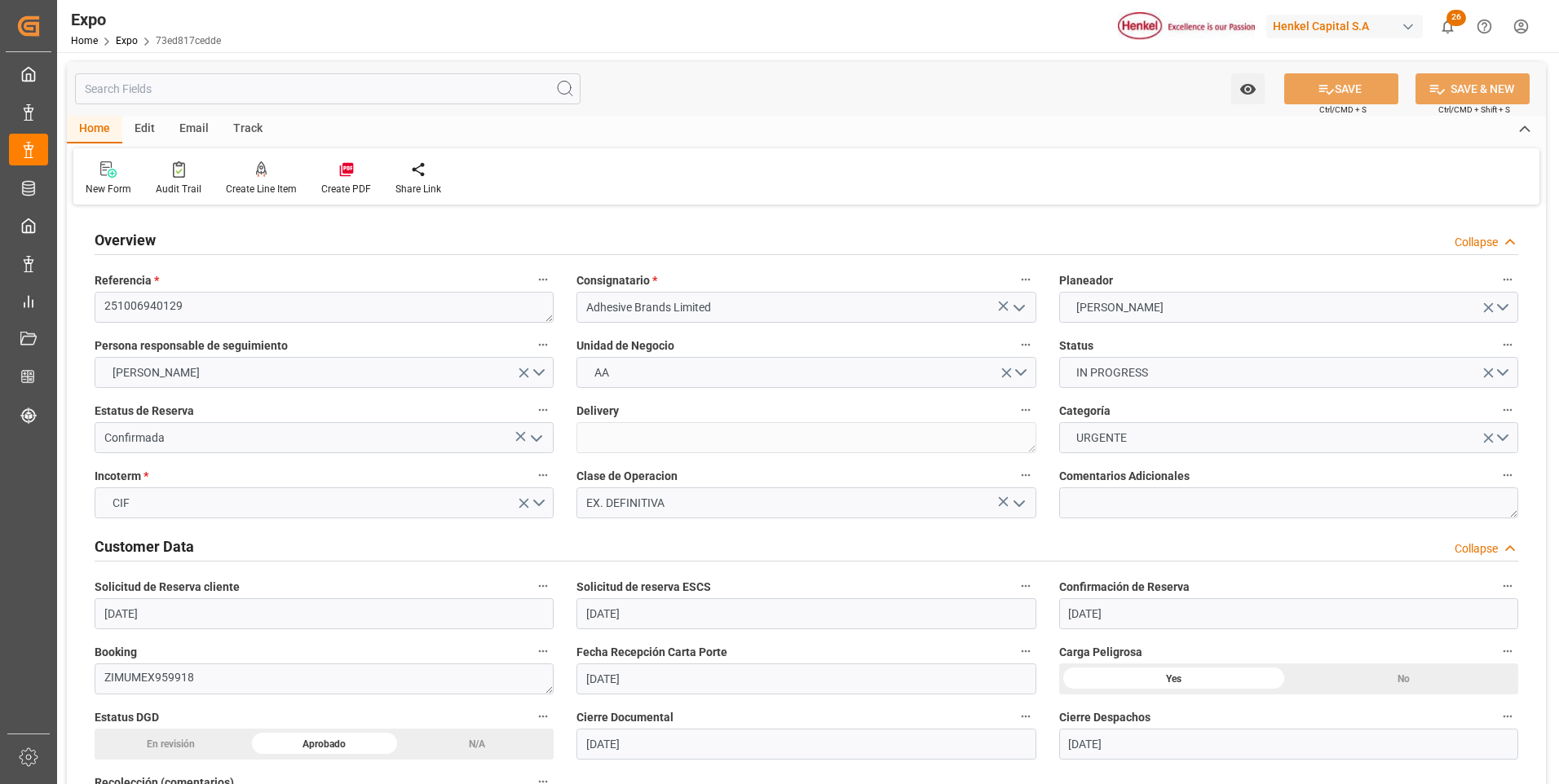
type input "[DATE]"
type input "[DATE] 08:00"
type input "[DATE] 00:00"
type input "[DATE] 06:00"
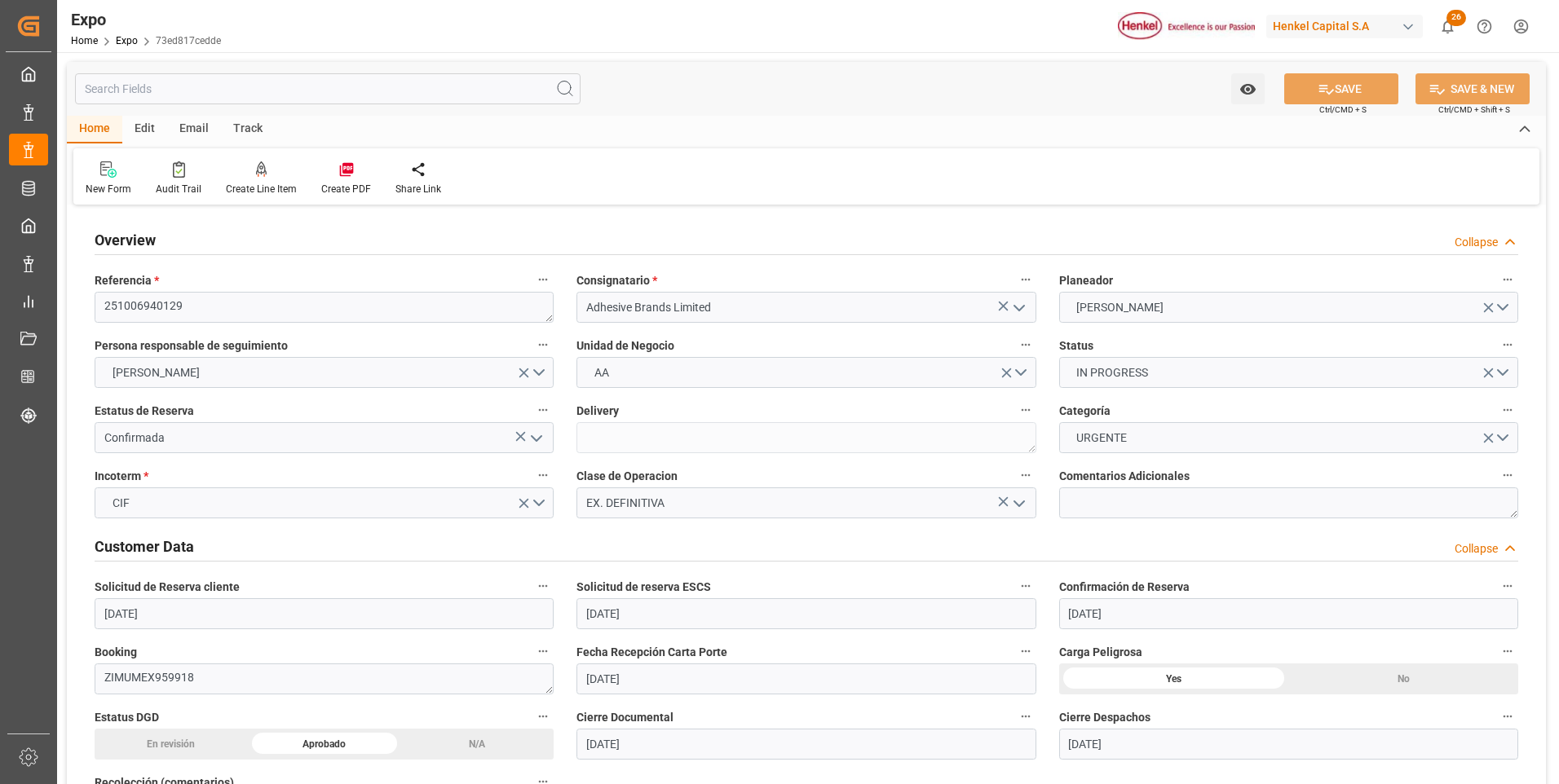
type input "[DATE] 00:00"
type input "[DATE] 06:05"
type input "[DATE] 08:00"
type input "[DATE] 06:00"
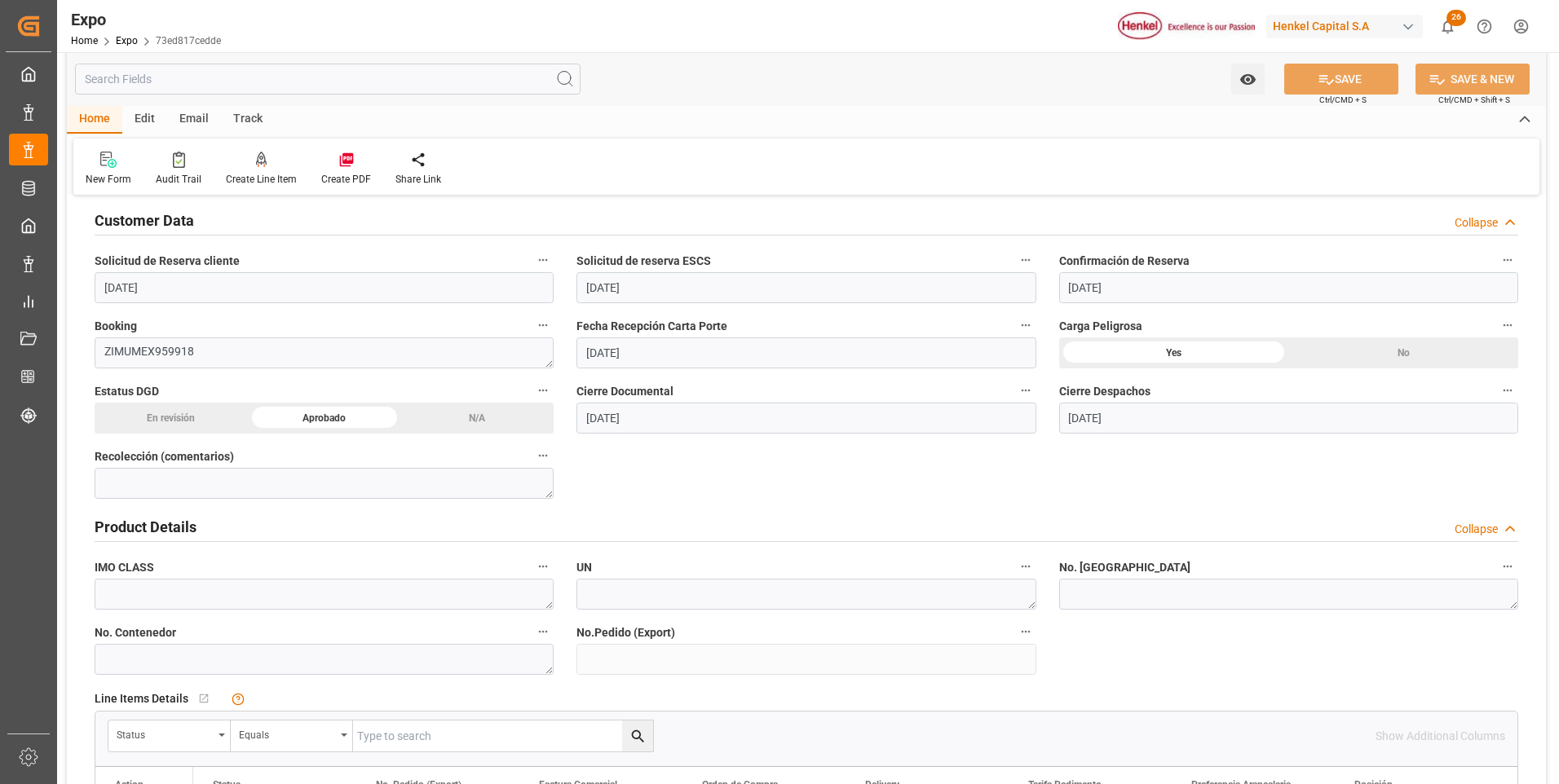
scroll to position [407, 0]
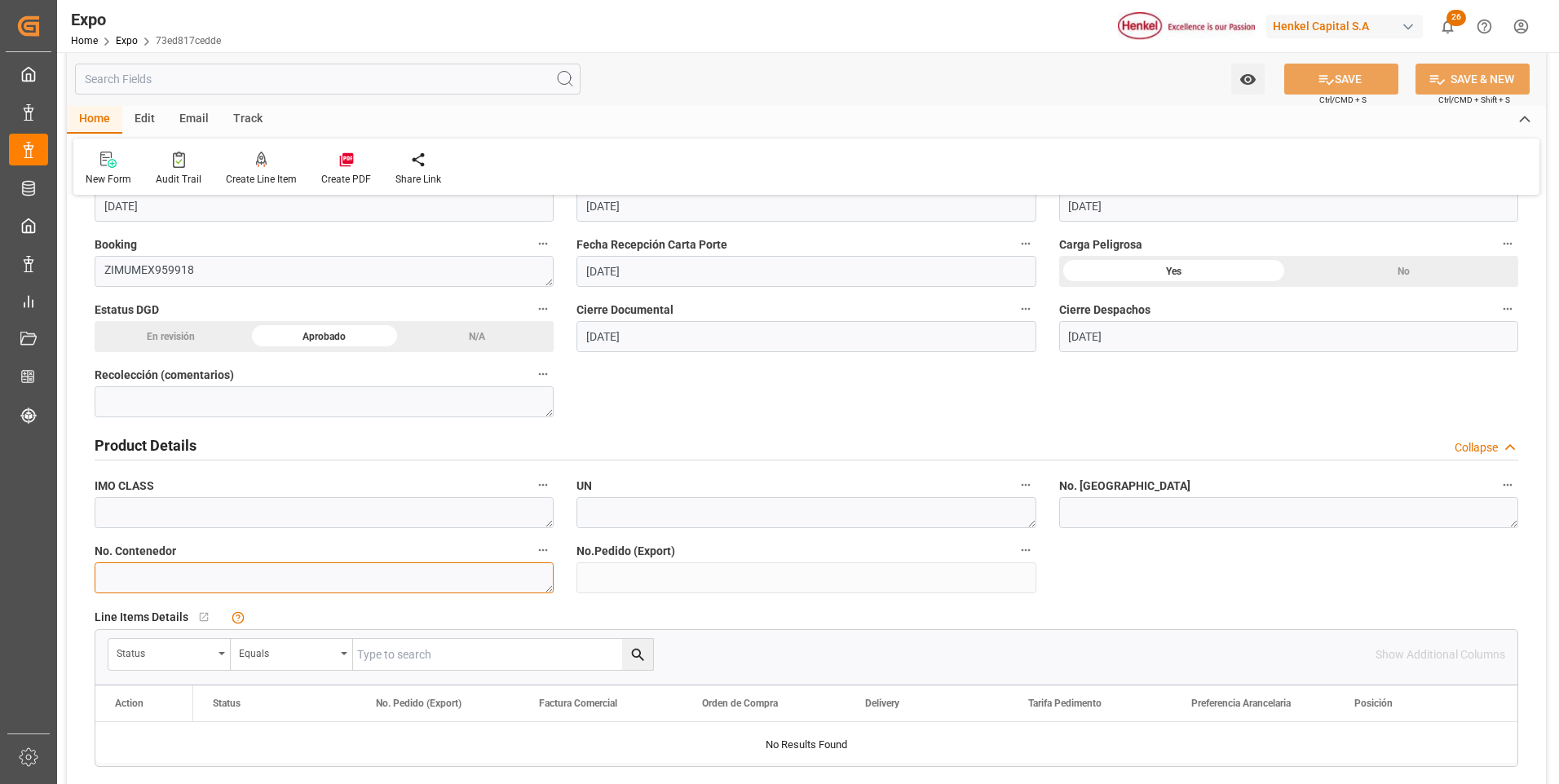
click at [311, 578] on textarea at bounding box center [324, 577] width 459 height 31
paste textarea "TRHU3376264"
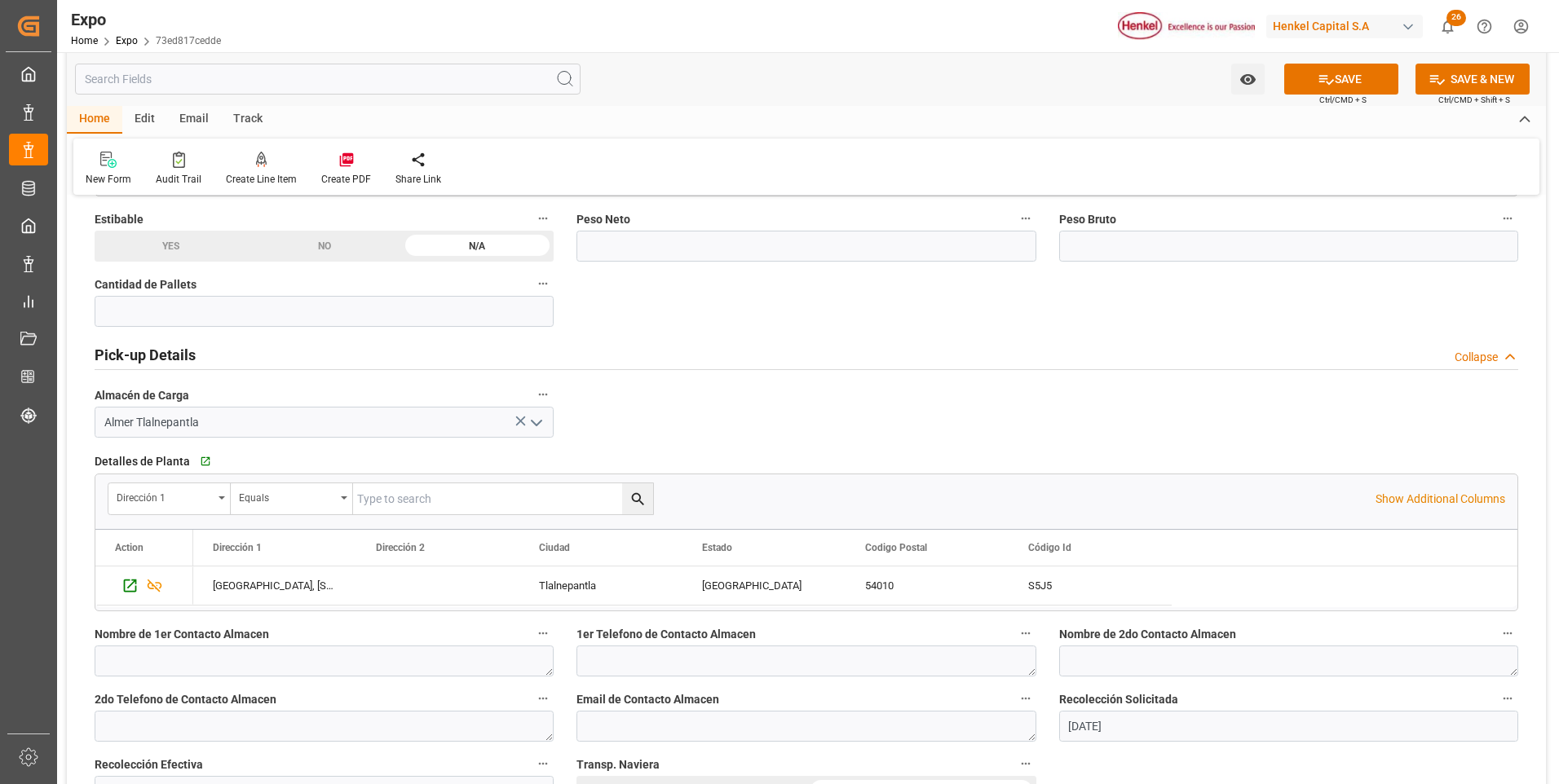
scroll to position [1141, 0]
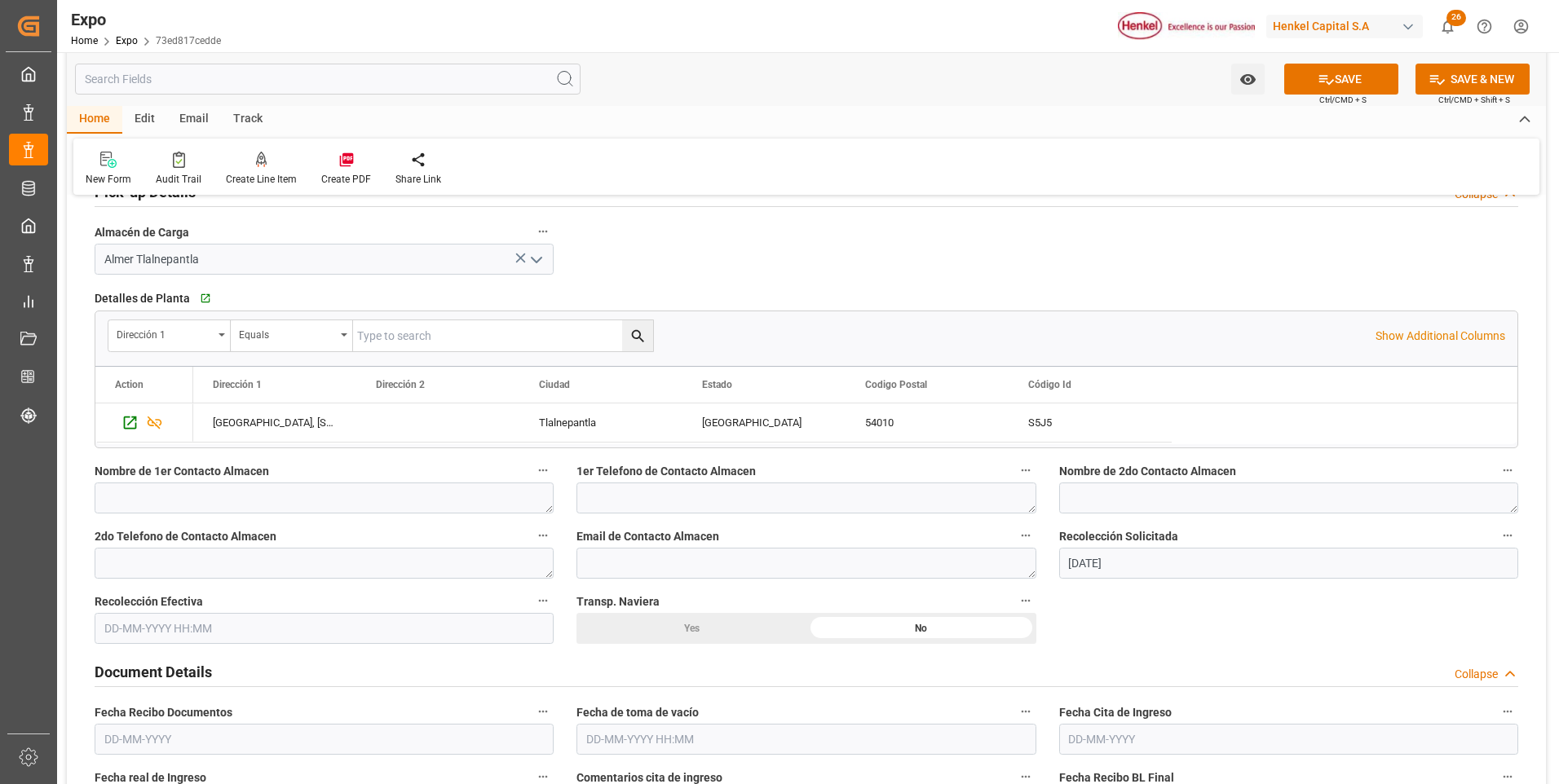
type textarea "TRHU3376264"
click at [187, 624] on input "text" at bounding box center [324, 628] width 459 height 31
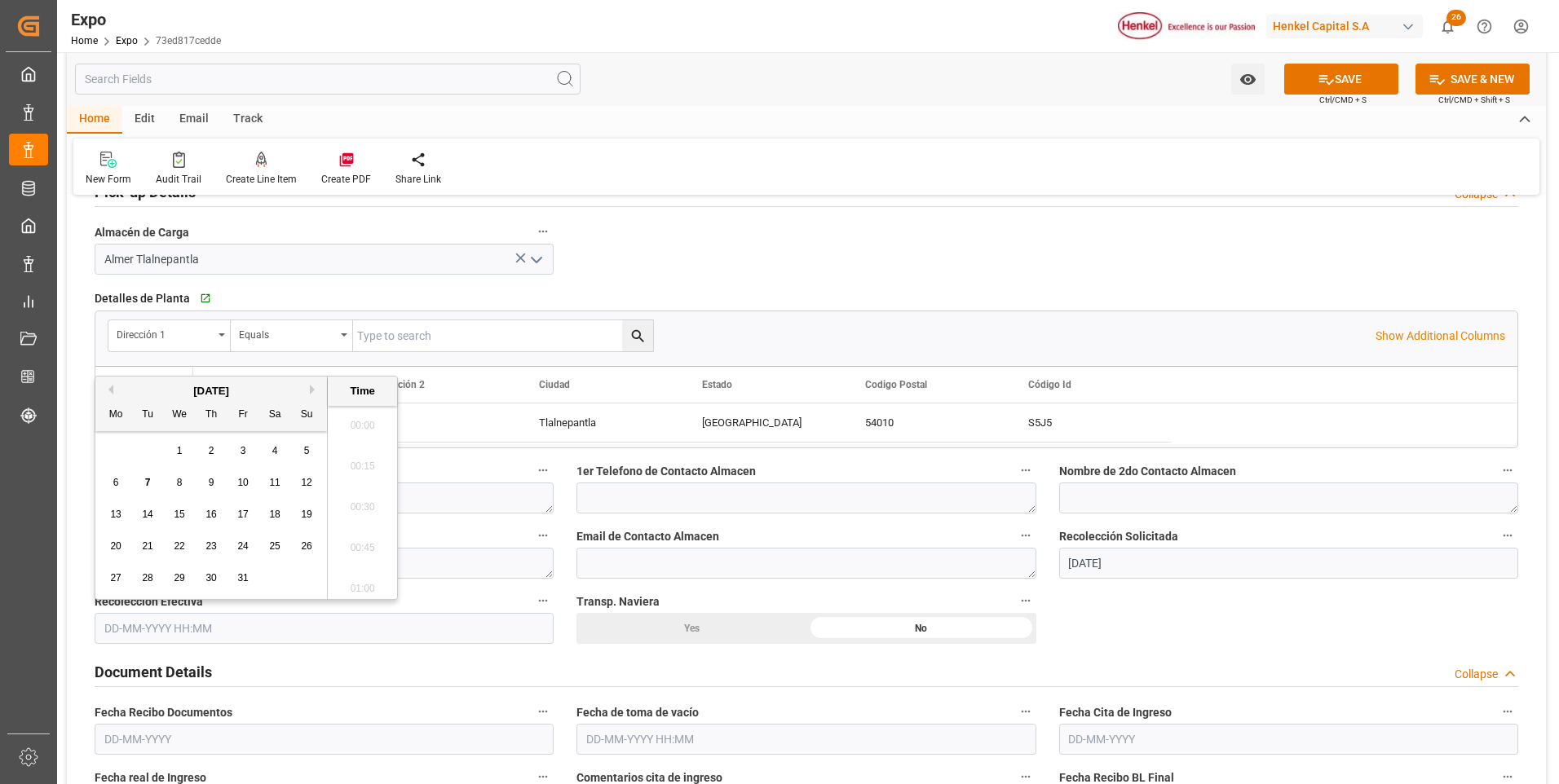
scroll to position [2125, 0]
click at [112, 485] on div "6" at bounding box center [116, 484] width 21 height 20
type input "[DATE] 00:00"
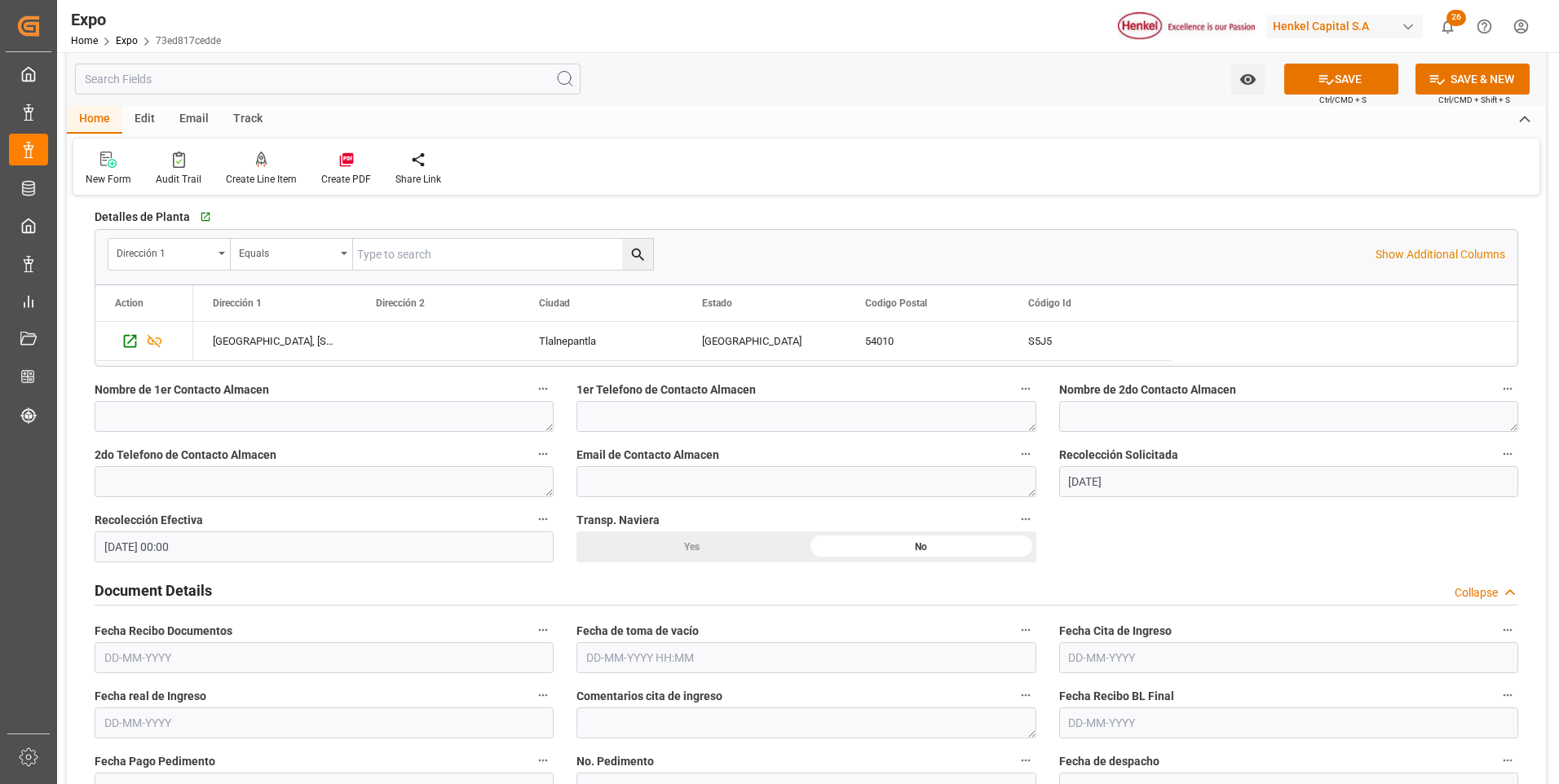
scroll to position [1304, 0]
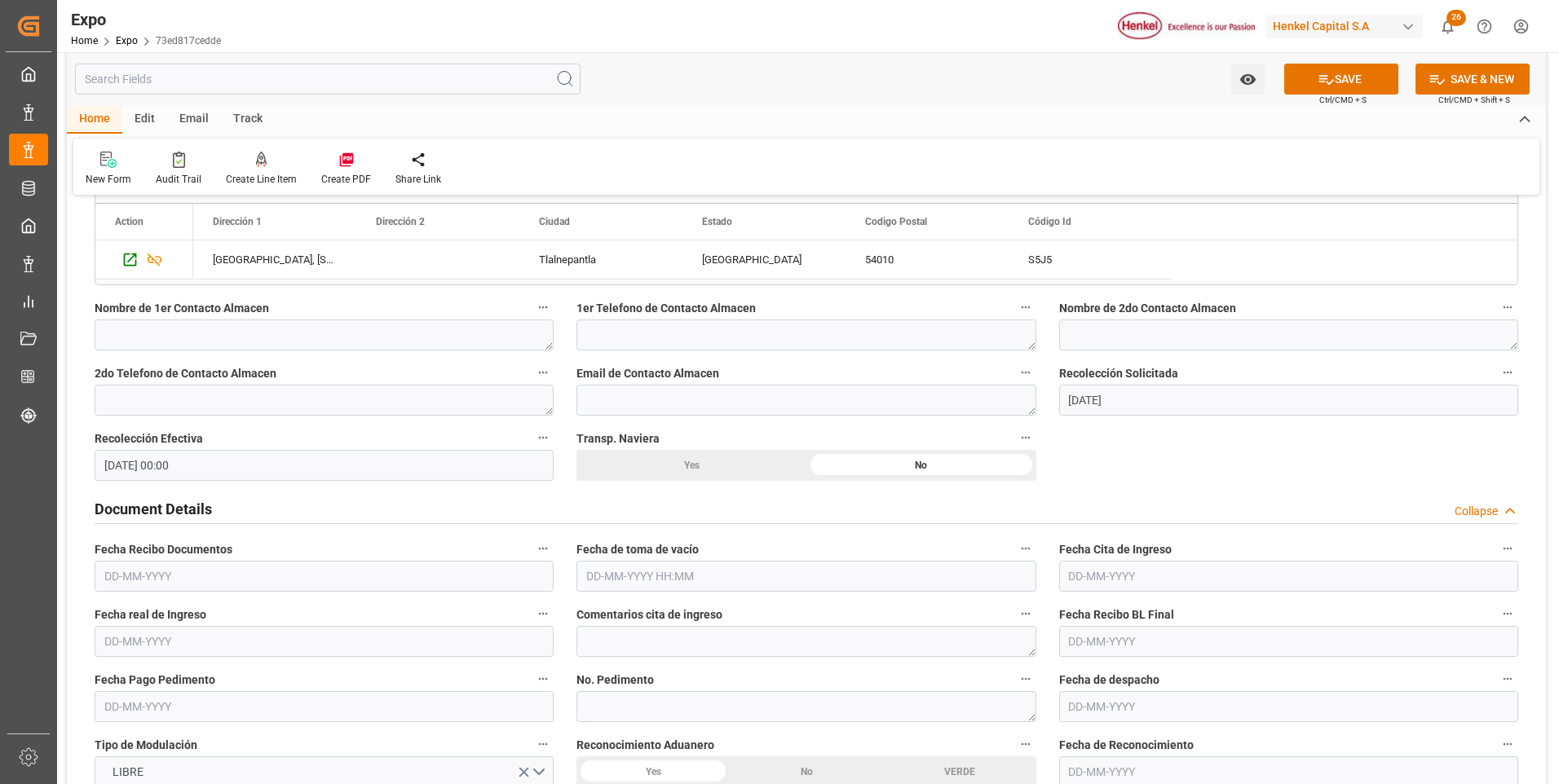
click at [597, 568] on input "text" at bounding box center [806, 576] width 459 height 31
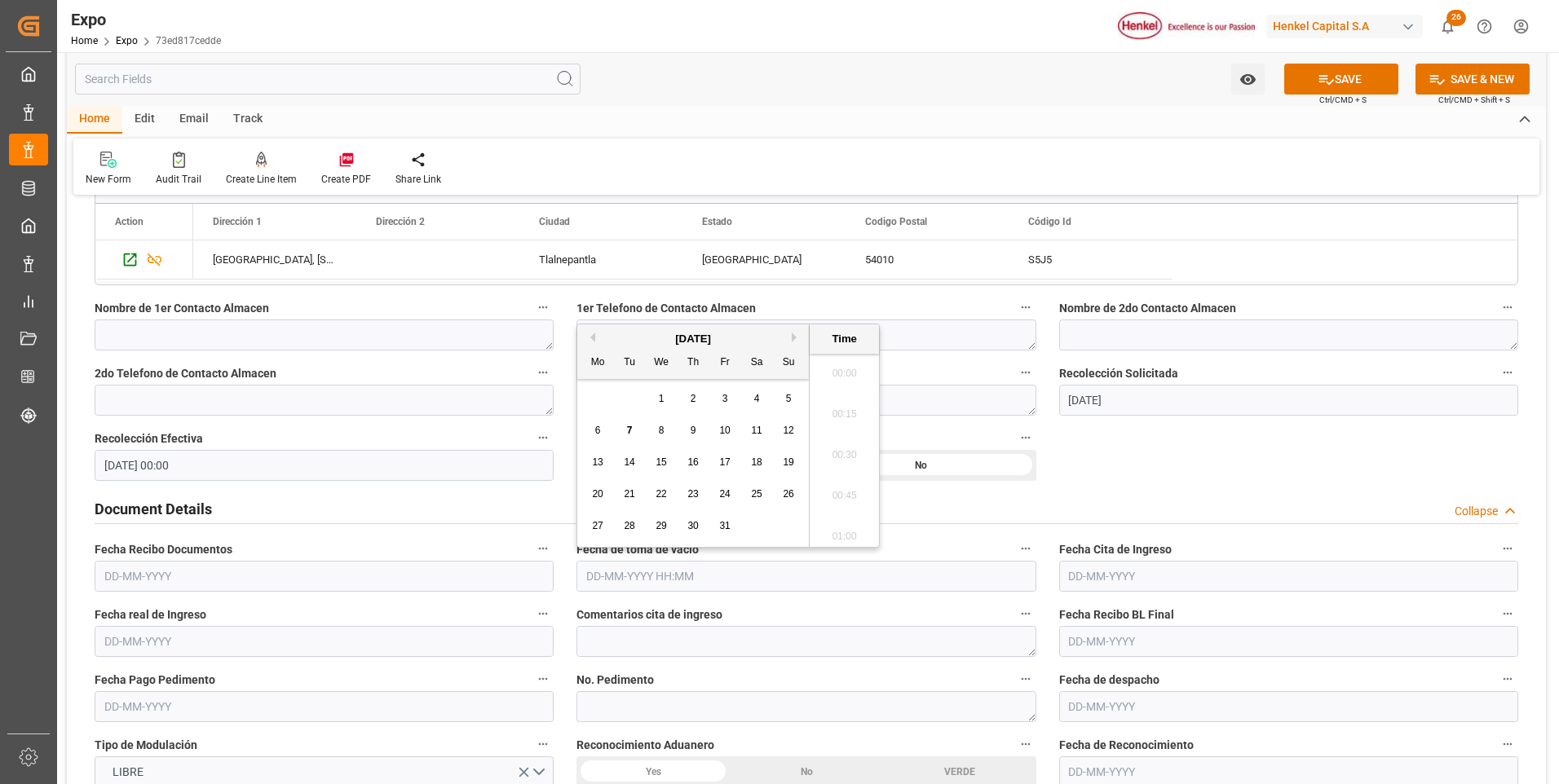
scroll to position [2125, 0]
click at [761, 395] on div "4" at bounding box center [757, 399] width 21 height 20
type input "[DATE] 00:00"
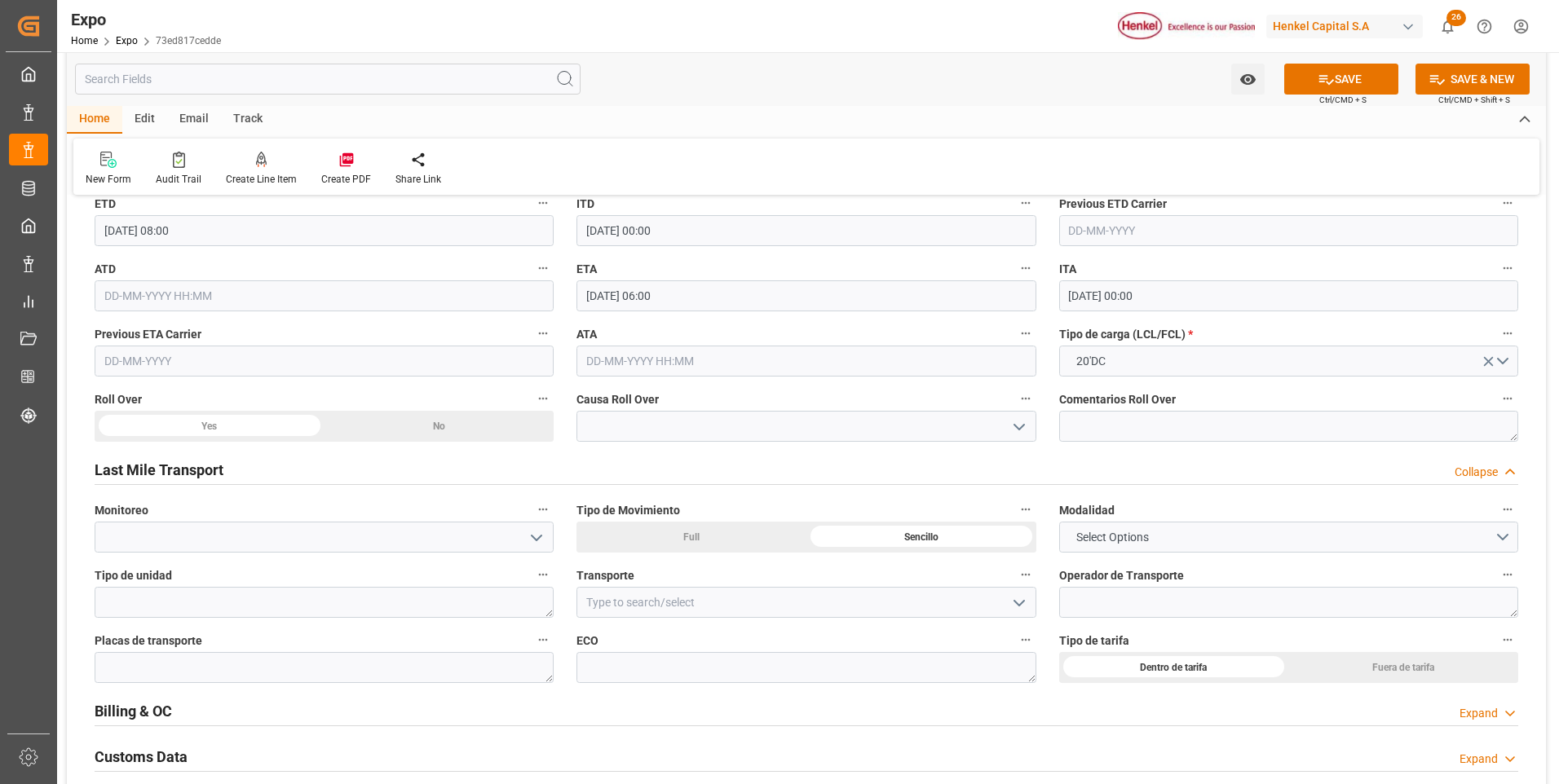
scroll to position [2445, 0]
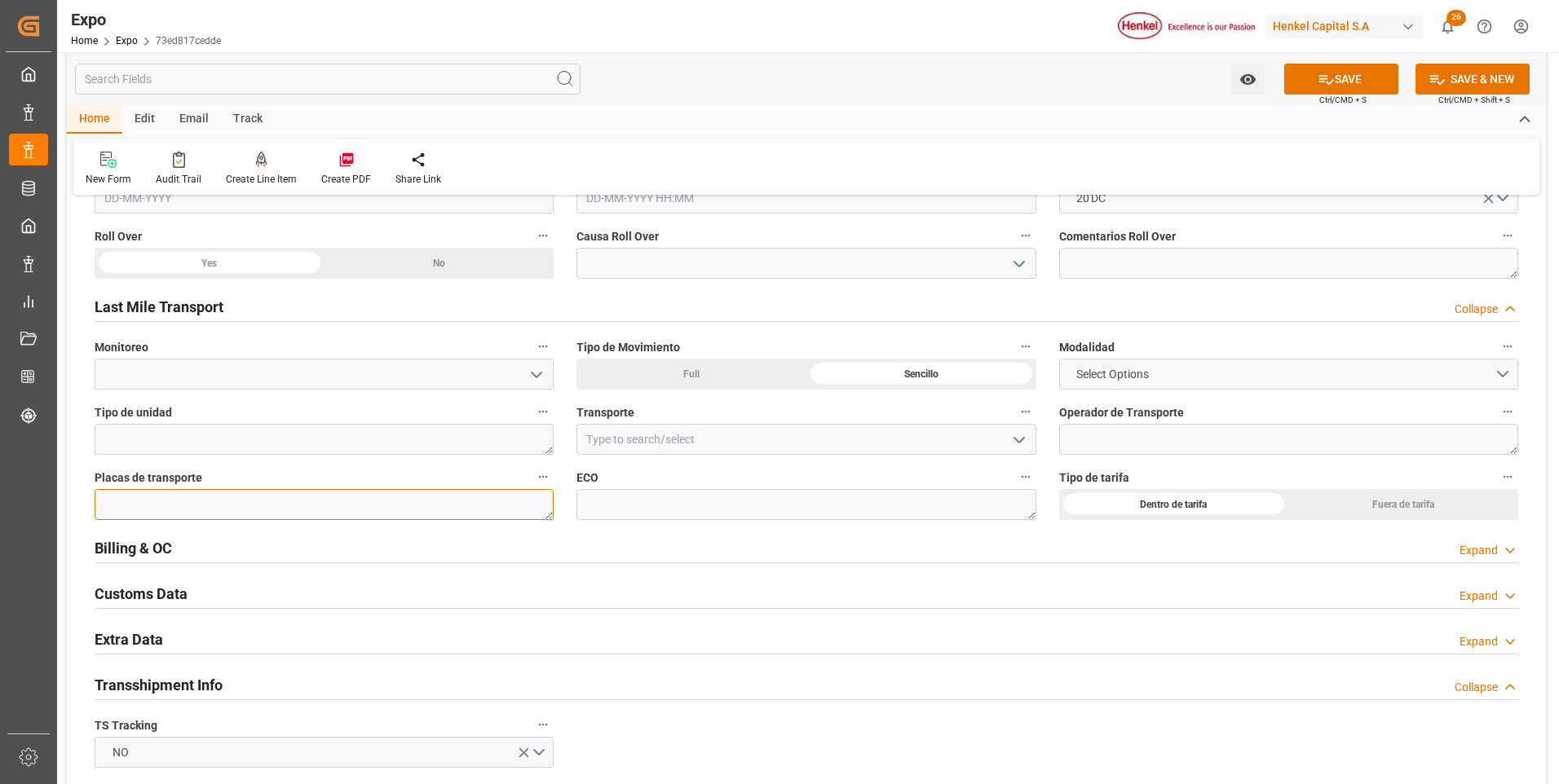
click at [372, 512] on textarea at bounding box center [324, 504] width 459 height 31
paste textarea "94FA8R"
type textarea "94FA8R"
click at [1081, 441] on textarea at bounding box center [1288, 439] width 459 height 31
paste textarea "[PERSON_NAME] [PERSON_NAME]"
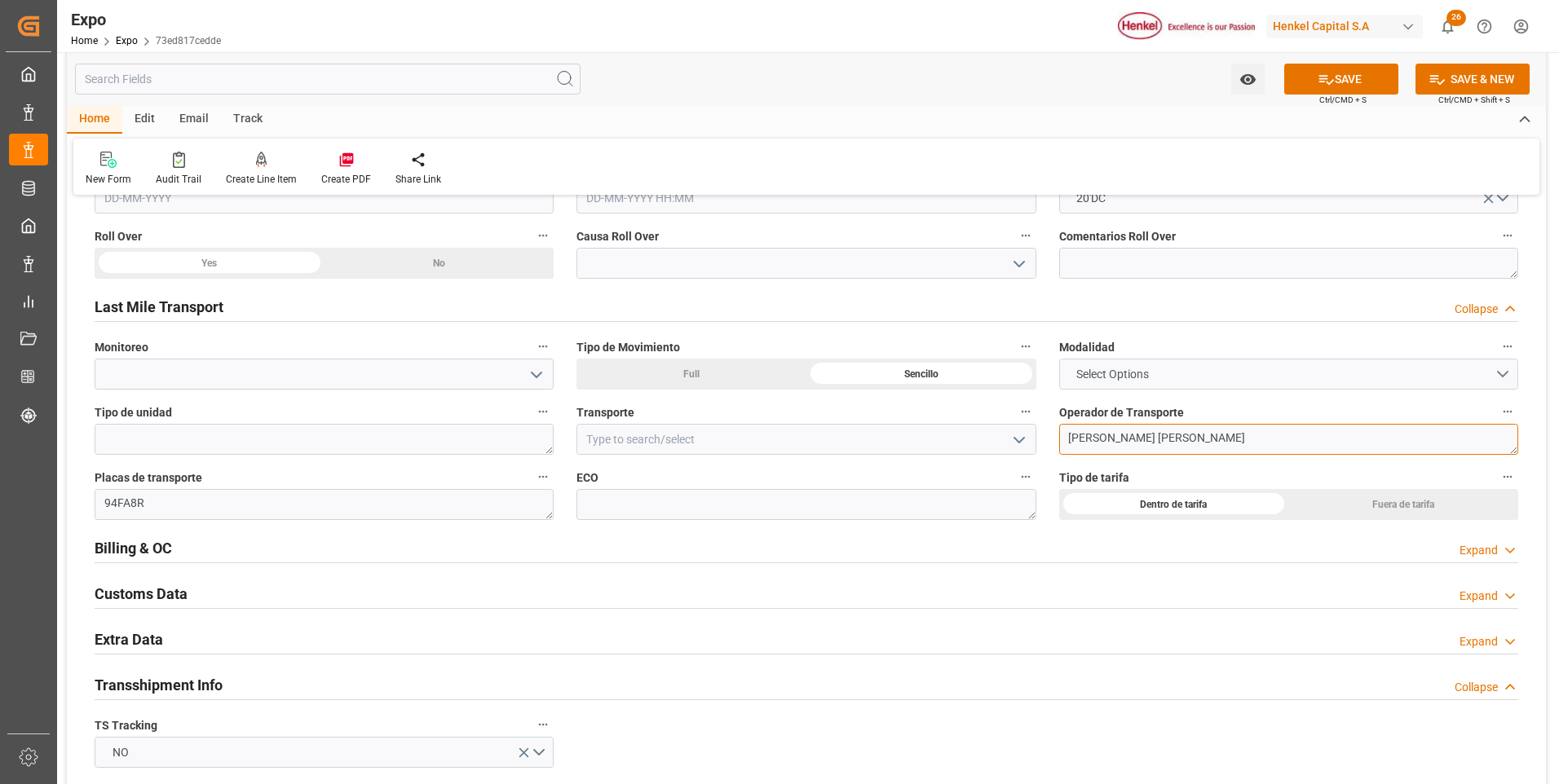
type textarea "[PERSON_NAME] [PERSON_NAME]"
click at [1115, 379] on span "Select Options" at bounding box center [1112, 374] width 89 height 17
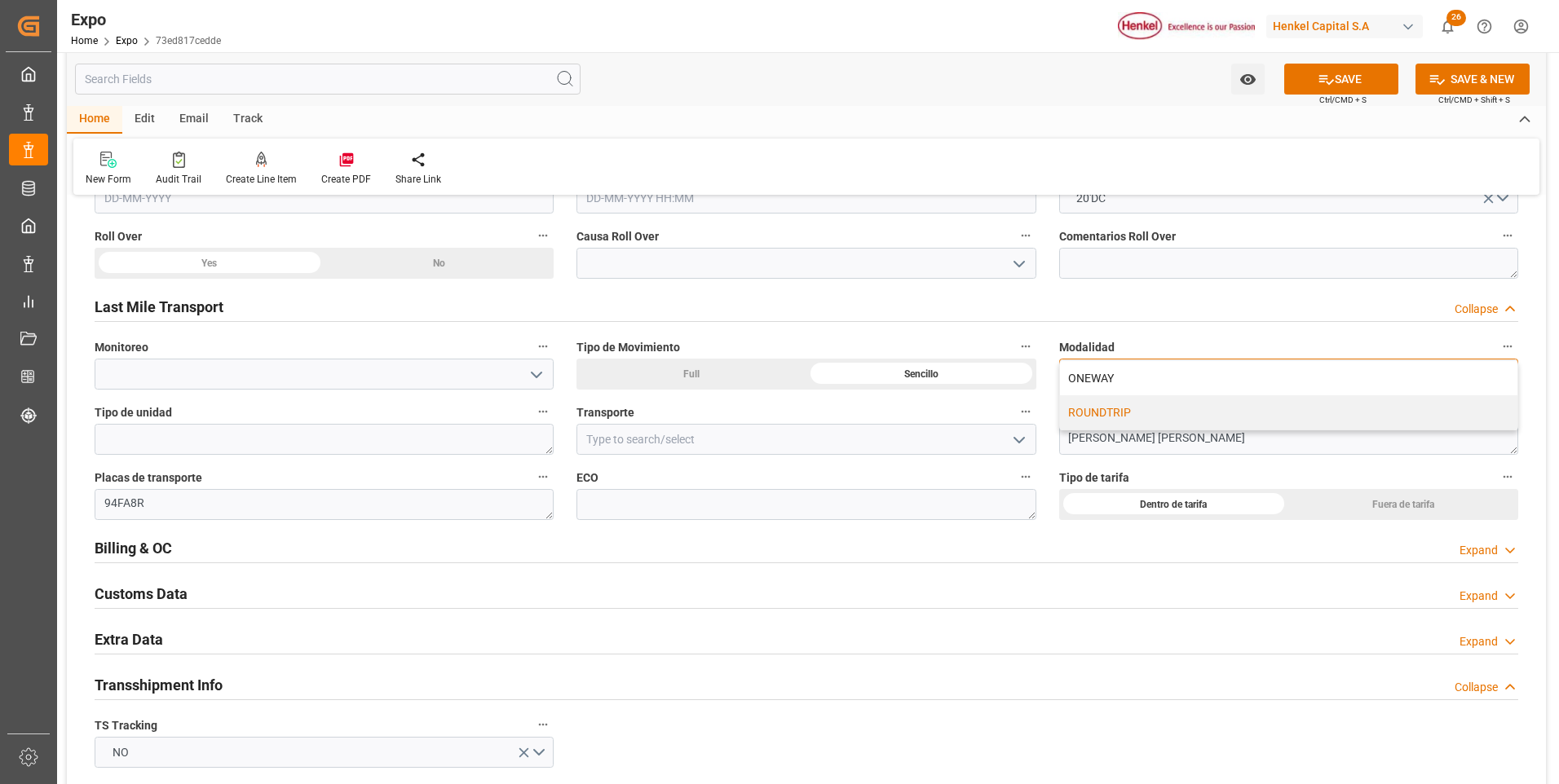
click at [1103, 406] on div "ROUNDTRIP" at bounding box center [1288, 413] width 458 height 34
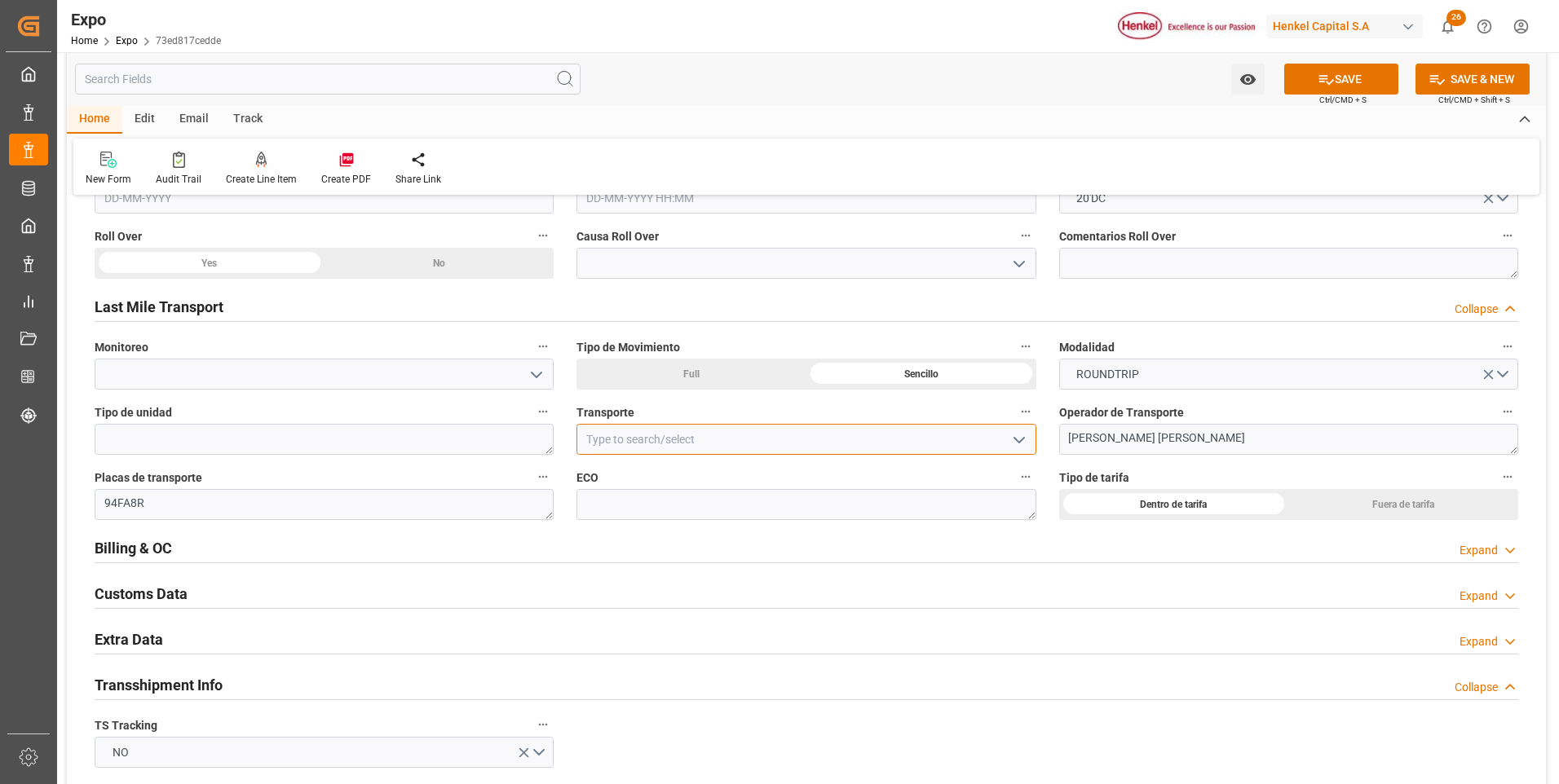
click at [873, 441] on input at bounding box center [806, 439] width 459 height 31
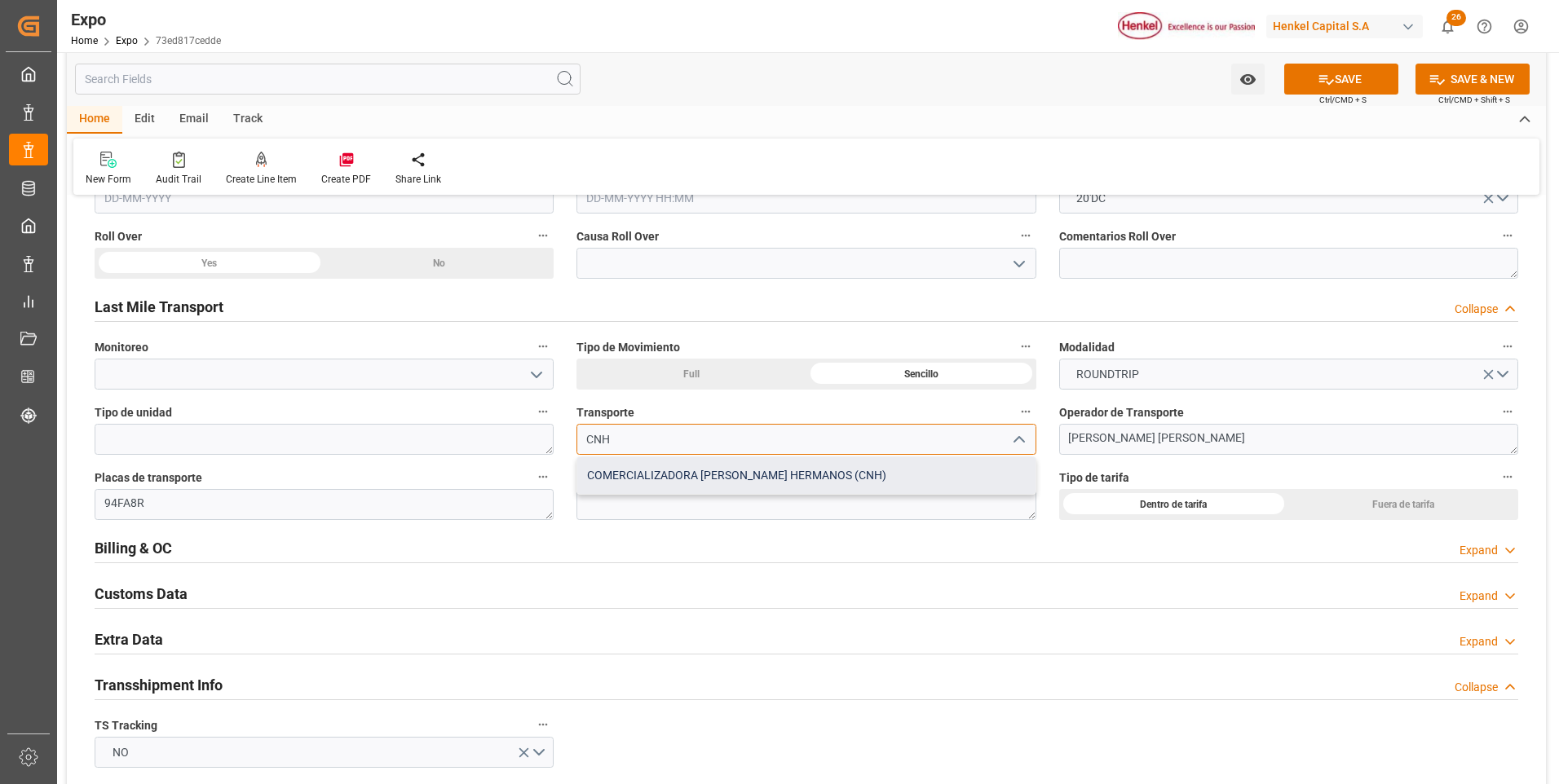
click at [829, 475] on div "COMERCIALIZADORA [PERSON_NAME] HERMANOS (CNH)" at bounding box center [806, 476] width 458 height 37
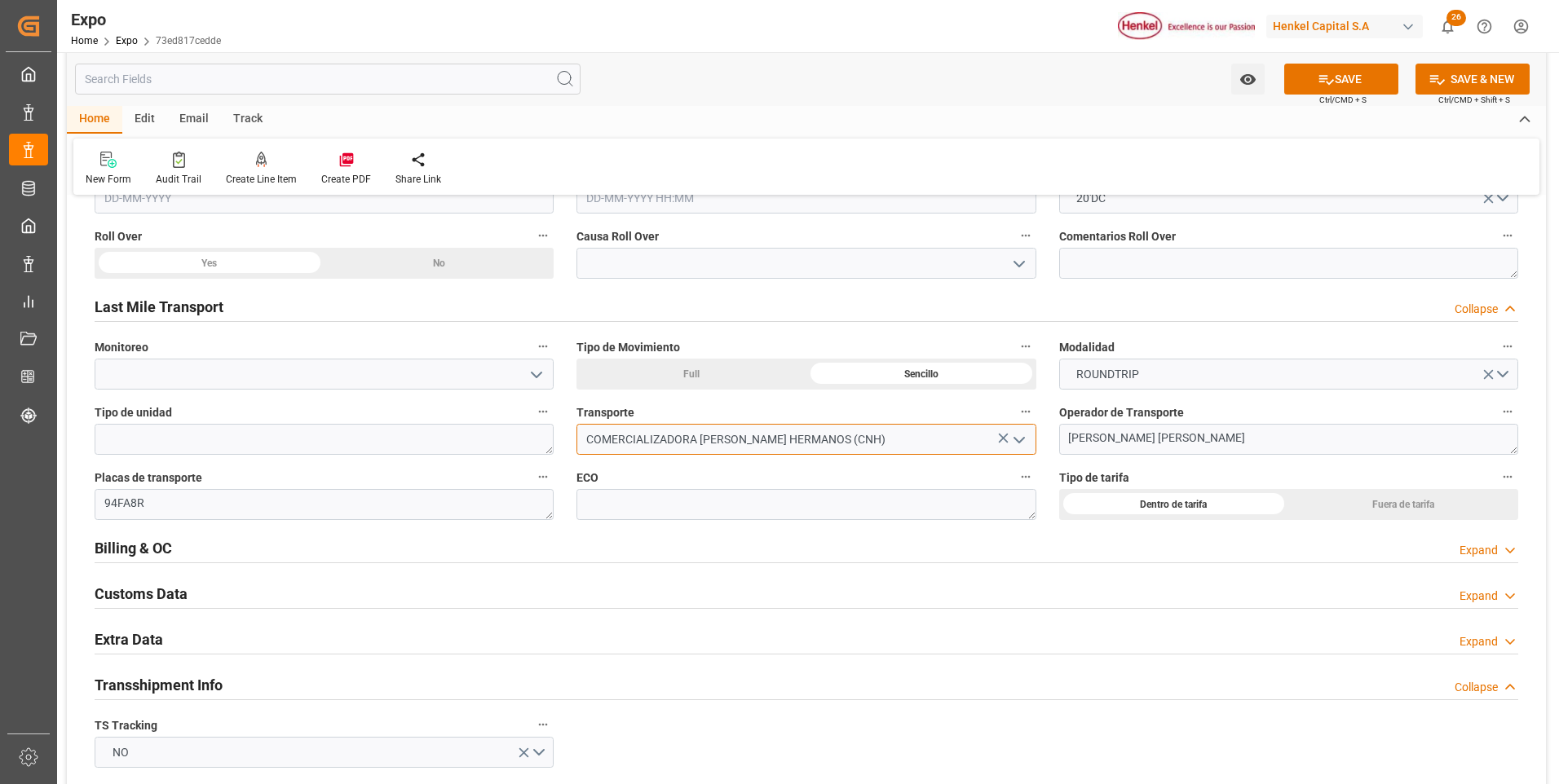
type input "COMERCIALIZADORA [PERSON_NAME] HERMANOS (CNH)"
click at [658, 512] on textarea at bounding box center [806, 504] width 459 height 31
paste textarea "2402"
type textarea "2402"
click at [1322, 92] on button "SAVE" at bounding box center [1341, 79] width 114 height 31
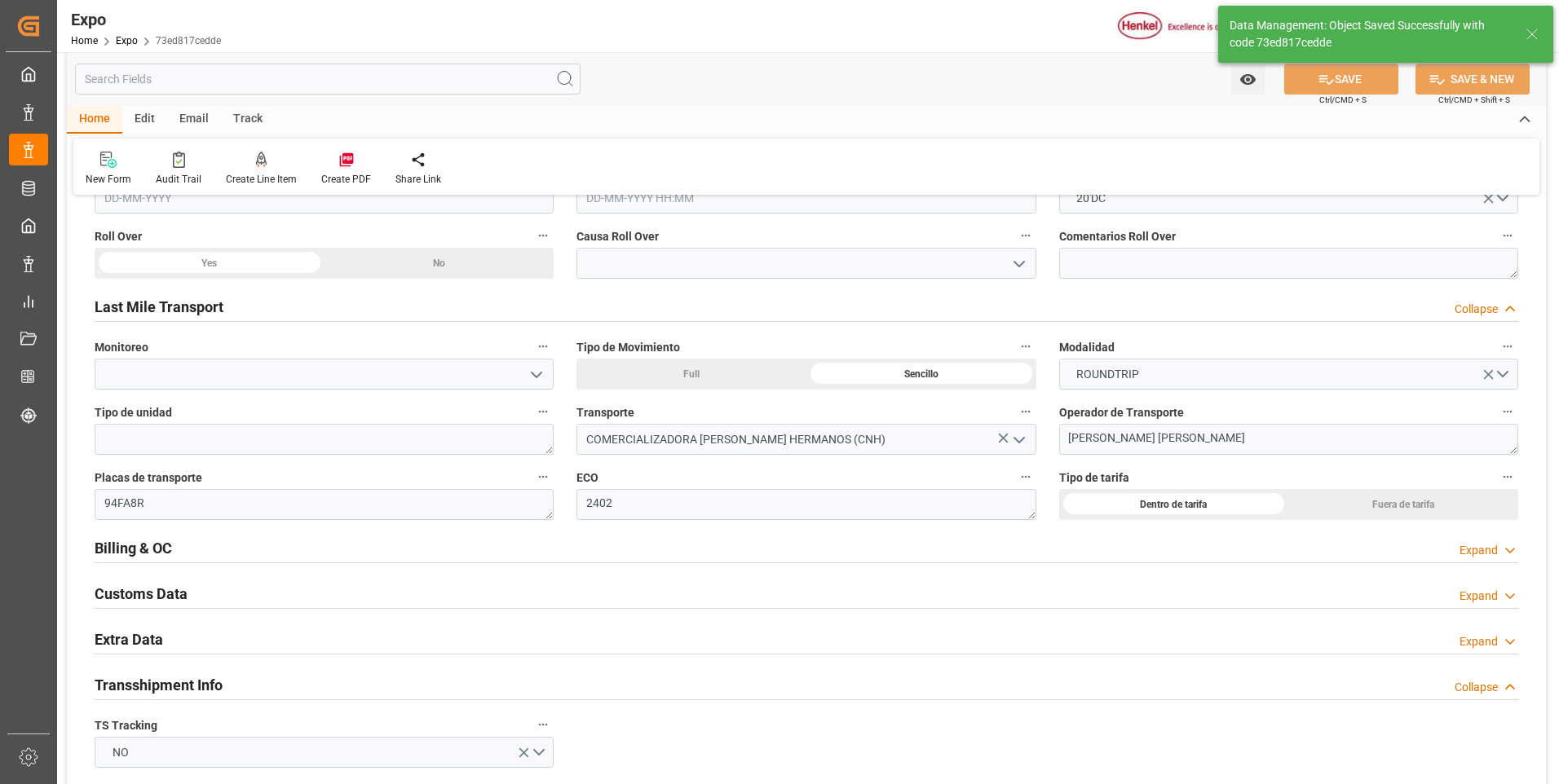
type textarea "[PERSON_NAME]"
type input "[DATE] 19:44"
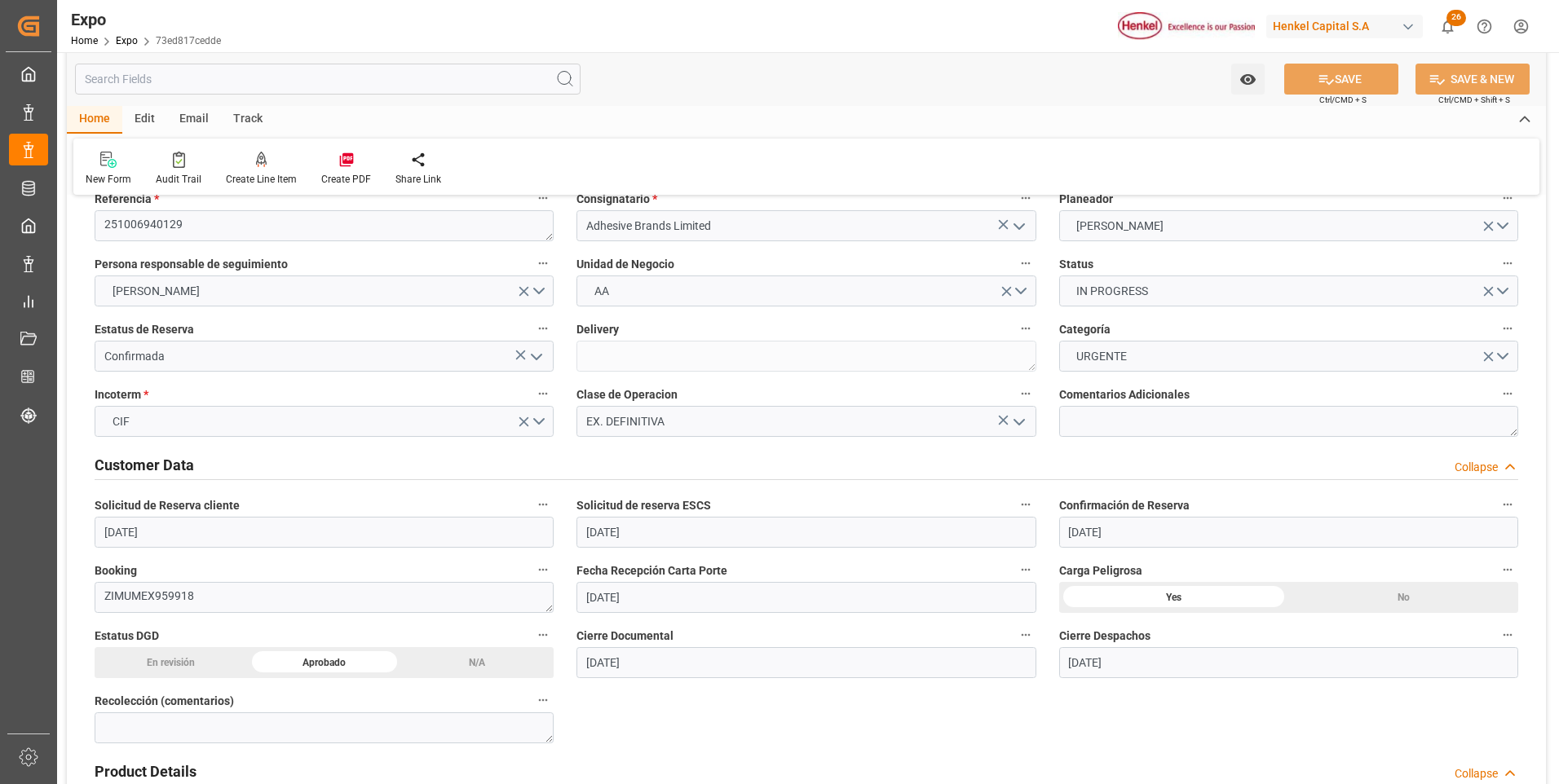
scroll to position [0, 0]
